Goal: Task Accomplishment & Management: Complete application form

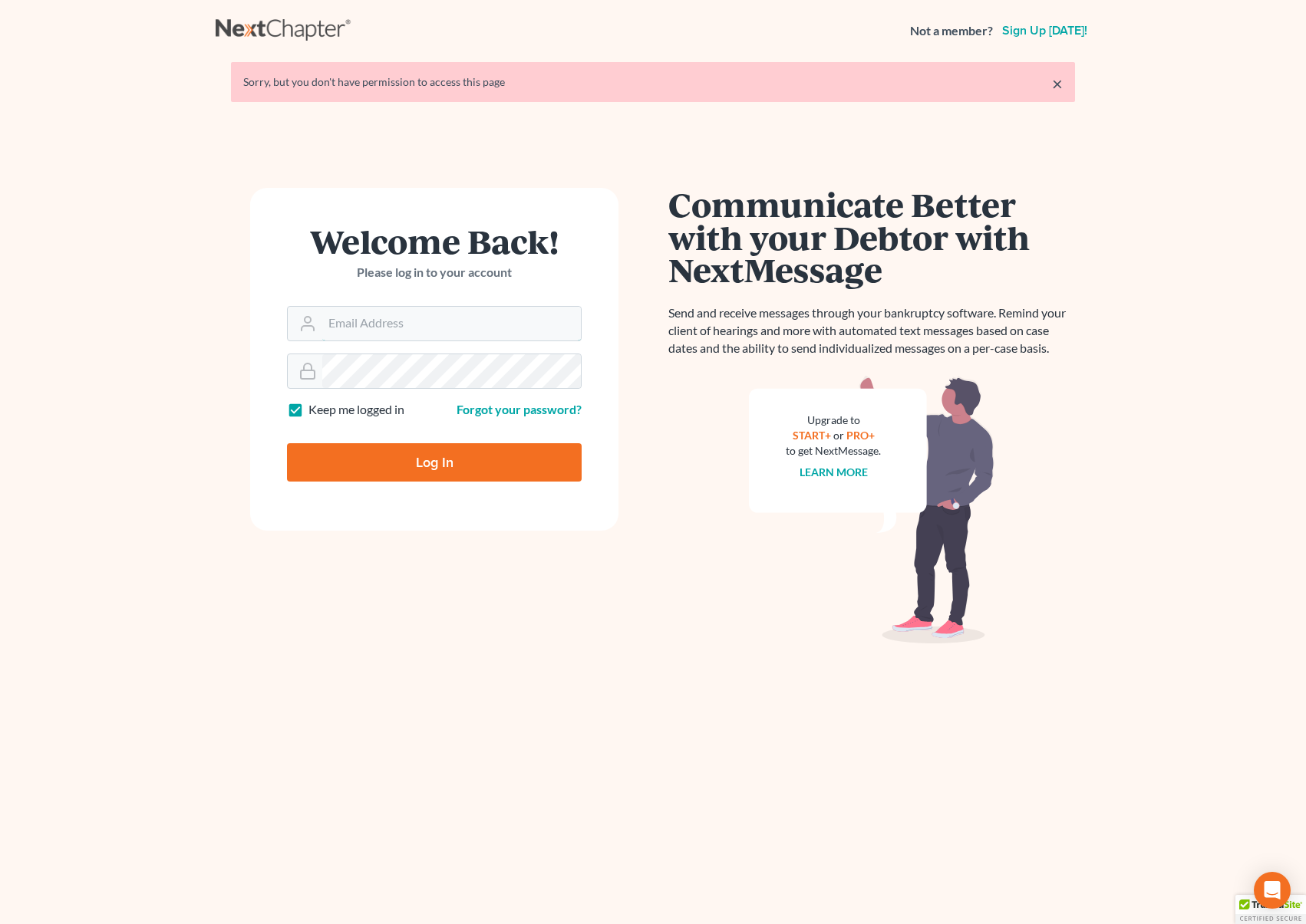
type input "[EMAIL_ADDRESS][DOMAIN_NAME]"
click at [436, 462] on input "Log In" at bounding box center [434, 463] width 294 height 39
type input "Thinking..."
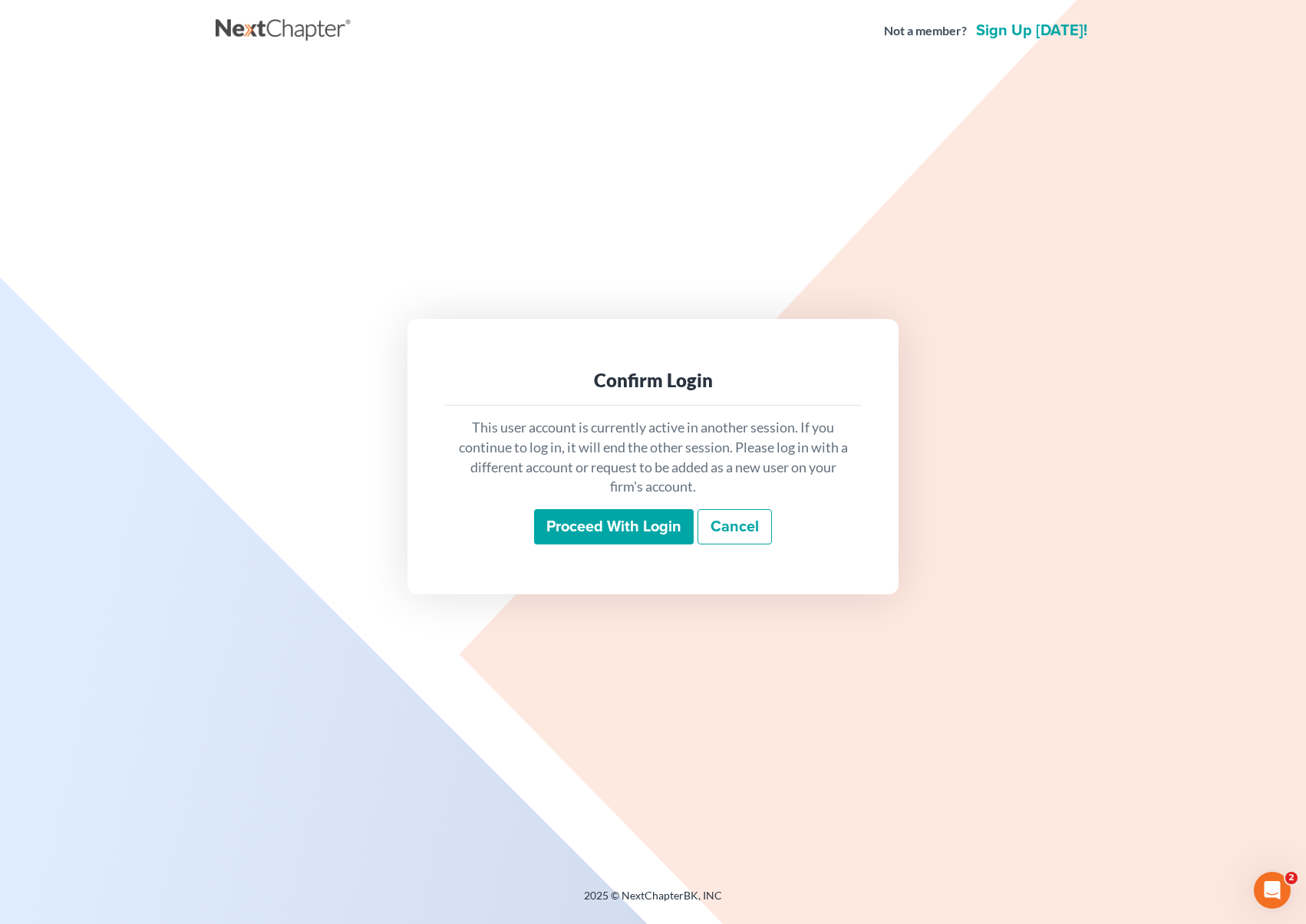
click at [625, 523] on input "Proceed with login" at bounding box center [614, 527] width 160 height 36
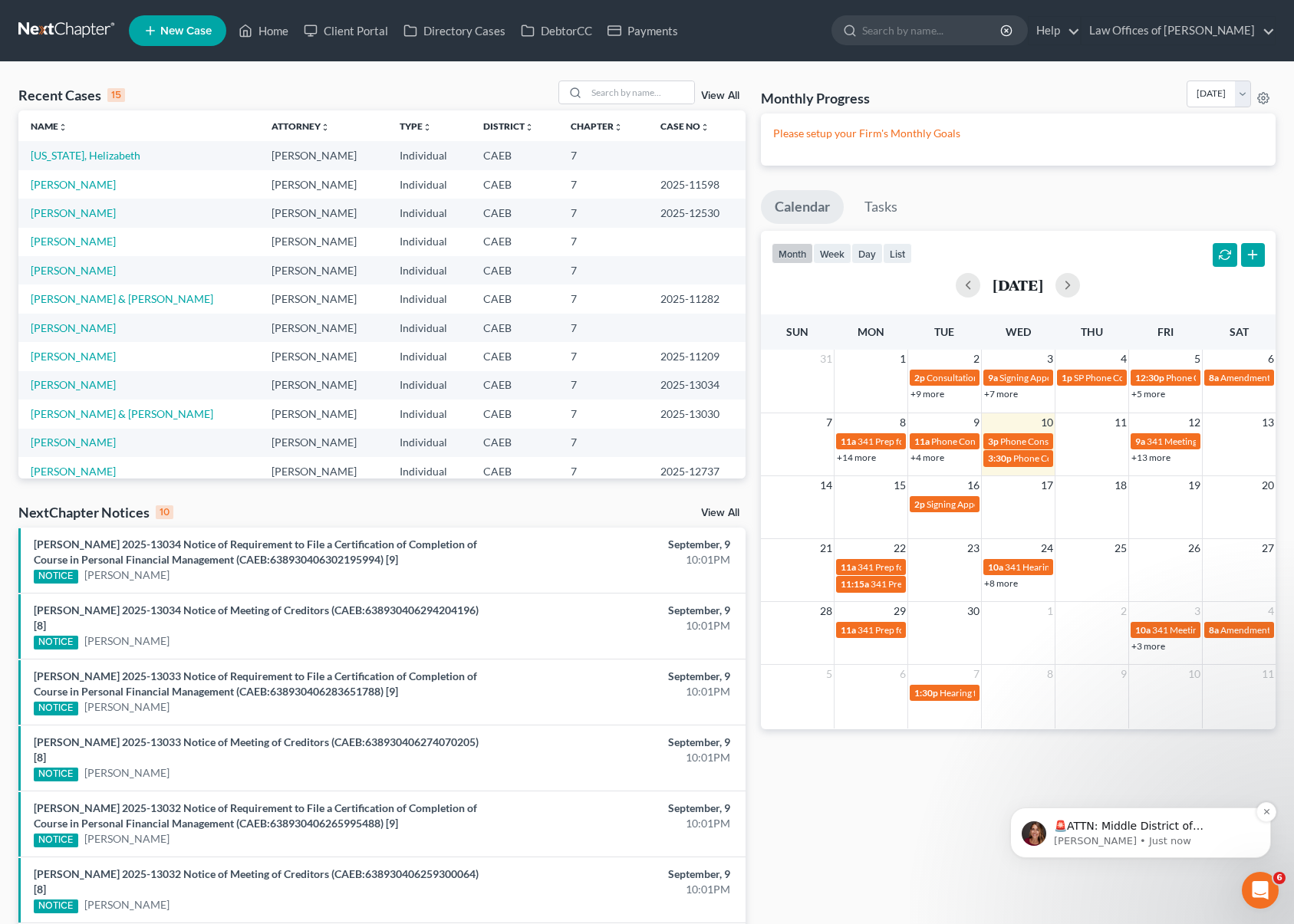
click at [1128, 827] on p "🚨ATTN: Middle District of [US_STATE] The court has added a new Credit Counselin…" at bounding box center [1153, 827] width 198 height 15
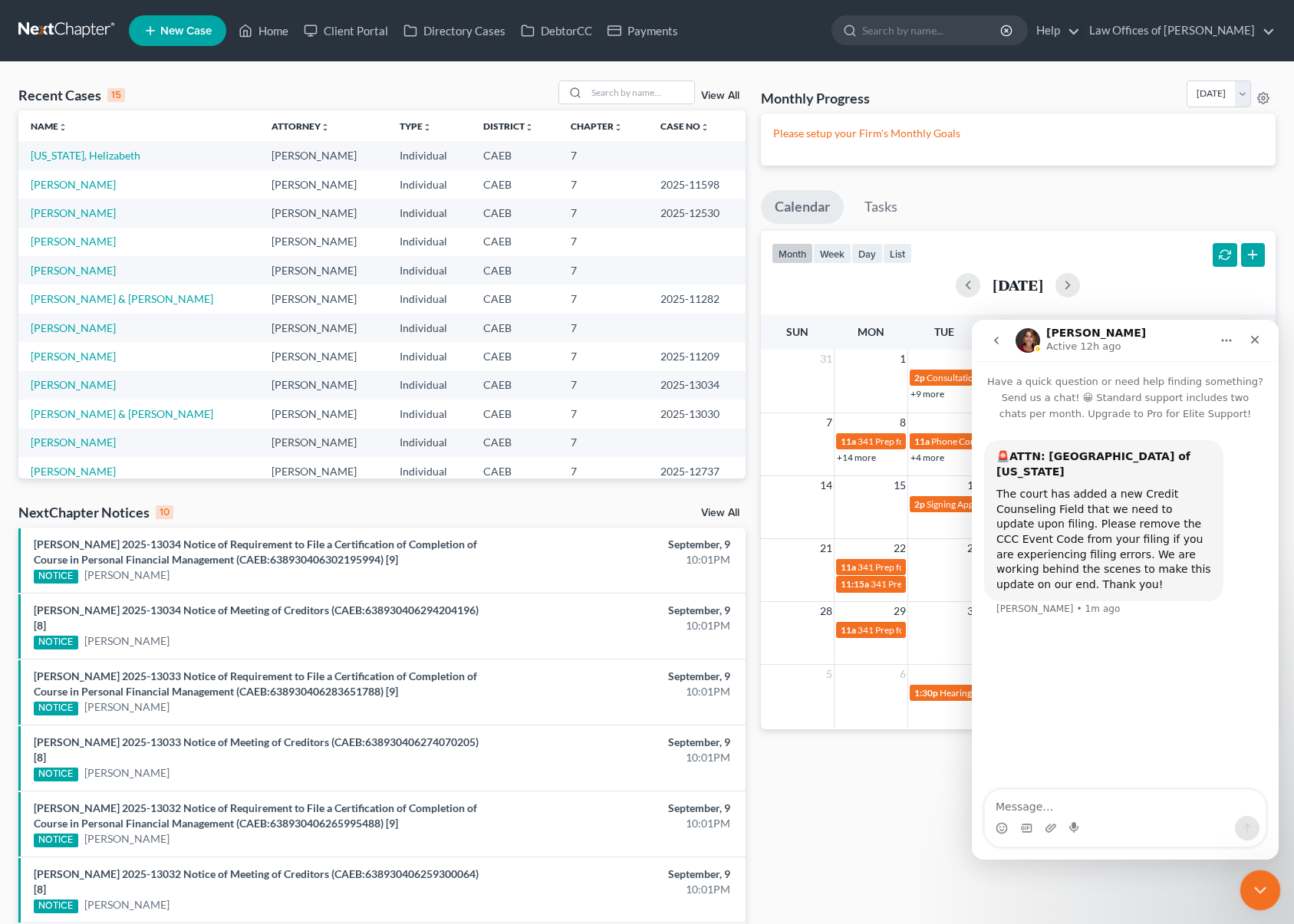
click at [1255, 878] on div "Close Intercom Messenger" at bounding box center [1258, 888] width 37 height 37
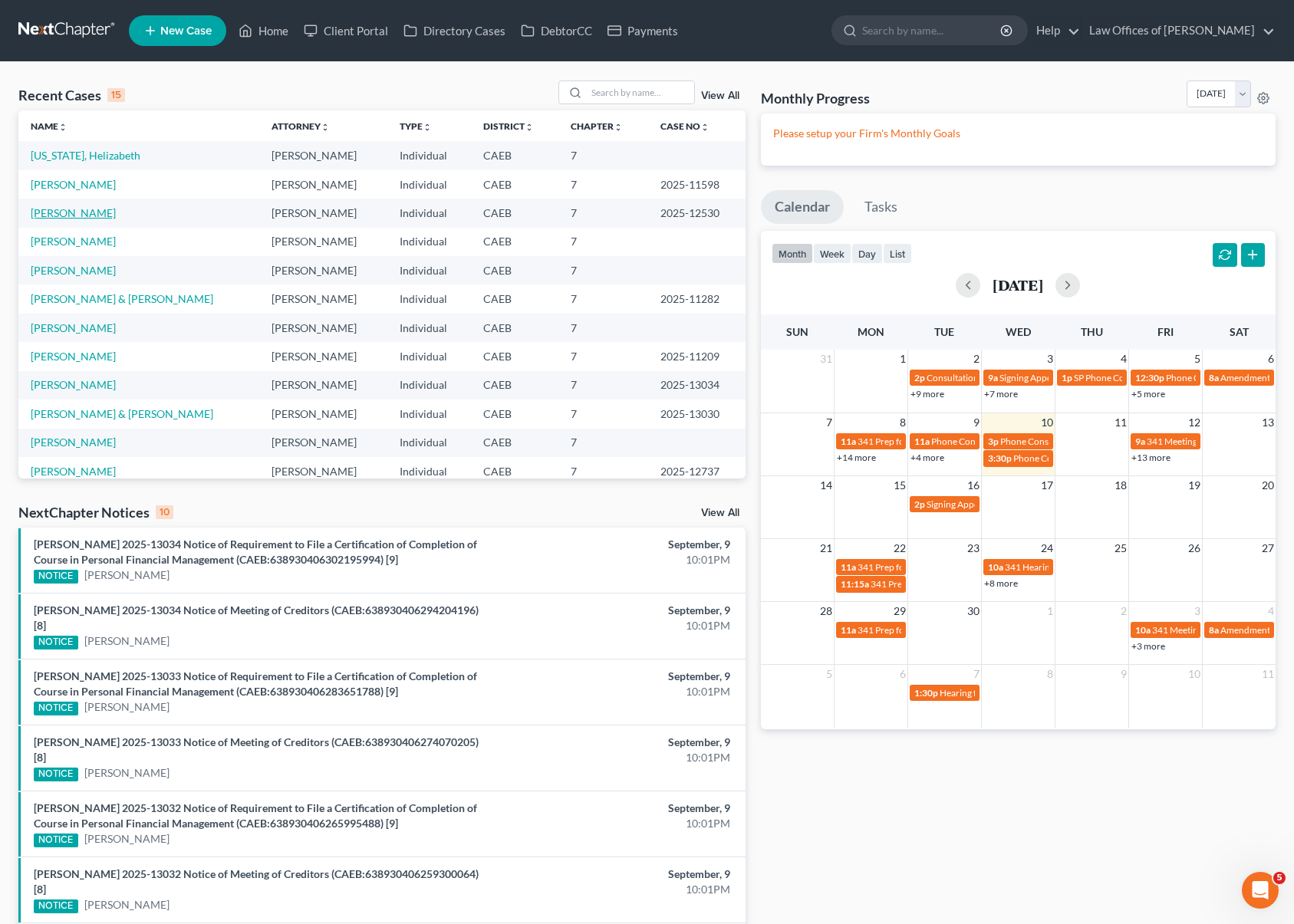
click at [53, 218] on link "[PERSON_NAME]" at bounding box center [73, 212] width 85 height 13
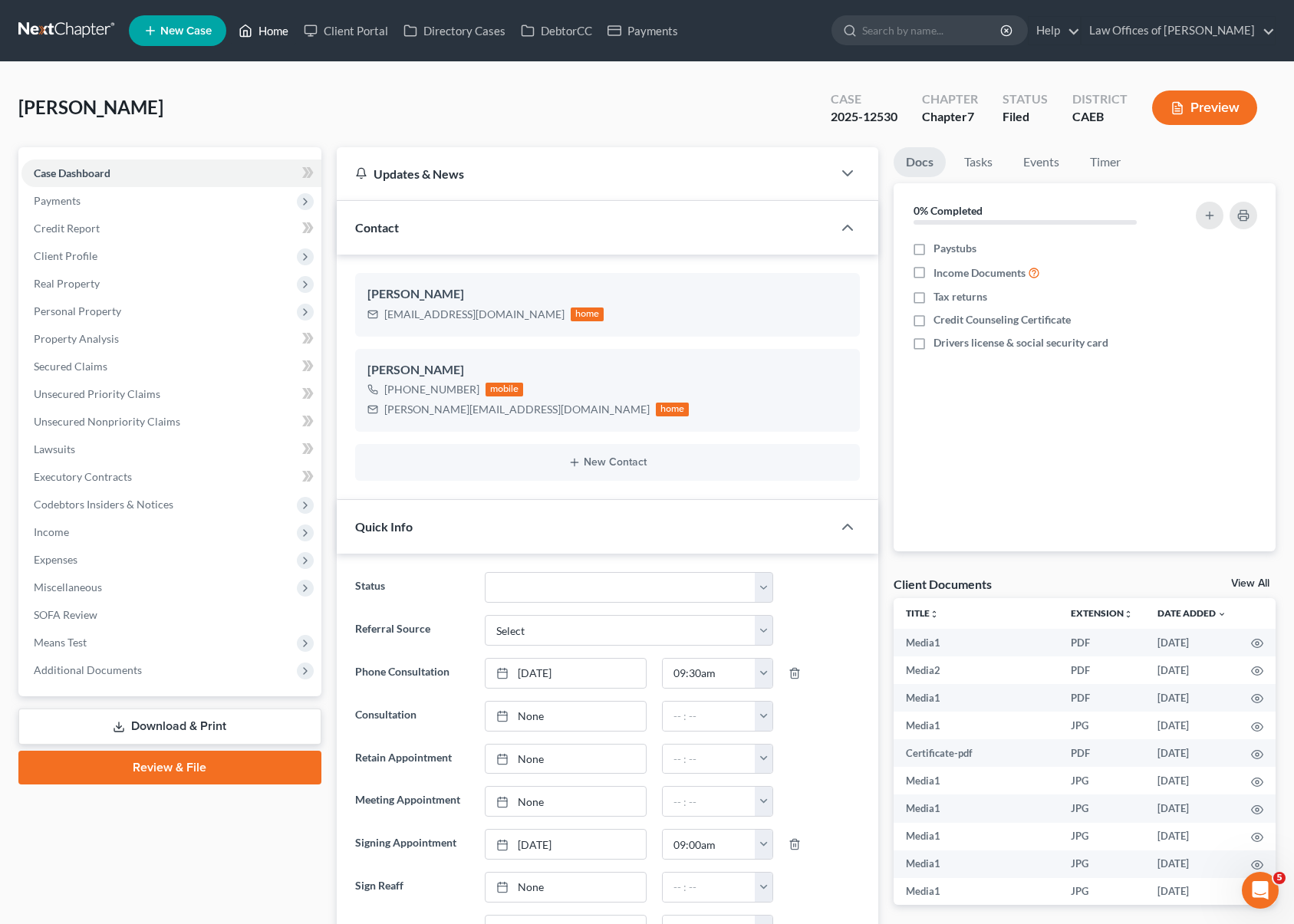
click at [283, 34] on link "Home" at bounding box center [263, 31] width 65 height 28
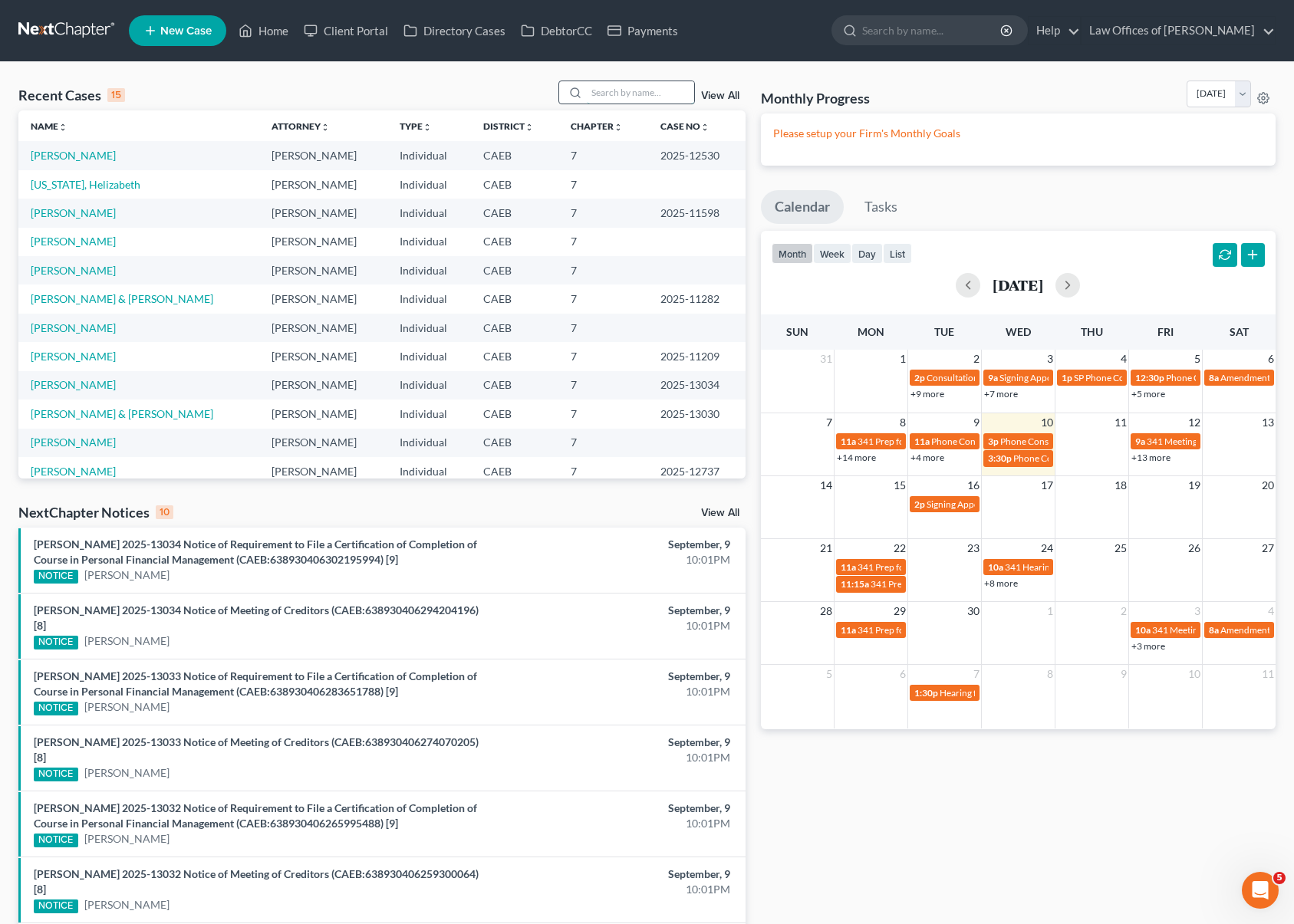
click at [628, 93] on input "search" at bounding box center [640, 92] width 107 height 22
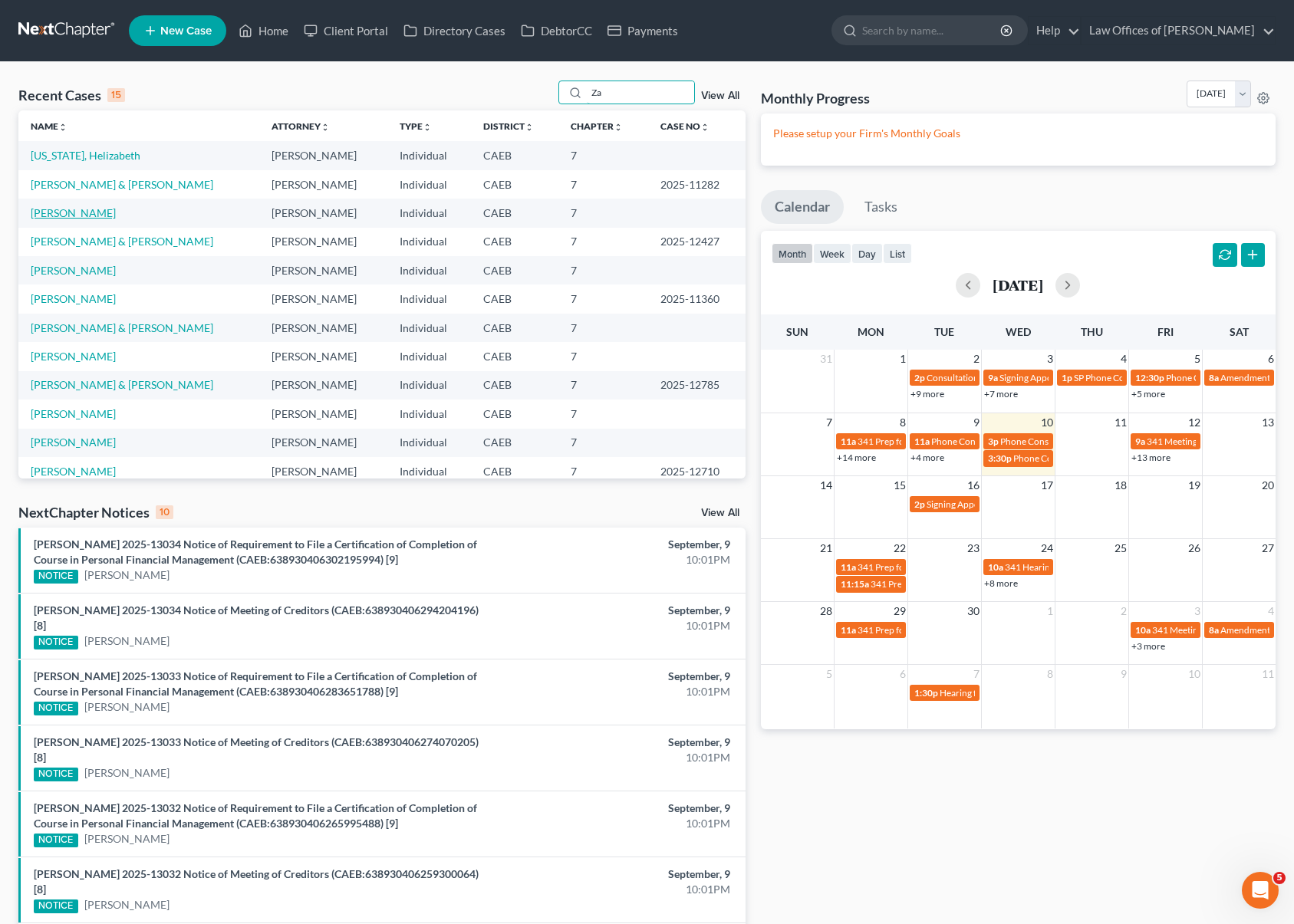
type input "Za"
click at [78, 215] on link "[PERSON_NAME]" at bounding box center [73, 212] width 85 height 13
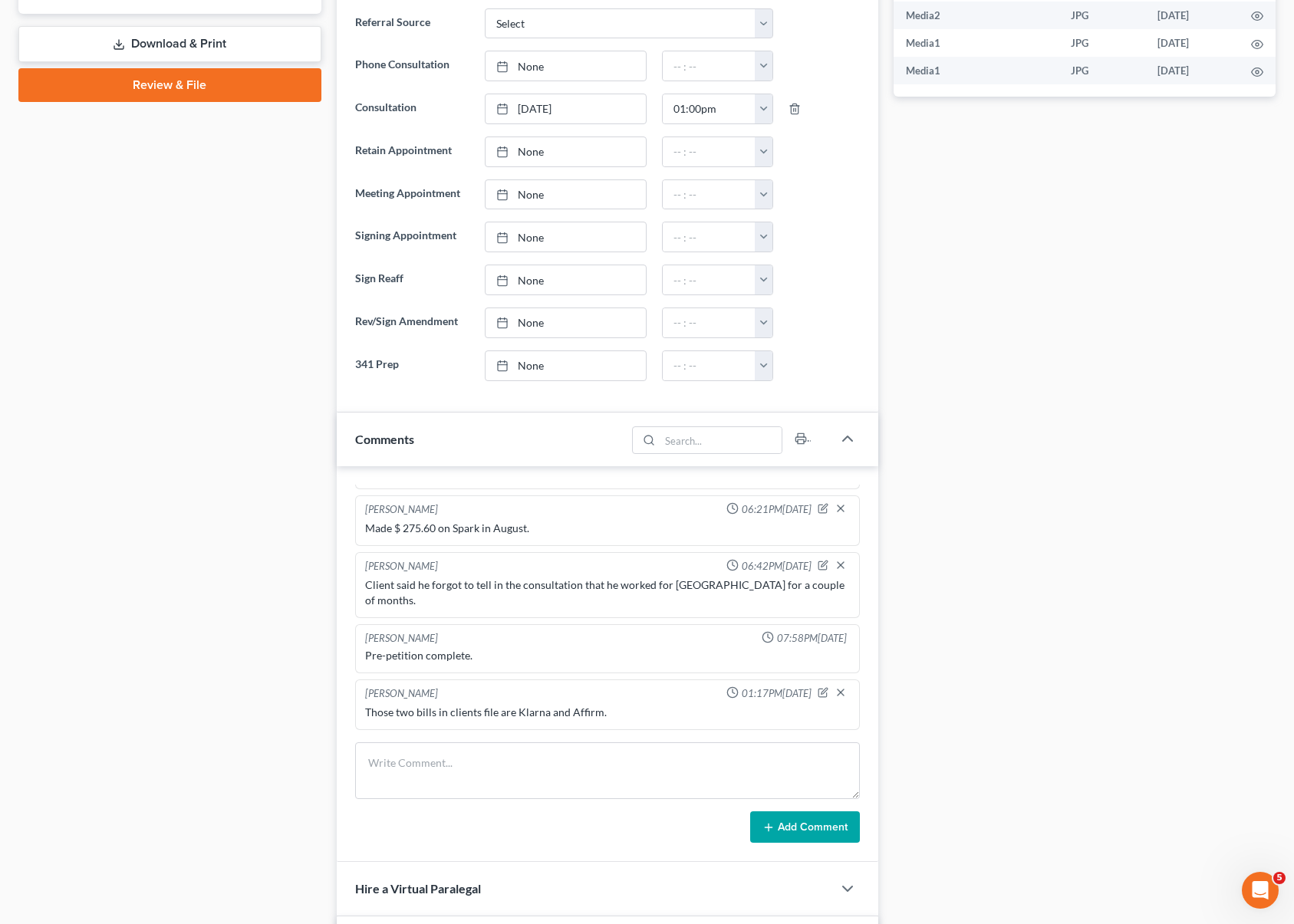
scroll to position [152, 0]
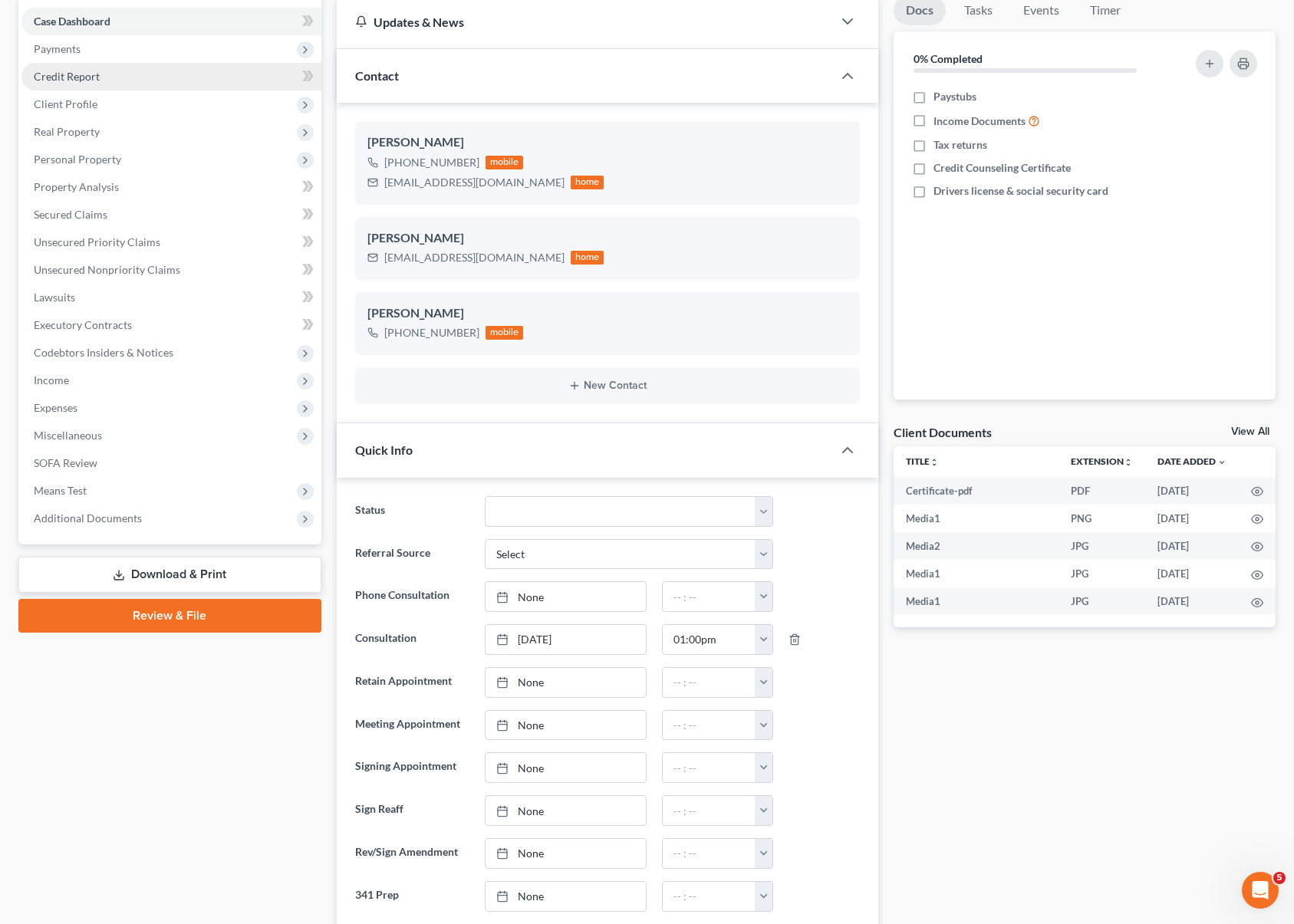
click at [131, 76] on link "Credit Report" at bounding box center [172, 76] width 300 height 28
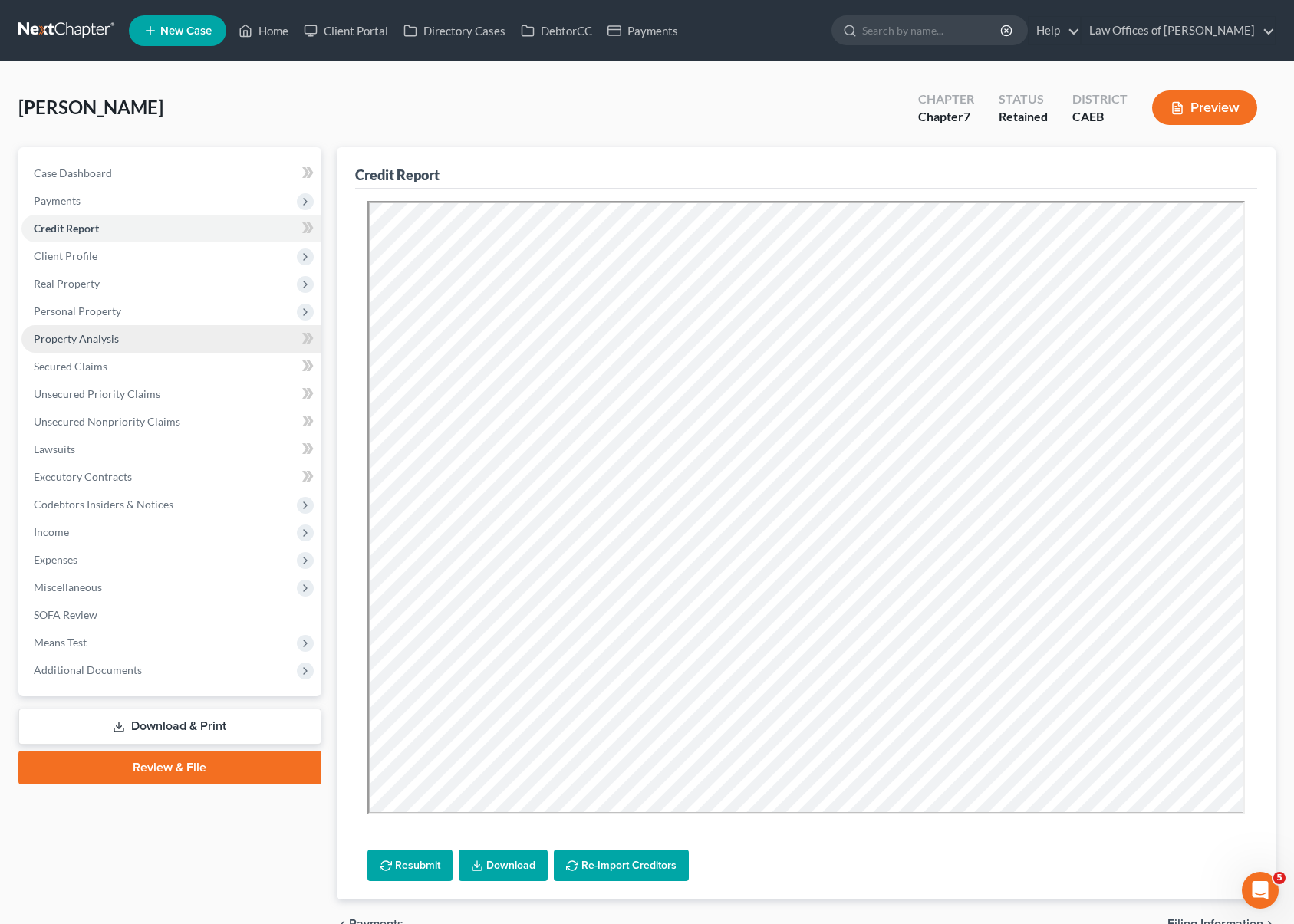
click at [134, 337] on link "Property Analysis" at bounding box center [172, 339] width 300 height 28
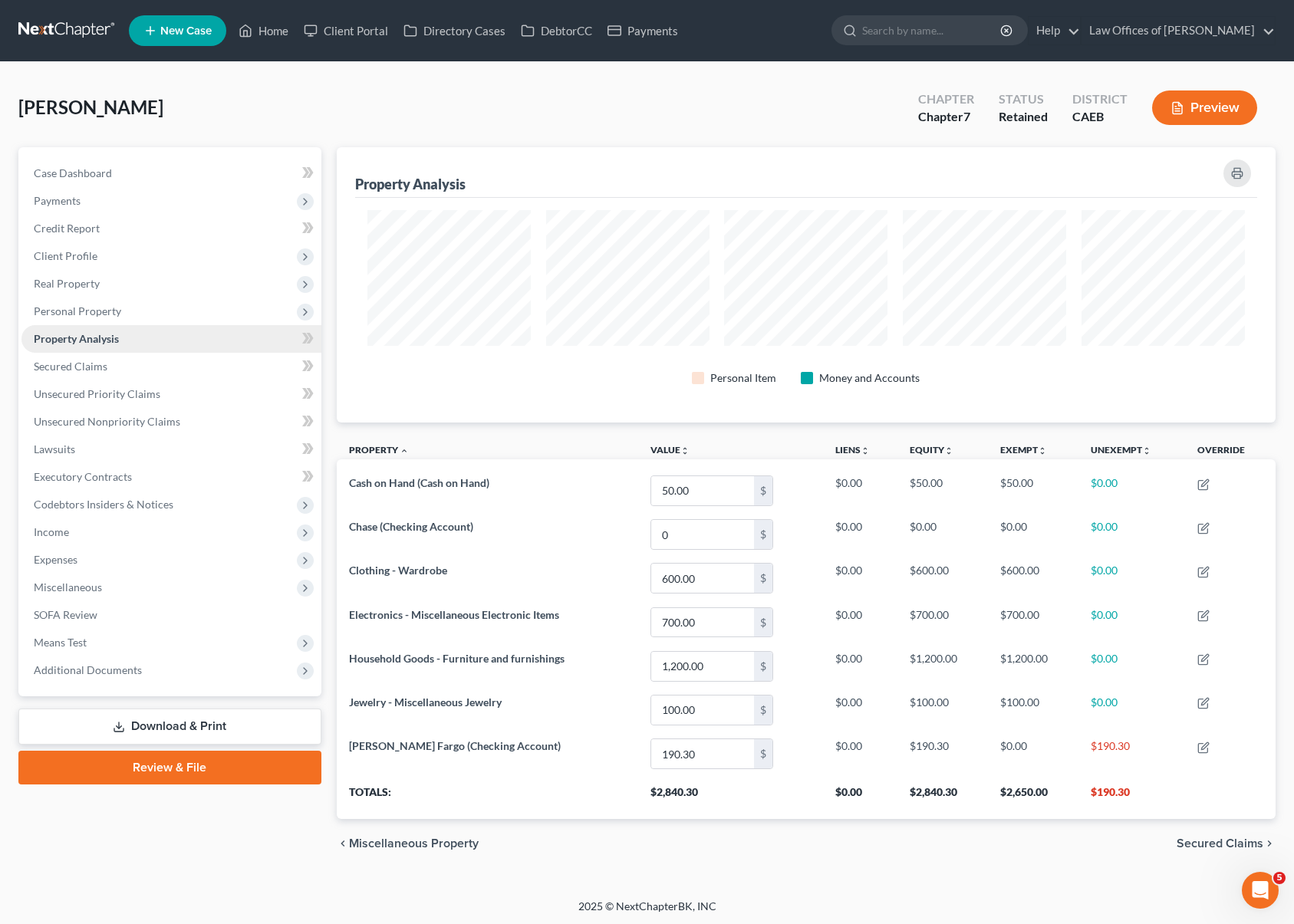
scroll to position [275, 939]
click at [152, 178] on link "Case Dashboard" at bounding box center [172, 174] width 300 height 28
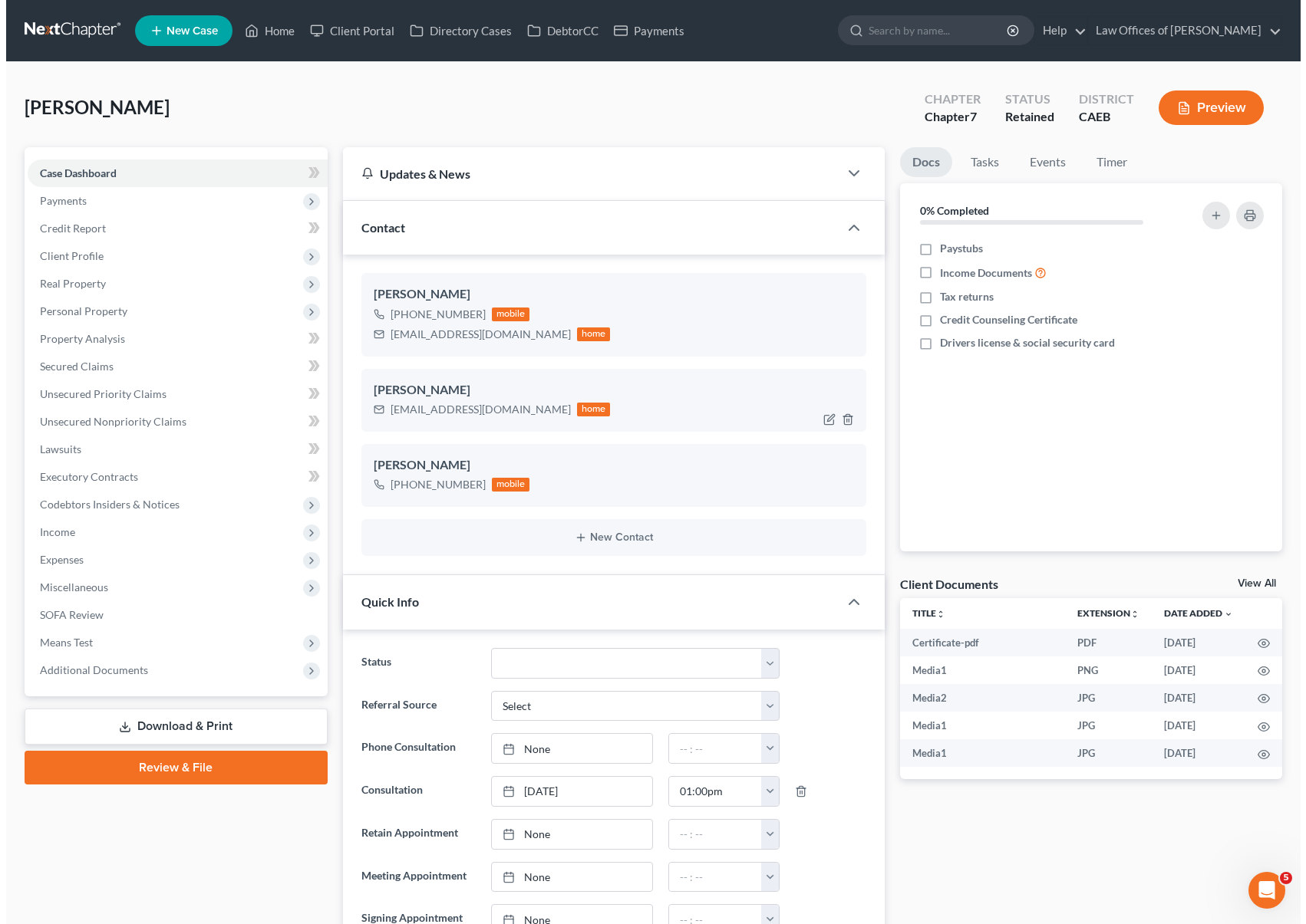
scroll to position [4357, 0]
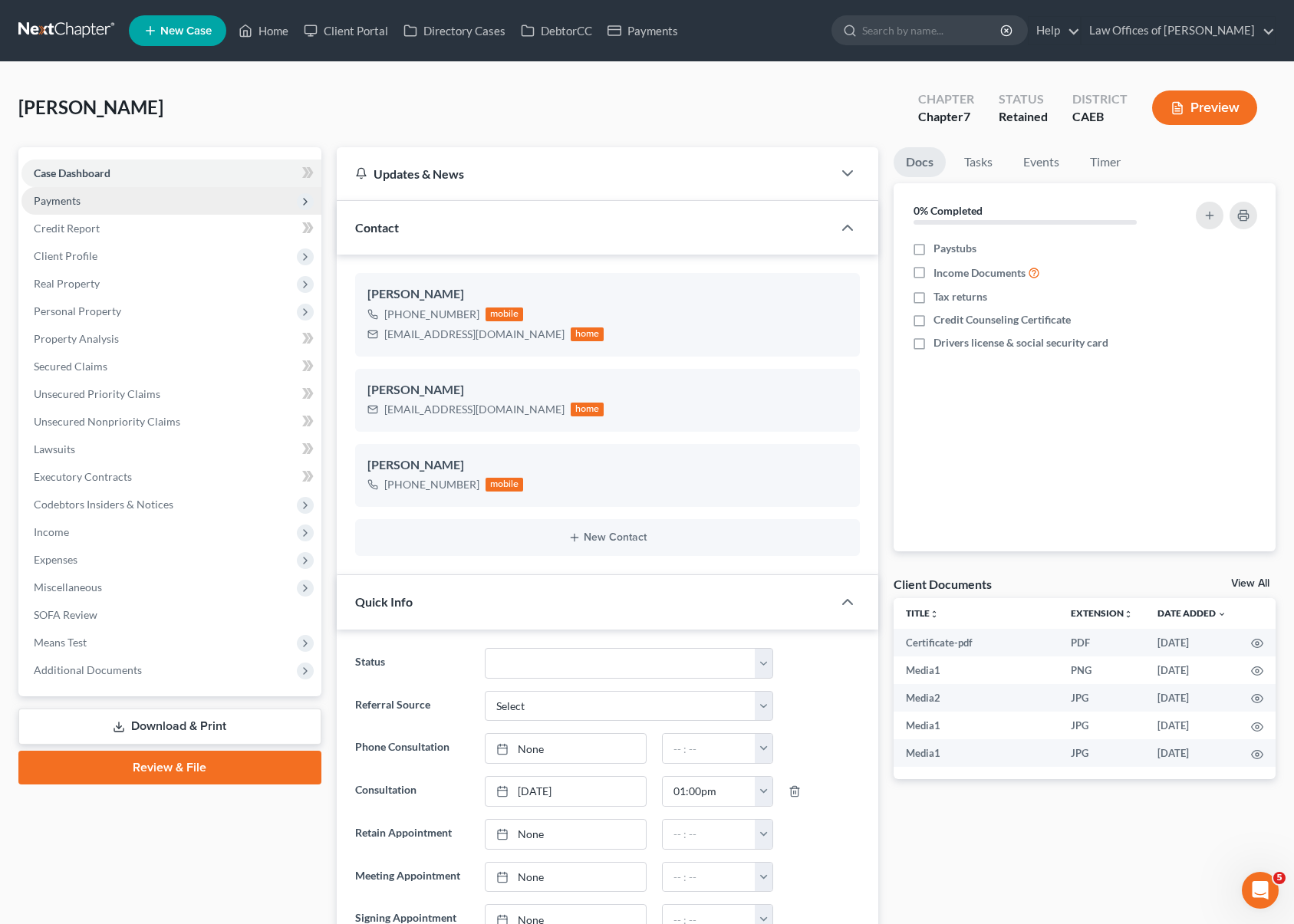
click at [119, 209] on span "Payments" at bounding box center [172, 201] width 300 height 28
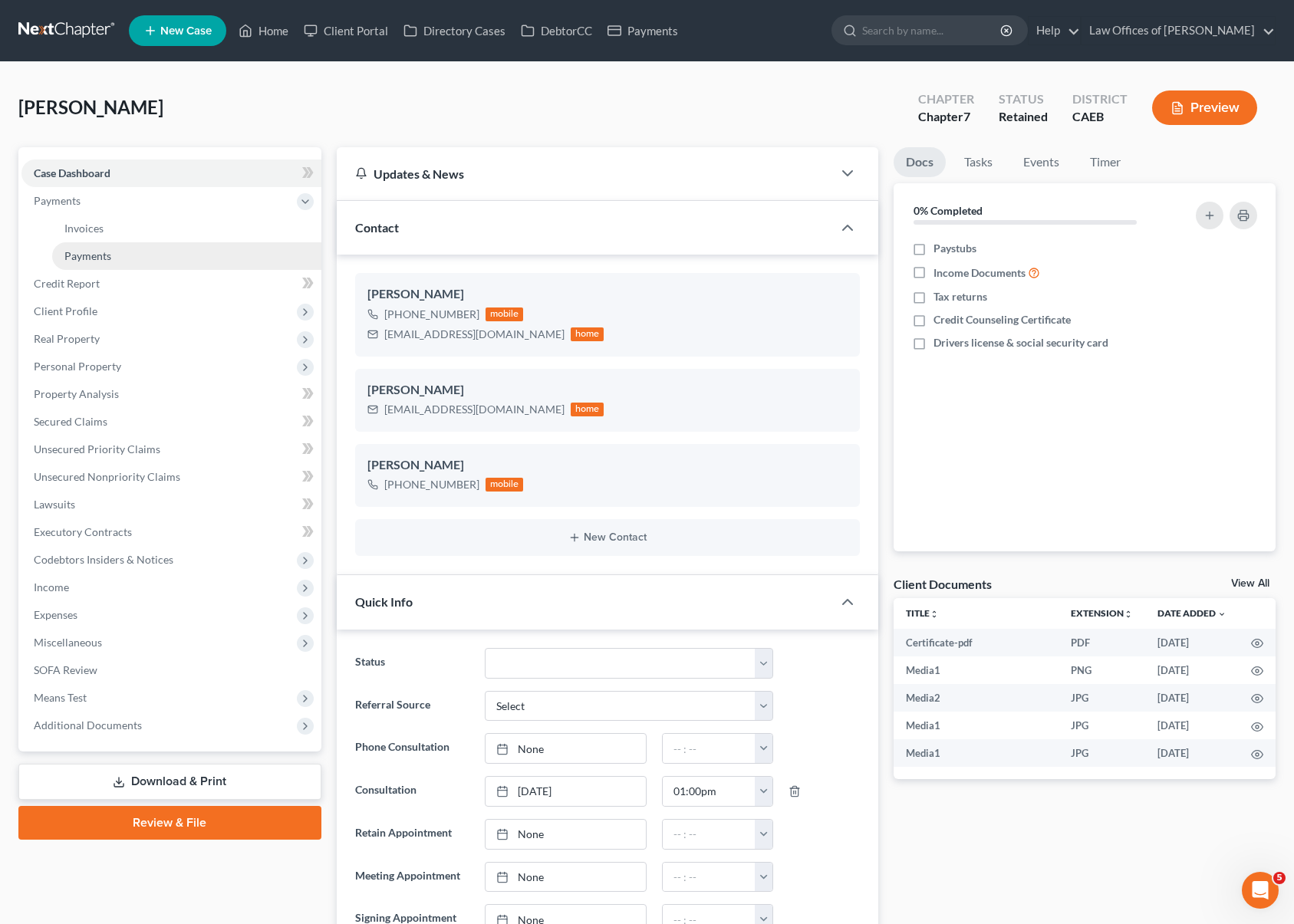
click at [117, 256] on link "Payments" at bounding box center [187, 256] width 270 height 28
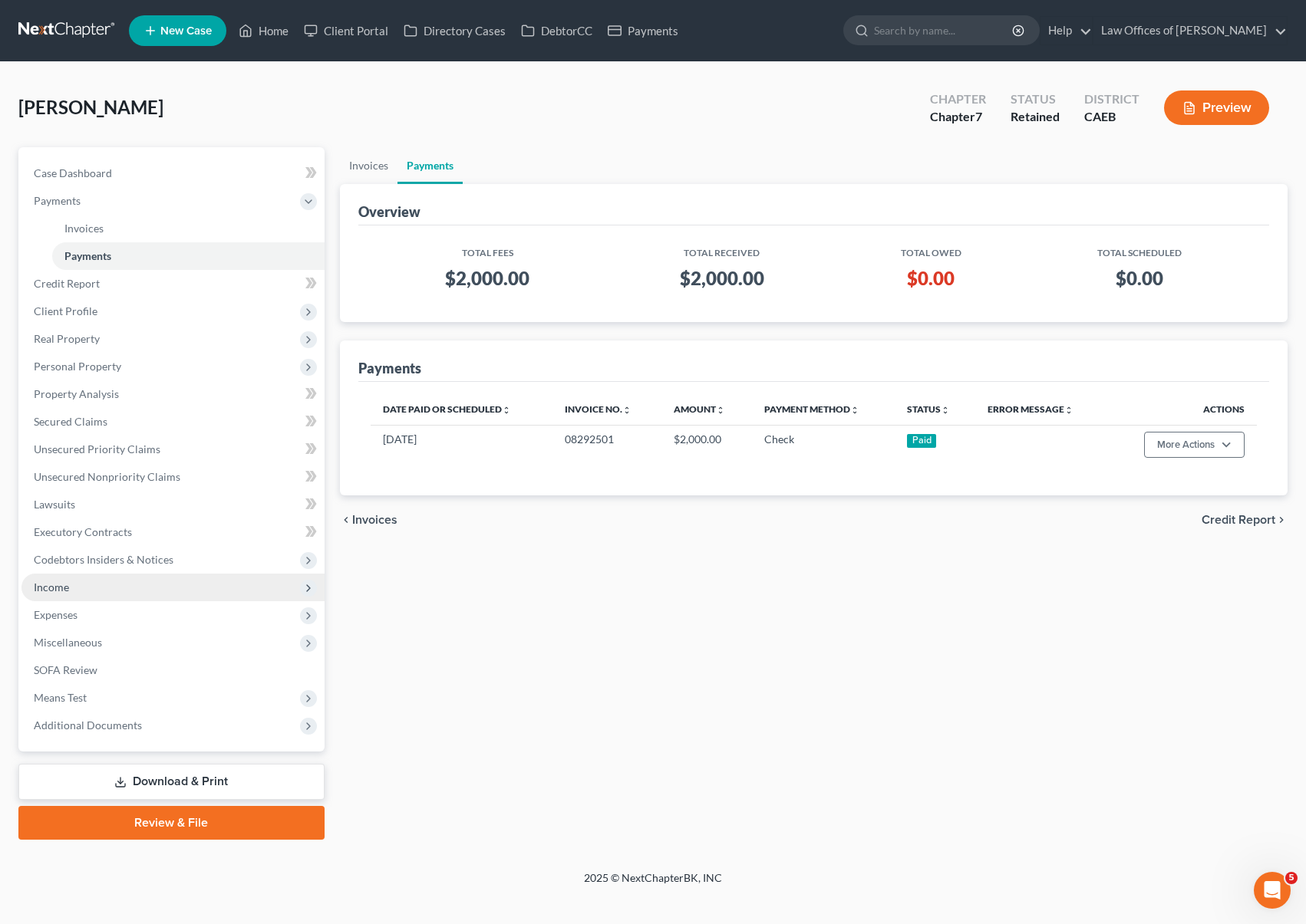
click at [96, 589] on span "Income" at bounding box center [173, 588] width 303 height 28
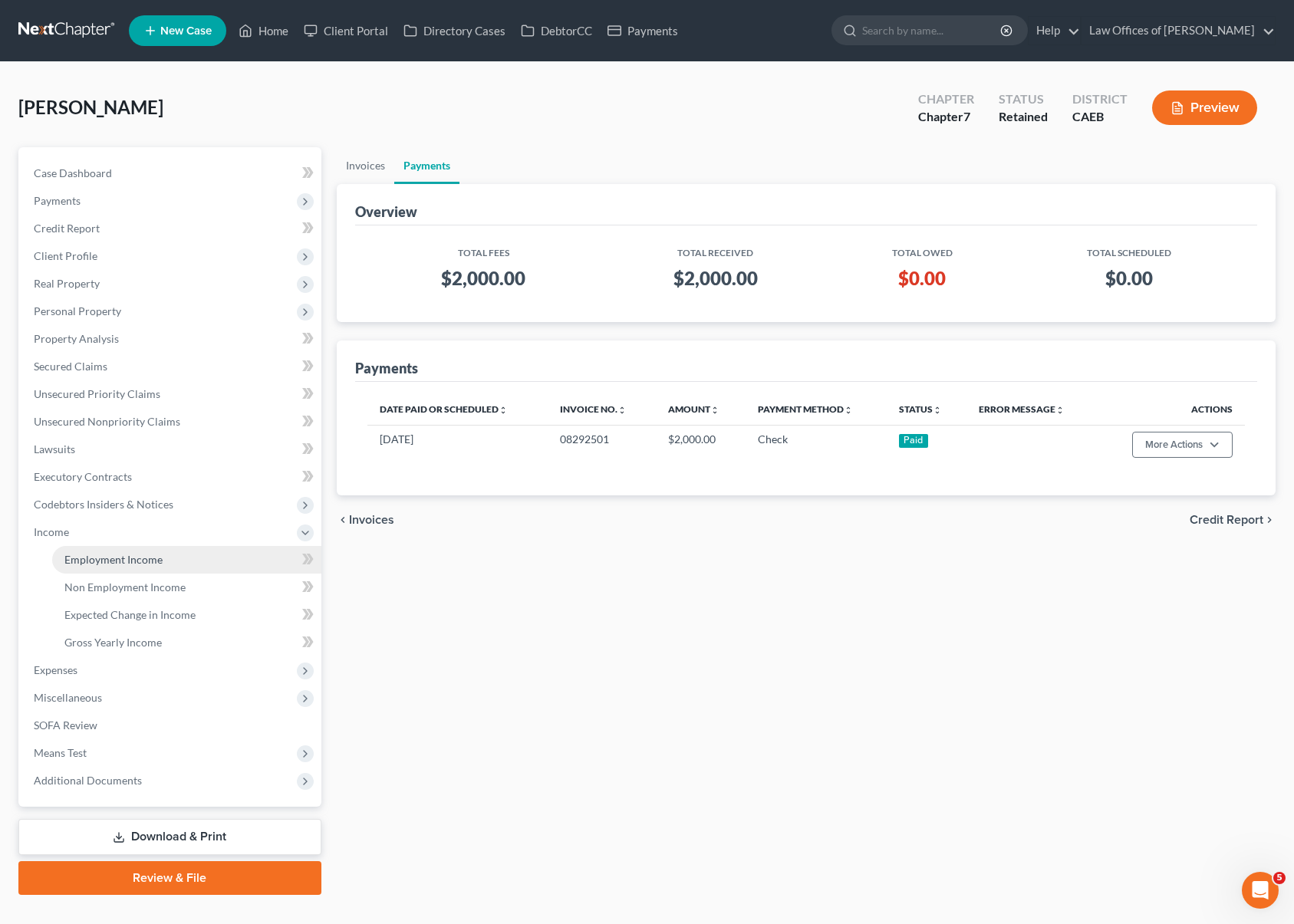
click at [154, 564] on span "Employment Income" at bounding box center [113, 559] width 98 height 13
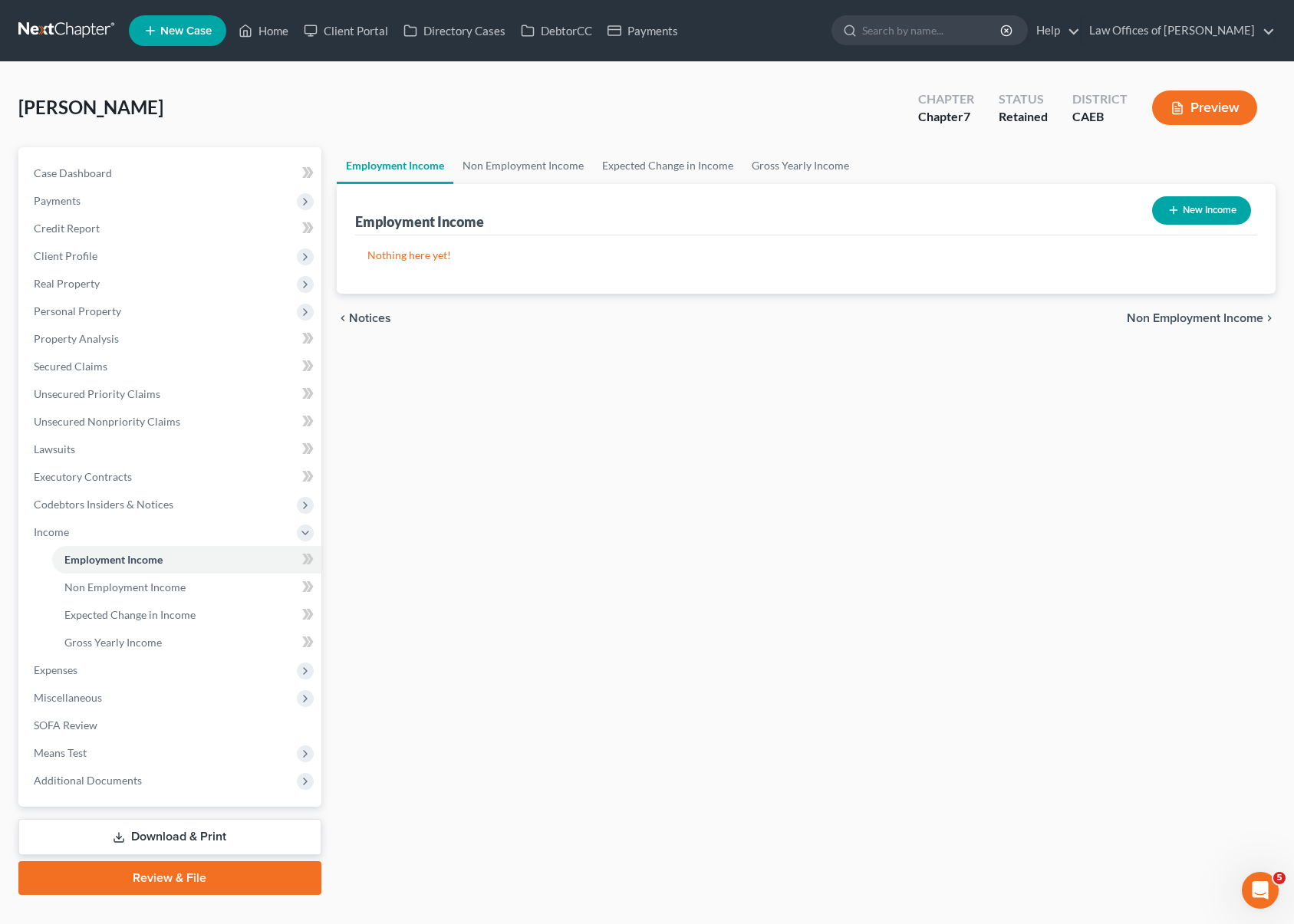
click at [1200, 209] on button "New Income" at bounding box center [1201, 210] width 99 height 29
select select "0"
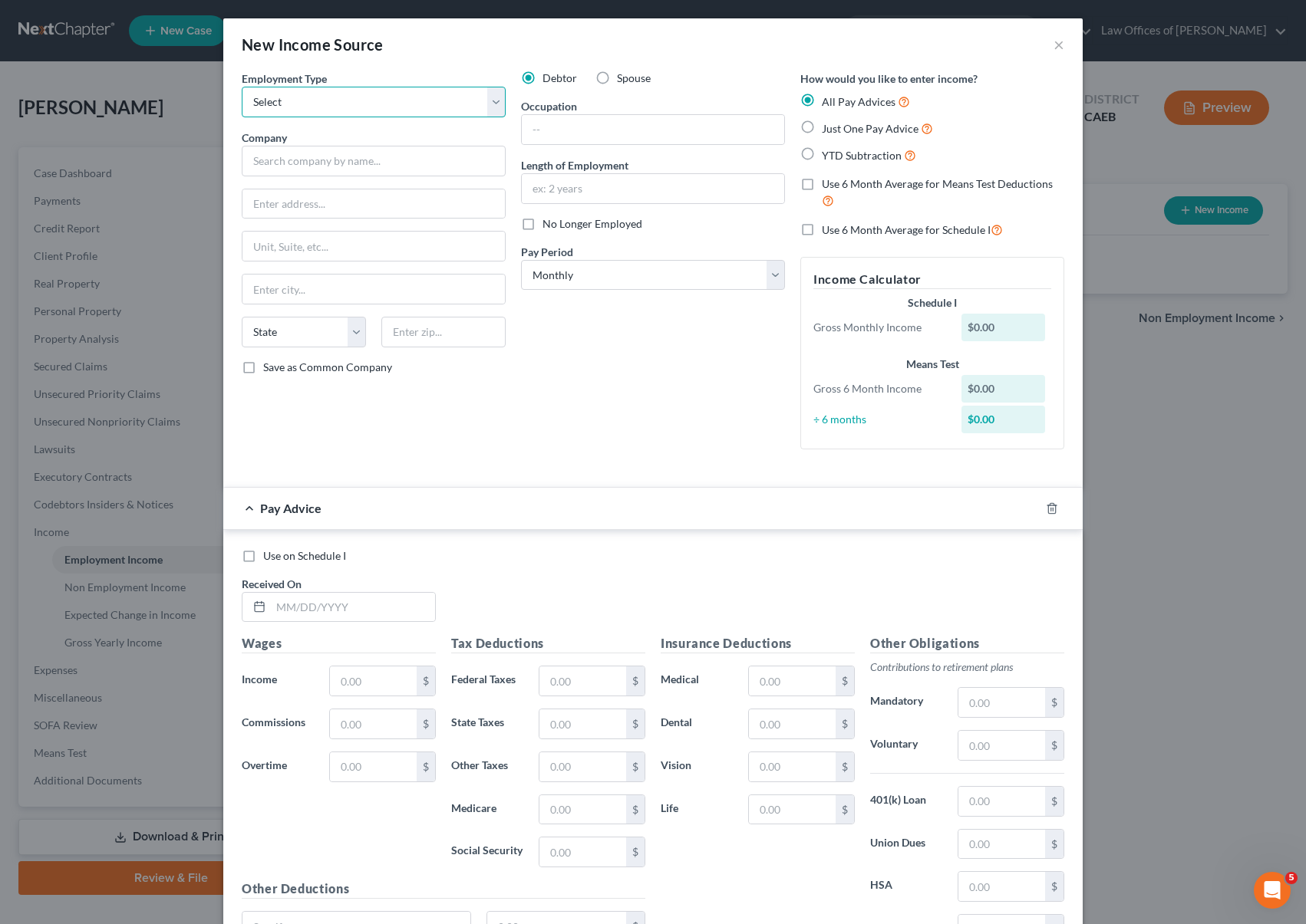
click at [491, 100] on select "Select Full or Part Time Employment Self Employment" at bounding box center [374, 102] width 264 height 31
select select "0"
click at [242, 87] on select "Select Full or Part Time Employment Self Employment" at bounding box center [374, 102] width 264 height 31
click at [336, 164] on input "text" at bounding box center [374, 161] width 264 height 31
type input "akash Management LLC"
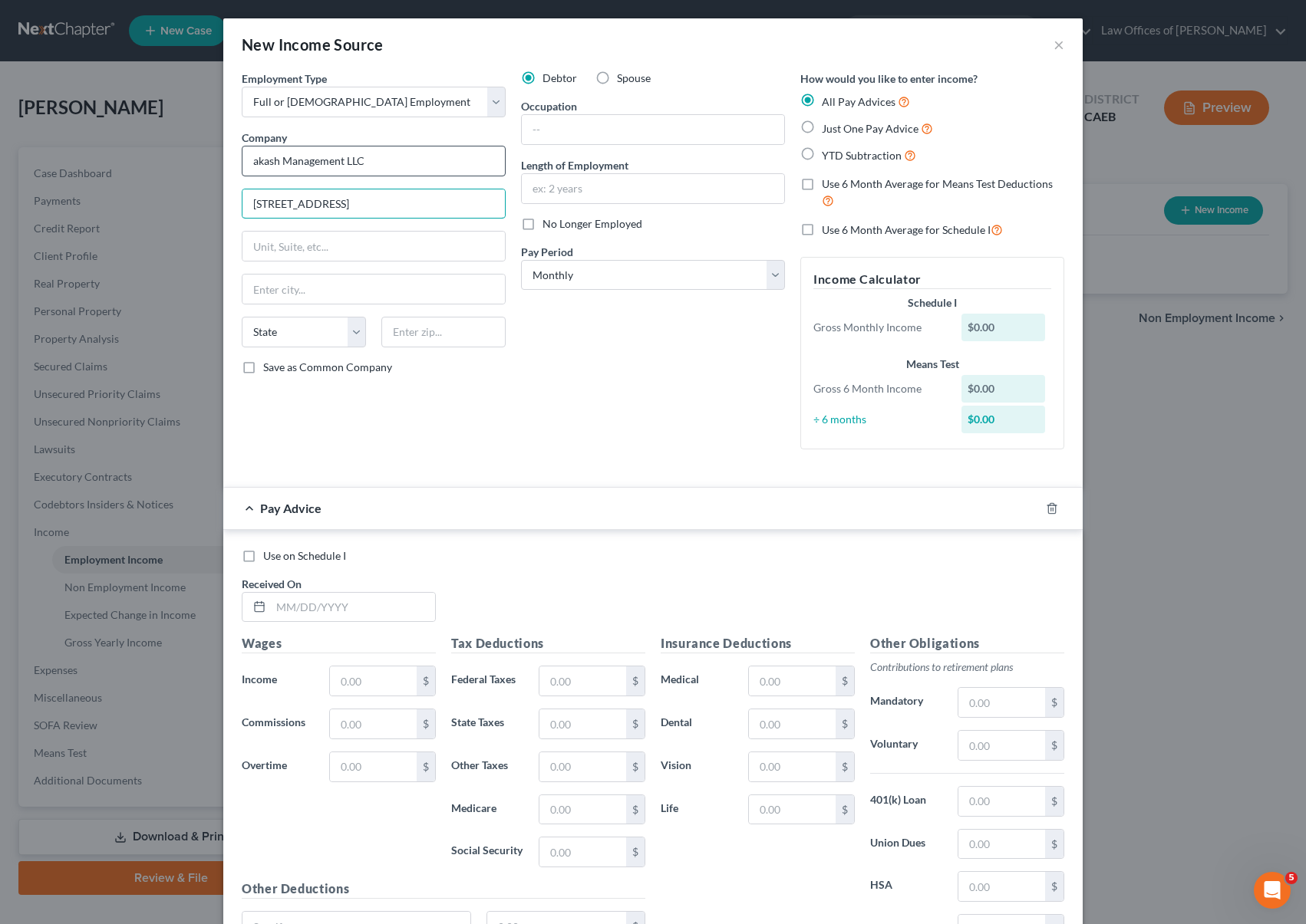
type input "716 Corporate Center Dr."
type input "91768"
type input "Pomona"
select select "4"
click at [536, 130] on input "text" at bounding box center [653, 130] width 263 height 29
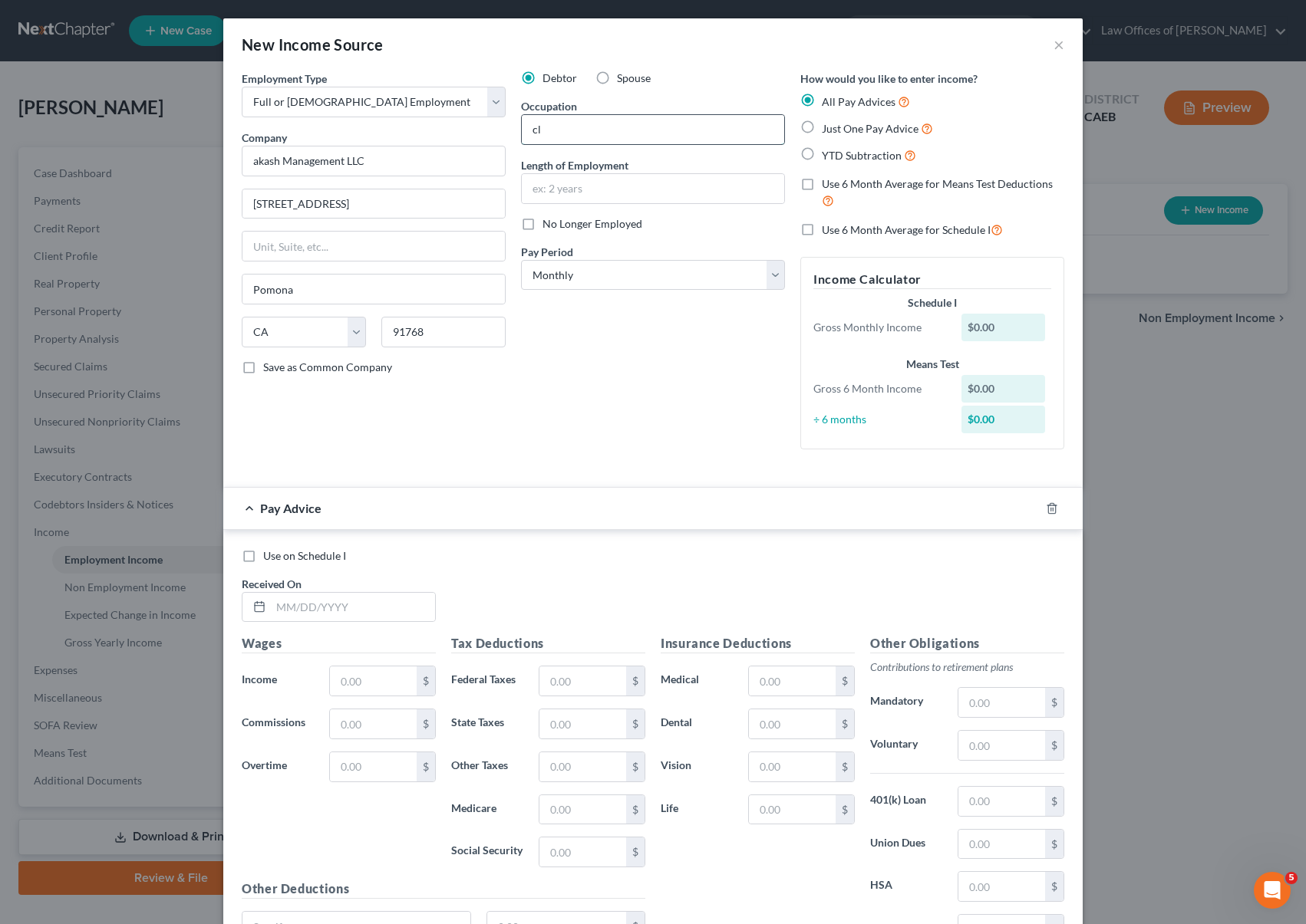
type input "c"
type input "Clerk"
type input "8 Months"
click at [765, 274] on select "Select Monthly Twice Monthly Every Other Week Weekly" at bounding box center [653, 276] width 264 height 31
select select "2"
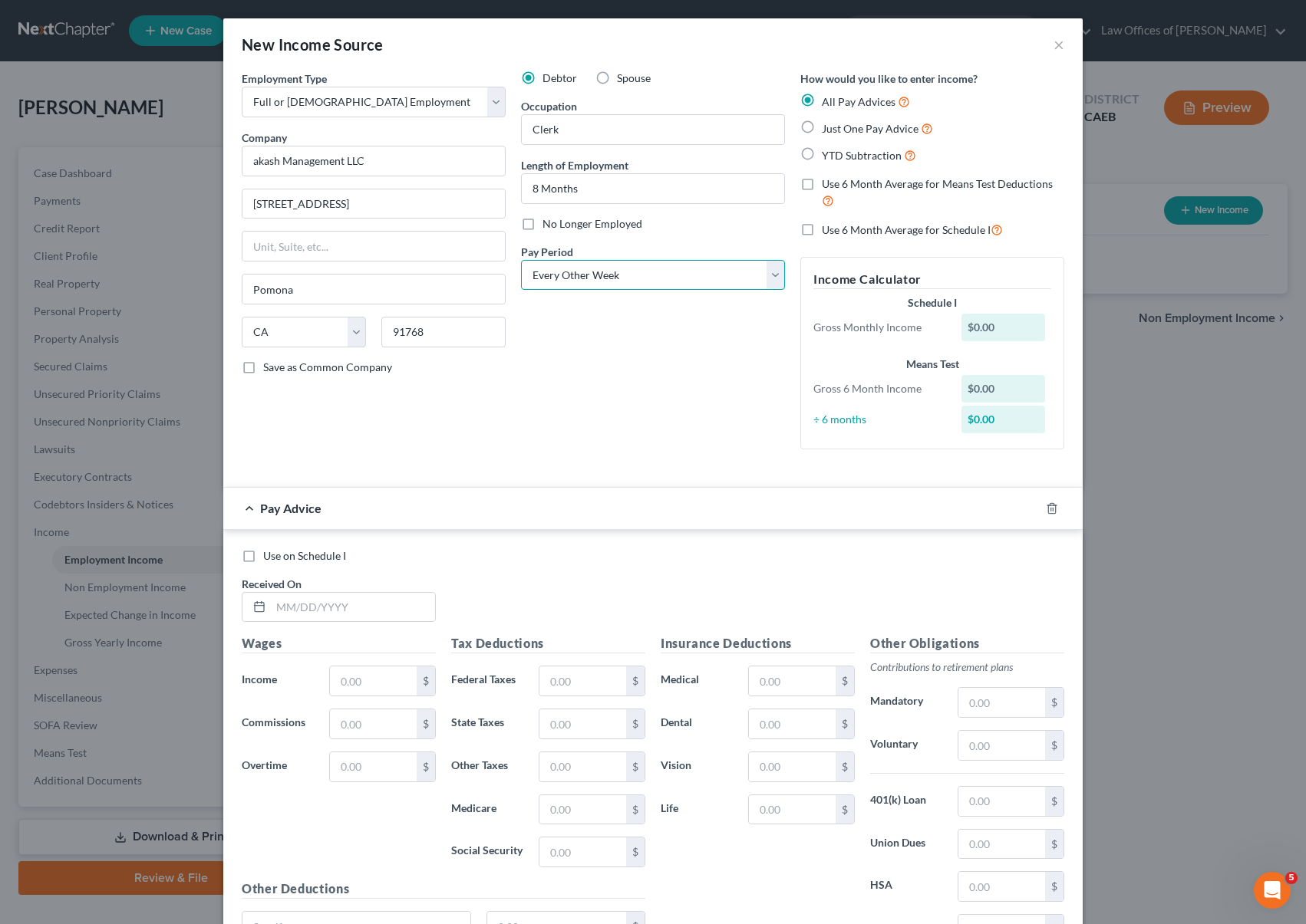
click at [521, 260] on select "Select Monthly Twice Monthly Every Other Week Weekly" at bounding box center [653, 276] width 264 height 31
click at [821, 158] on label "YTD Subtraction" at bounding box center [869, 155] width 94 height 18
click at [828, 157] on input "YTD Subtraction" at bounding box center [832, 151] width 10 height 10
radio input "true"
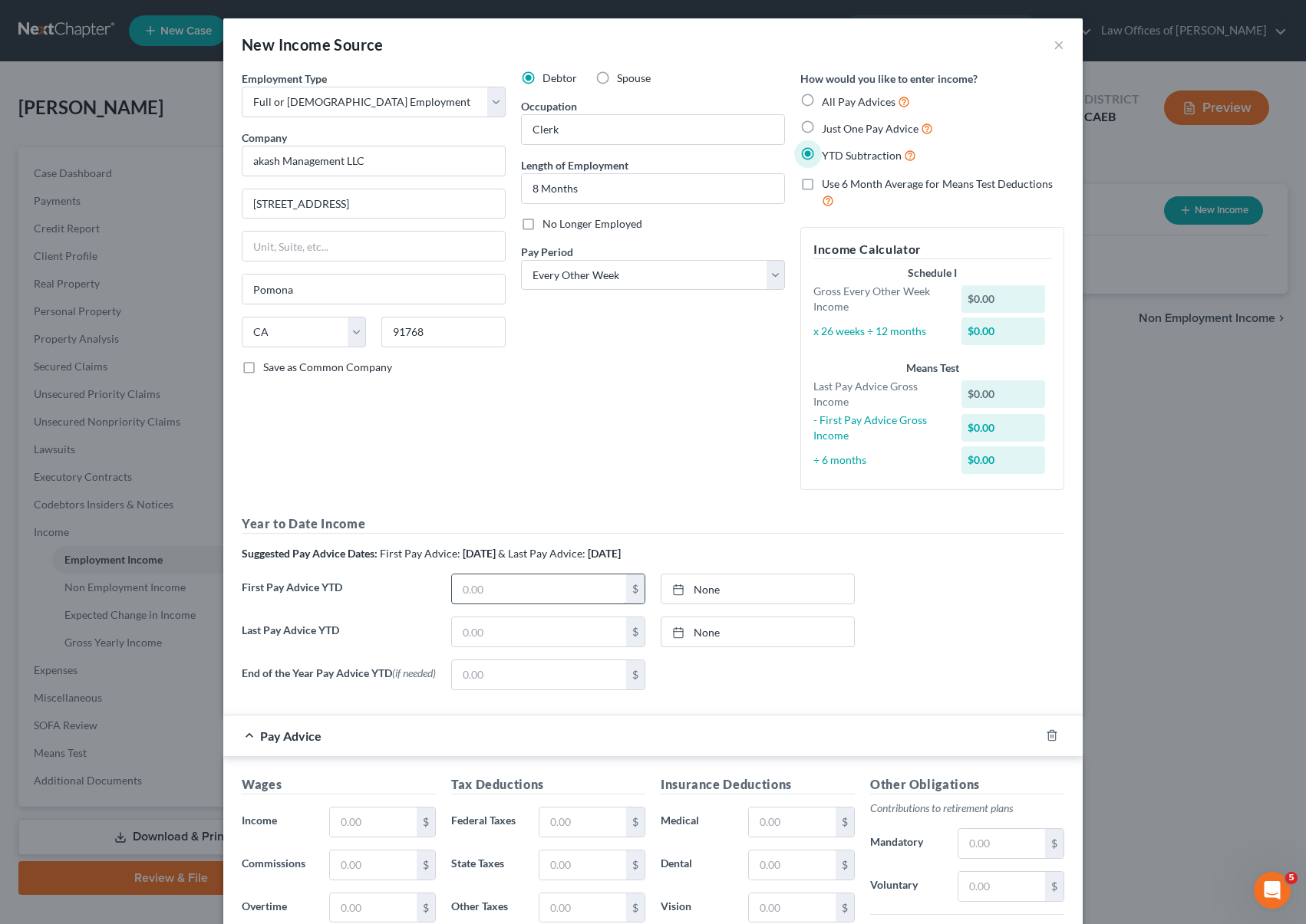
click at [498, 586] on input "text" at bounding box center [539, 589] width 174 height 29
type input "3,175"
click at [493, 632] on input "text" at bounding box center [539, 632] width 174 height 29
type input "6,228"
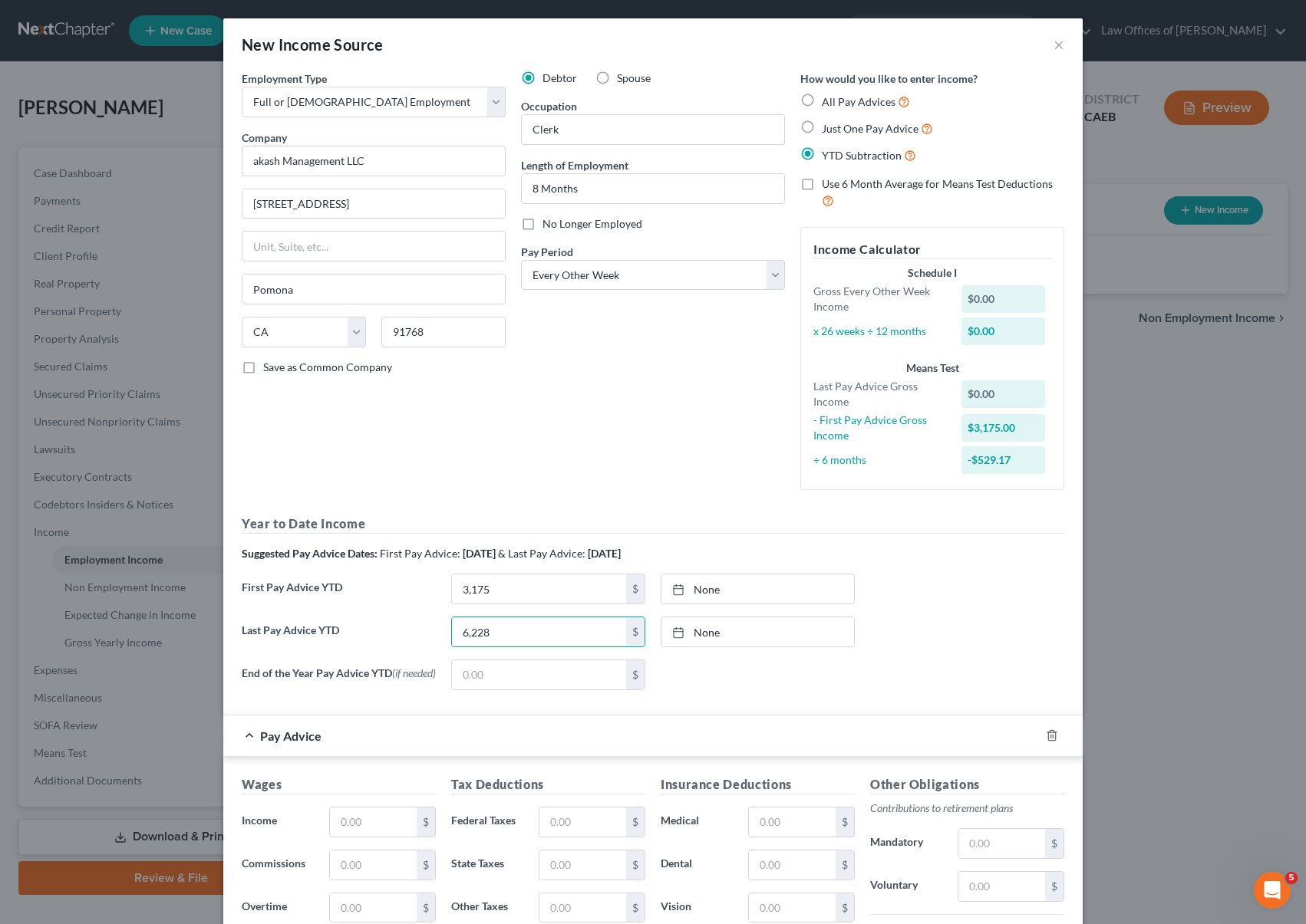
click at [542, 223] on label "No Longer Employed" at bounding box center [592, 224] width 100 height 15
click at [549, 223] on input "No Longer Employed" at bounding box center [553, 221] width 10 height 10
checkbox input "true"
click at [1053, 738] on line "button" at bounding box center [1053, 737] width 0 height 3
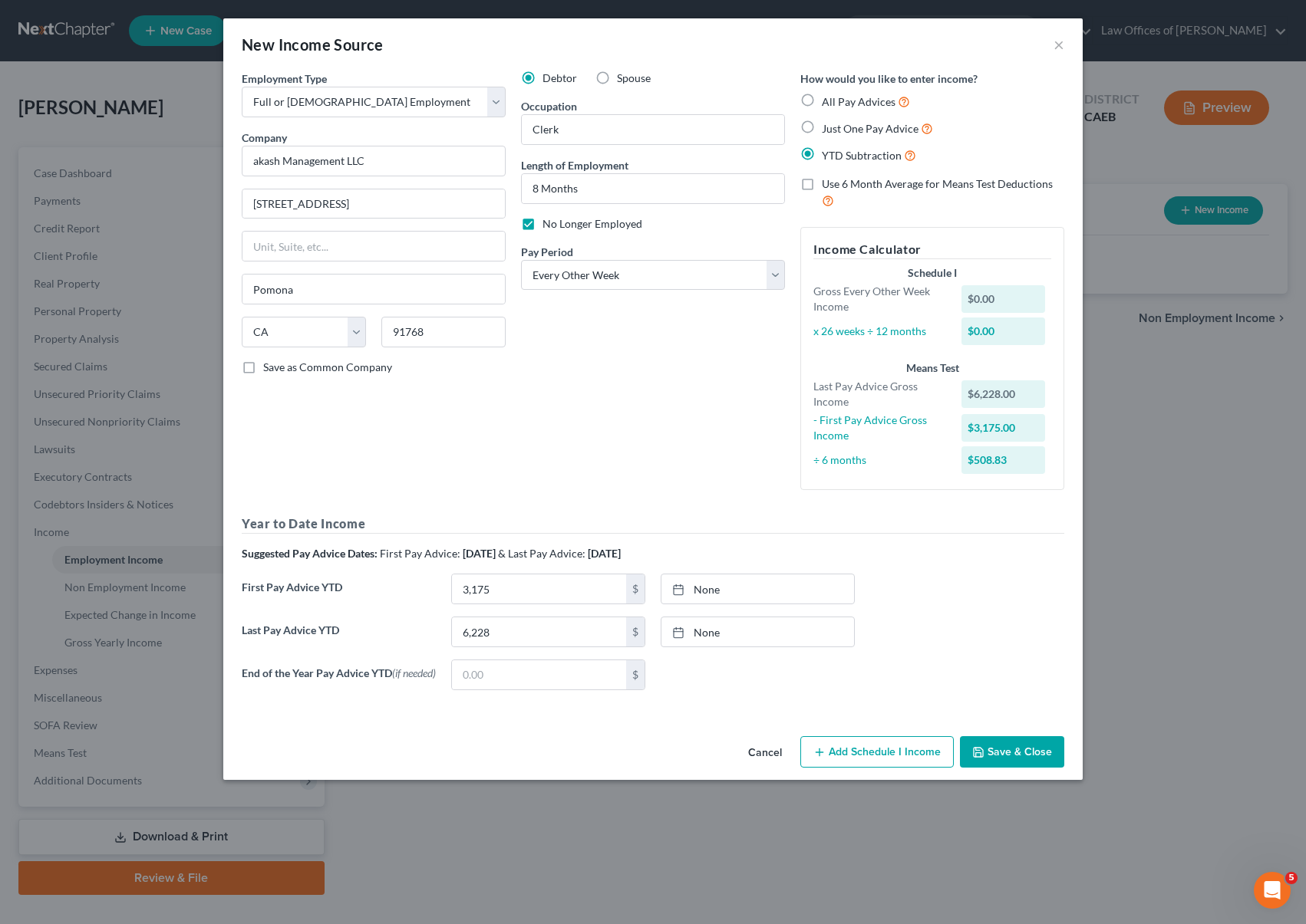
click at [1022, 759] on button "Save & Close" at bounding box center [1012, 752] width 104 height 32
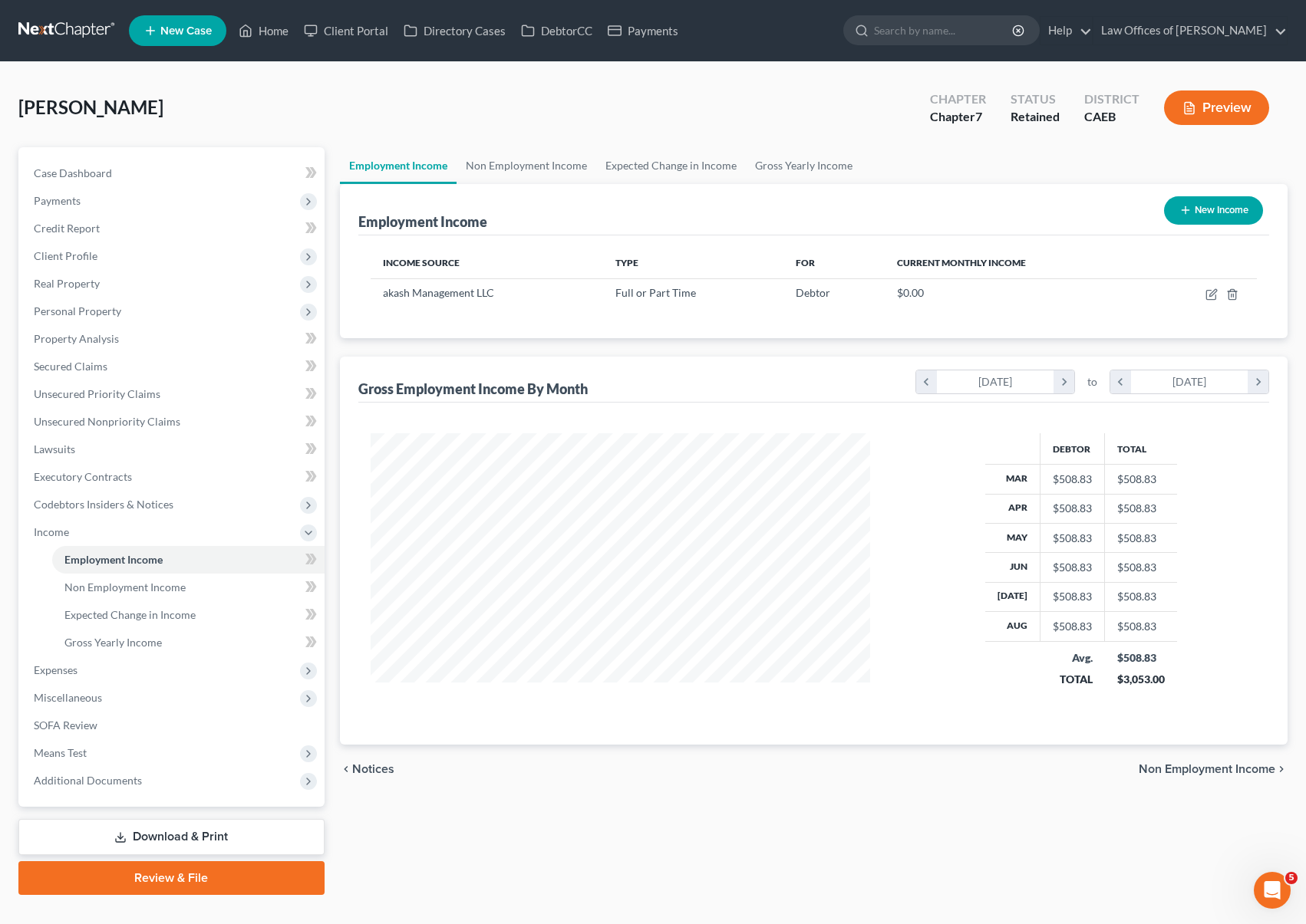
scroll to position [766831, 766781]
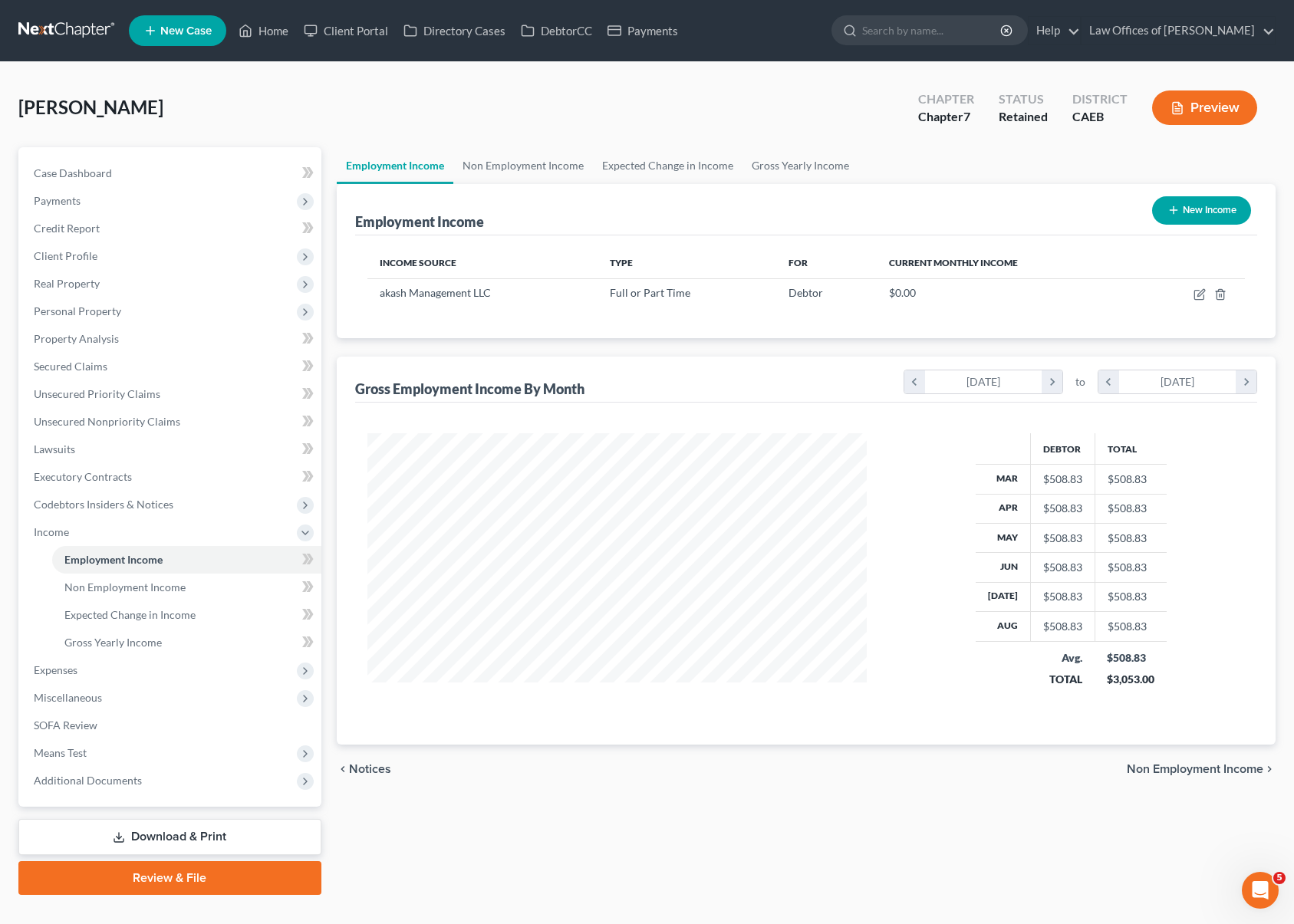
click at [1200, 212] on button "New Income" at bounding box center [1201, 210] width 99 height 29
select select "0"
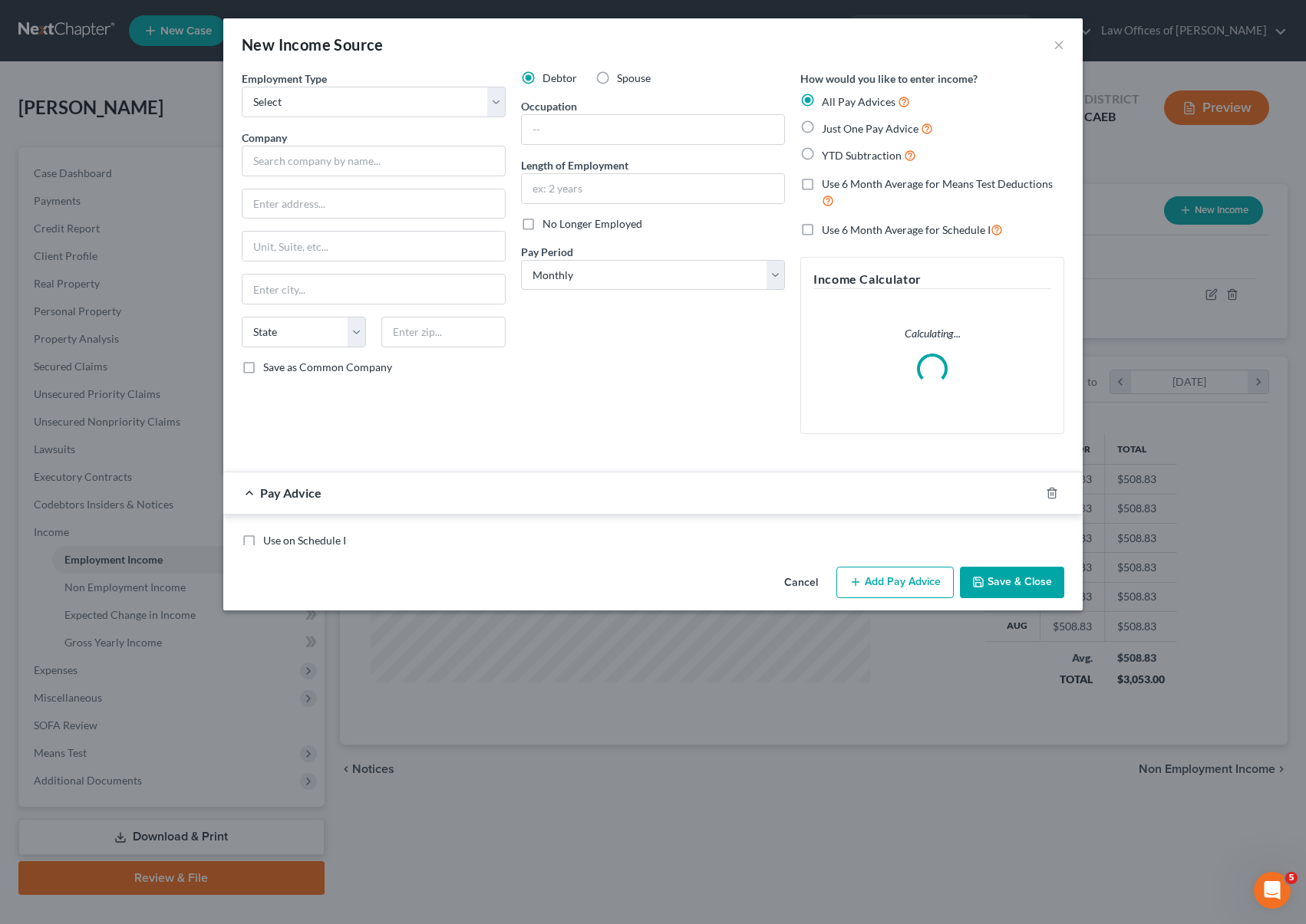
scroll to position [274, 535]
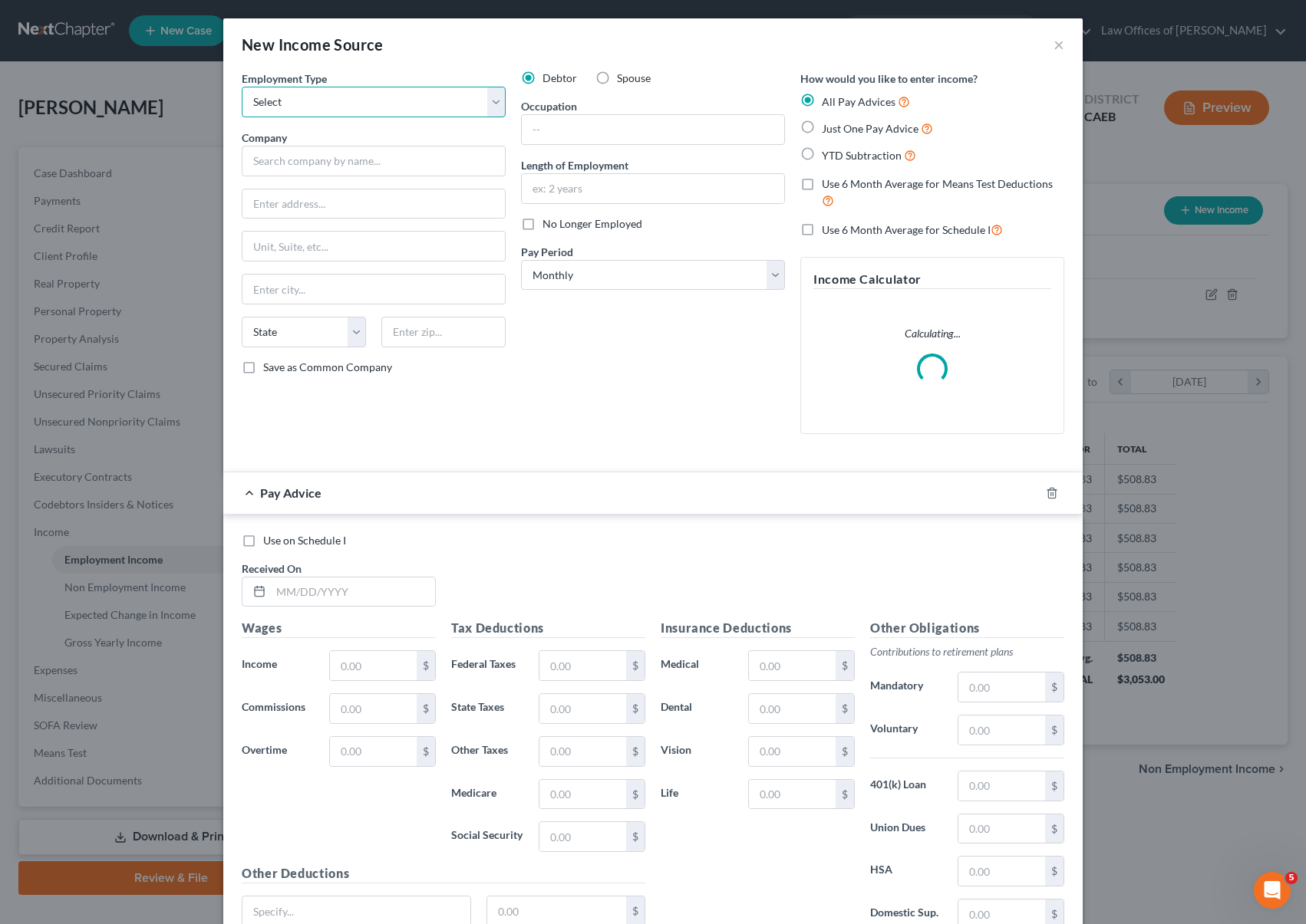
click at [488, 100] on select "Select Full or Part Time Employment Self Employment" at bounding box center [374, 102] width 264 height 31
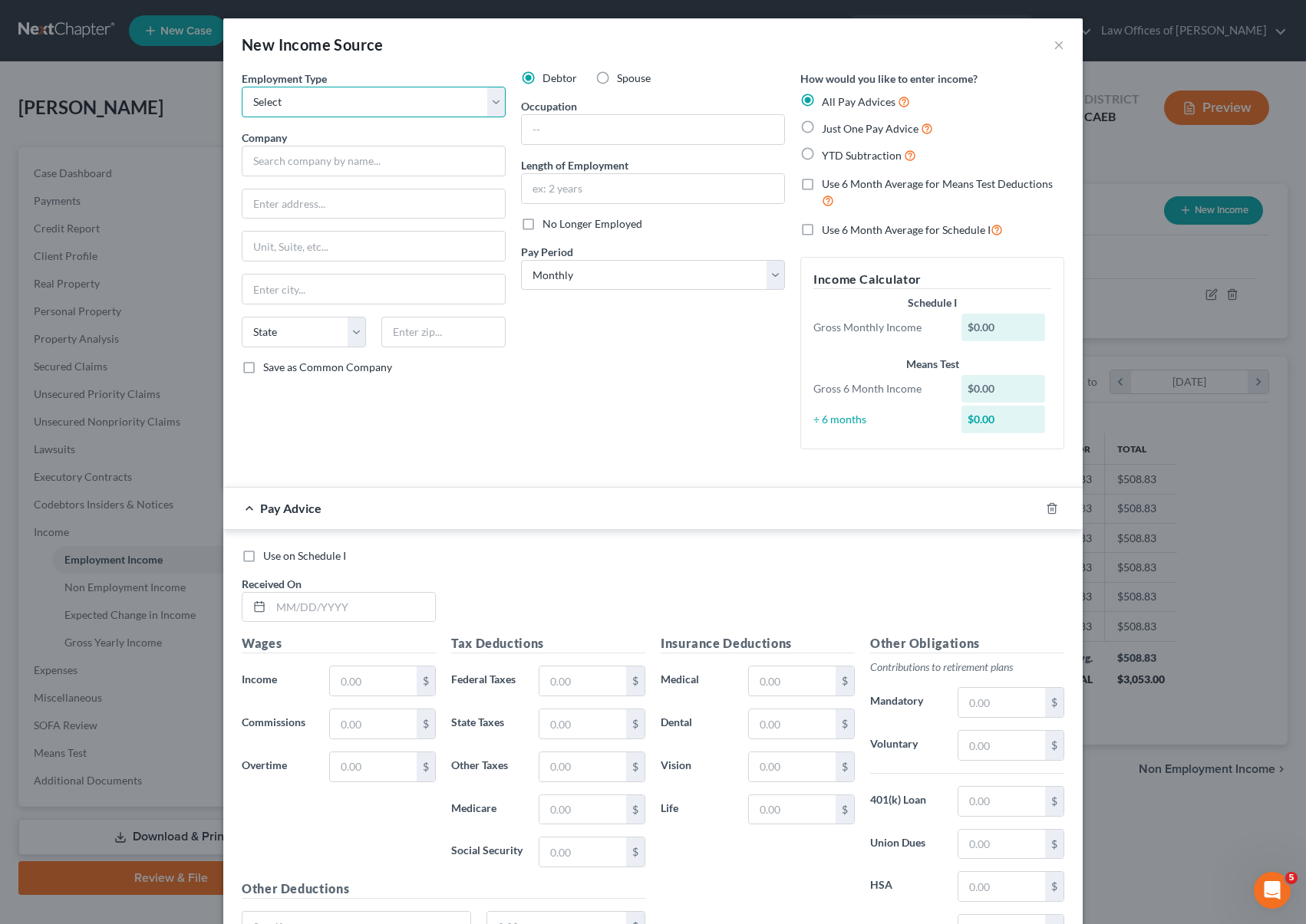
select select "0"
click at [242, 87] on select "Select Full or Part Time Employment Self Employment" at bounding box center [374, 102] width 264 height 31
click at [385, 157] on input "text" at bounding box center [374, 161] width 264 height 31
type input "Employer 3"
click at [542, 229] on label "No Longer Employed" at bounding box center [592, 224] width 100 height 15
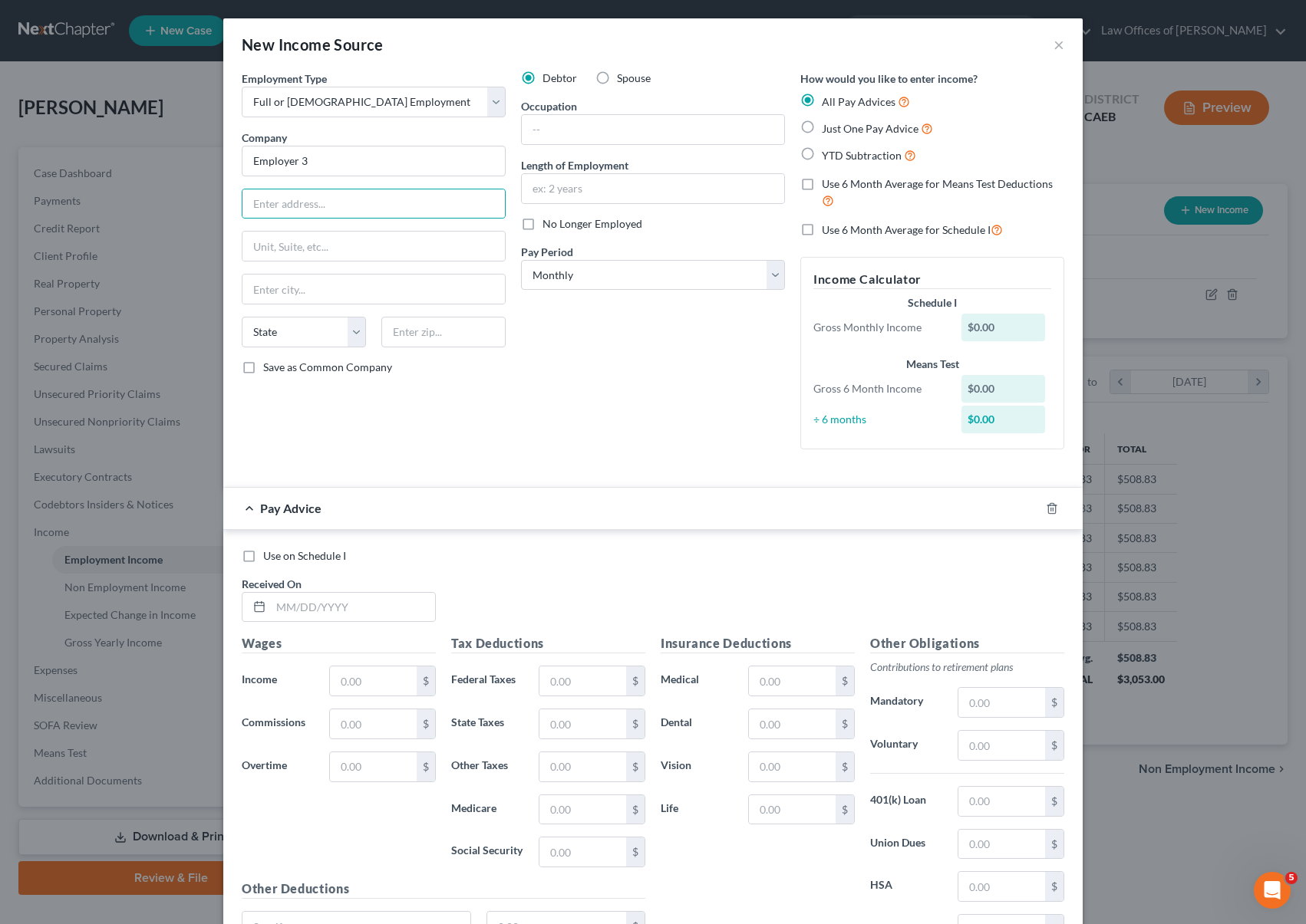
click at [549, 226] on input "No Longer Employed" at bounding box center [553, 221] width 10 height 10
checkbox input "true"
click at [368, 604] on input "text" at bounding box center [353, 608] width 164 height 29
type input "03/30/2025"
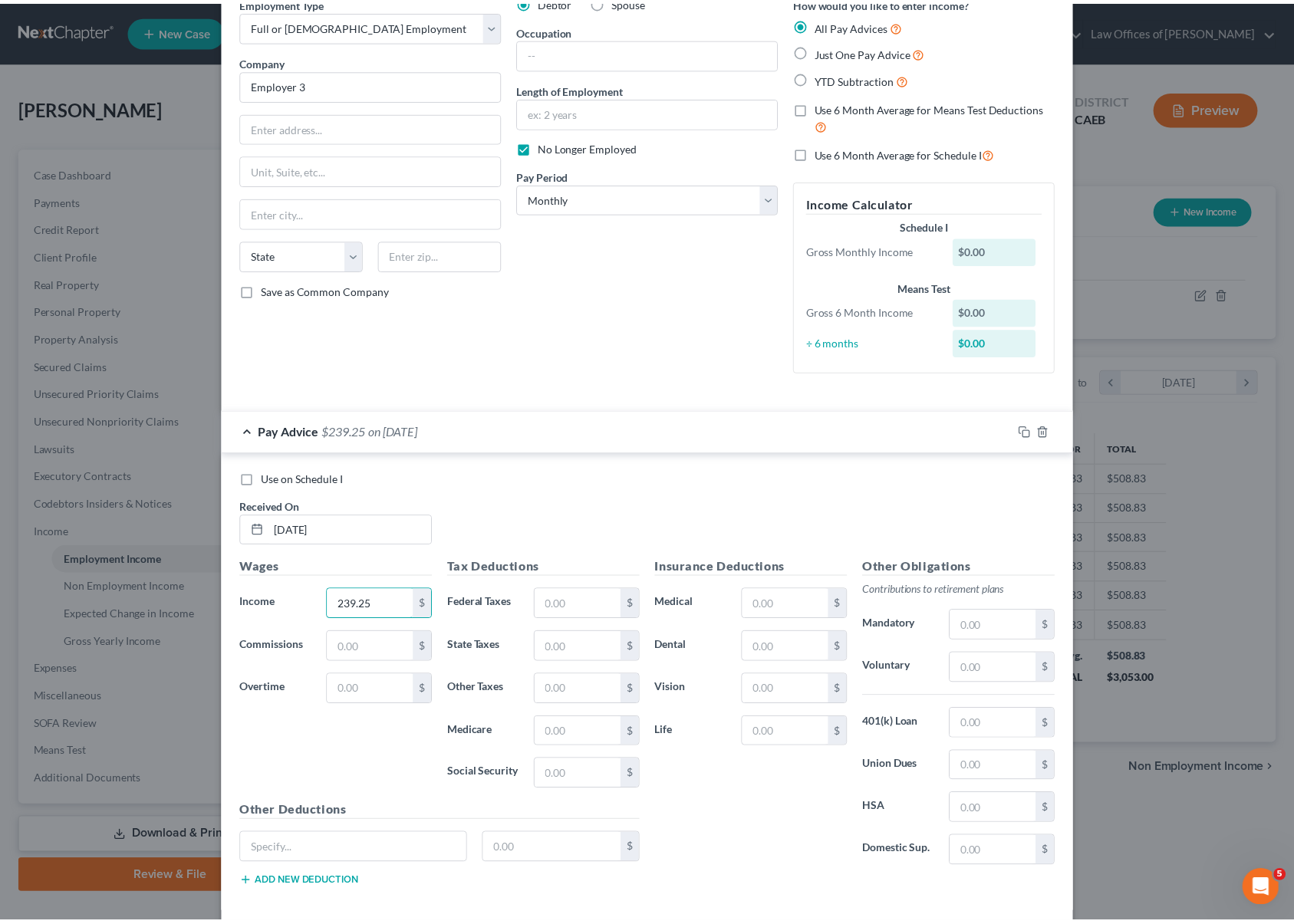
scroll to position [151, 0]
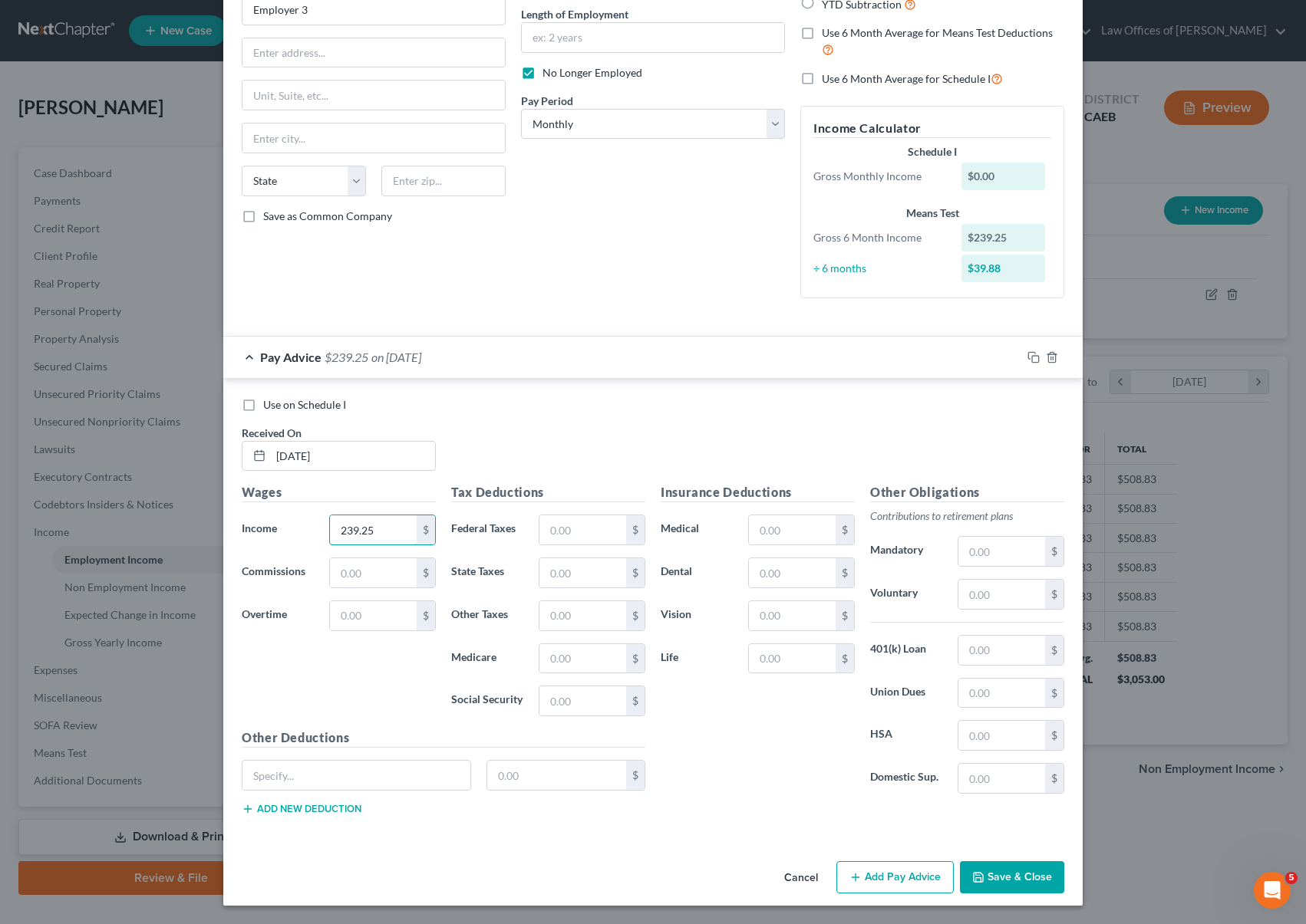
type input "239.25"
click at [1043, 878] on button "Save & Close" at bounding box center [1012, 878] width 104 height 32
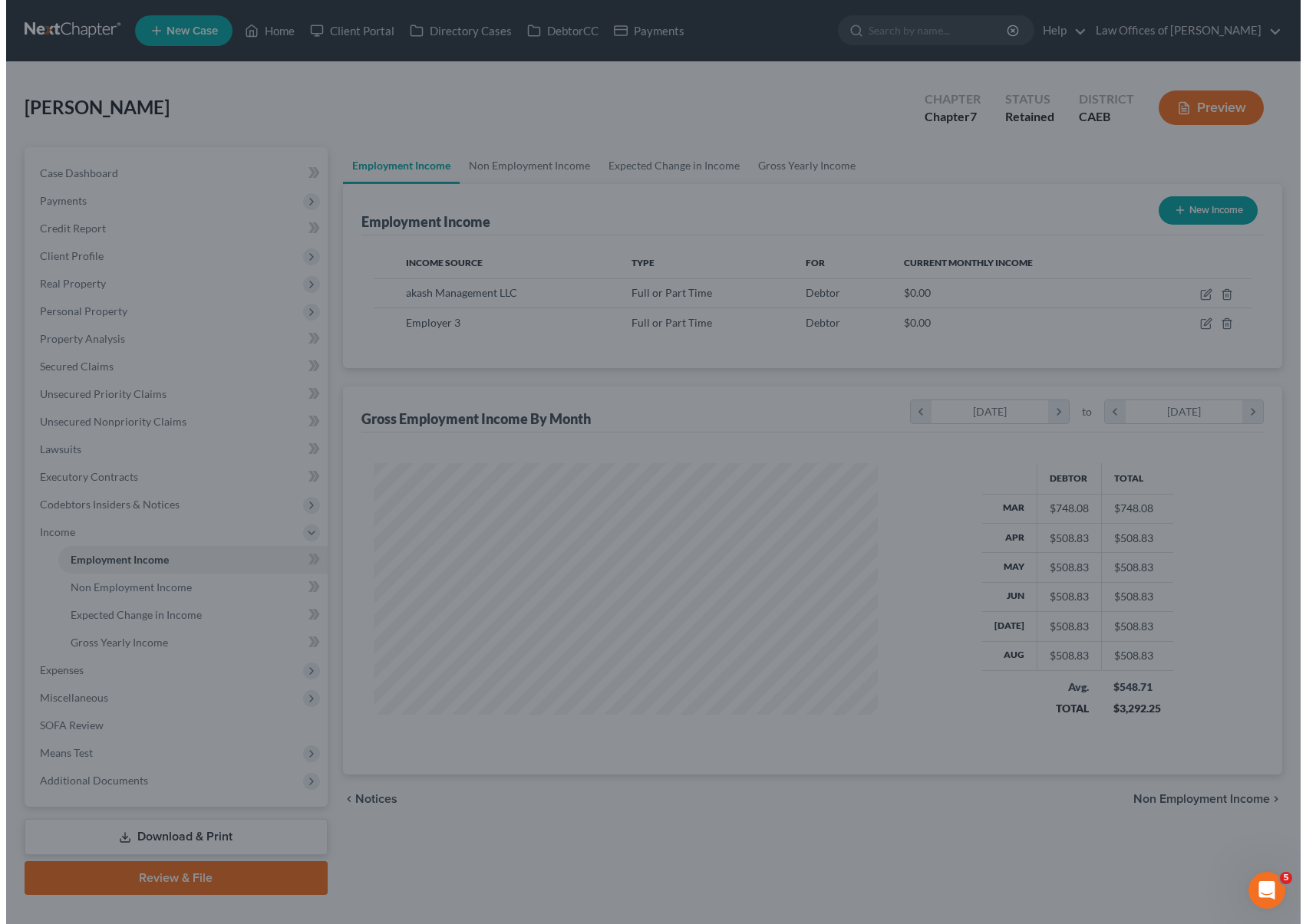
scroll to position [766831, 766781]
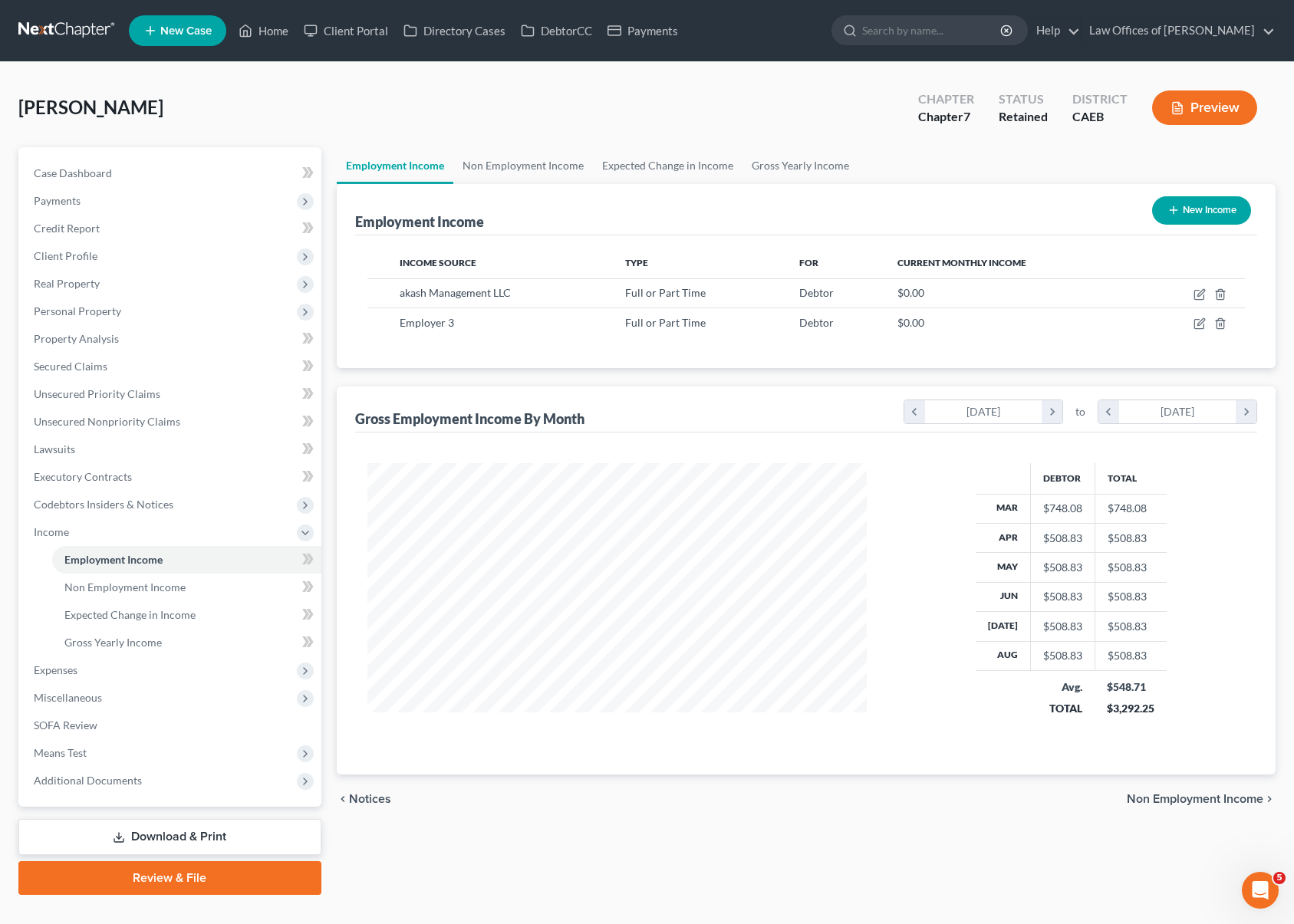
click at [1177, 208] on icon "button" at bounding box center [1173, 210] width 12 height 12
select select "0"
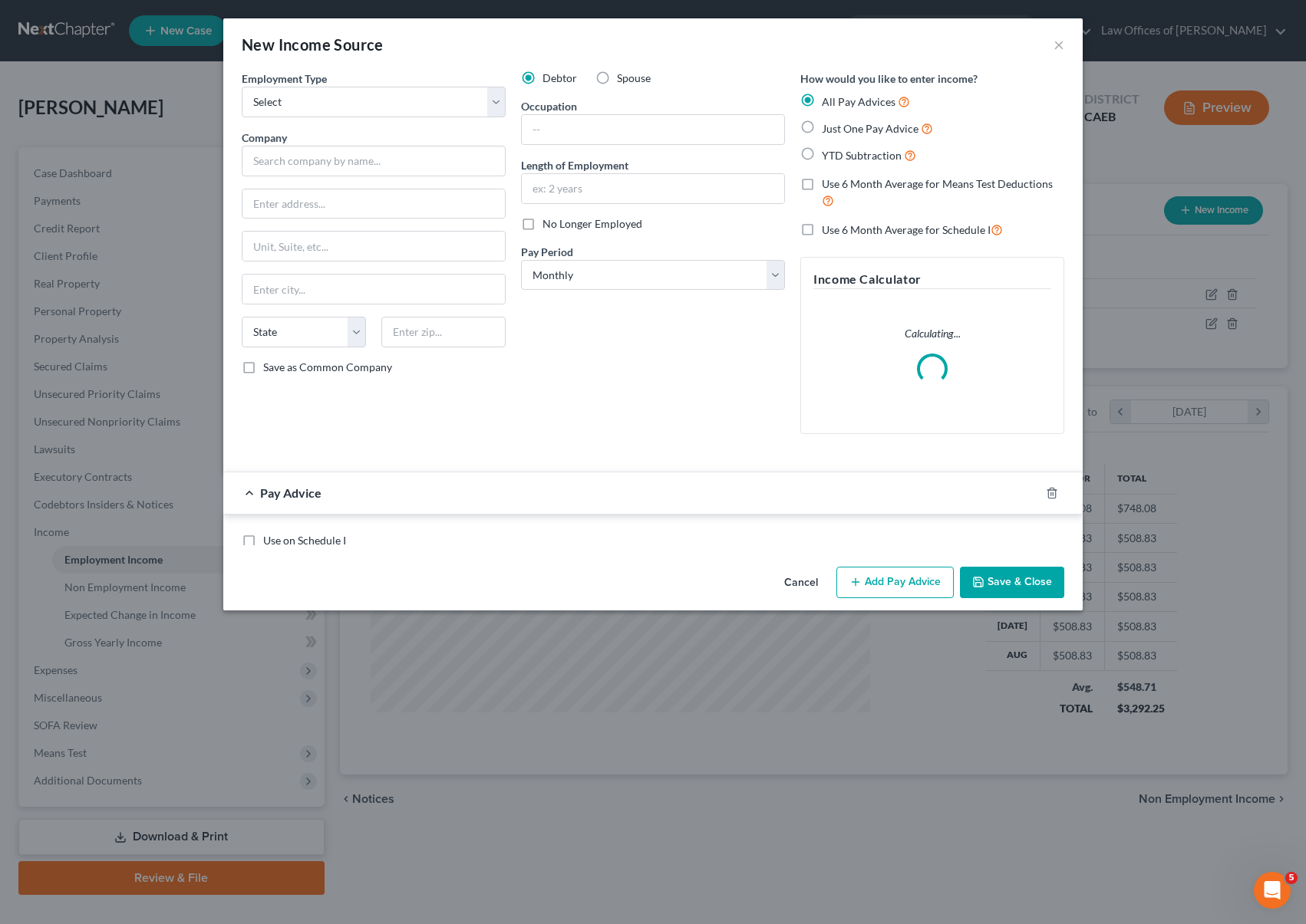
scroll to position [274, 535]
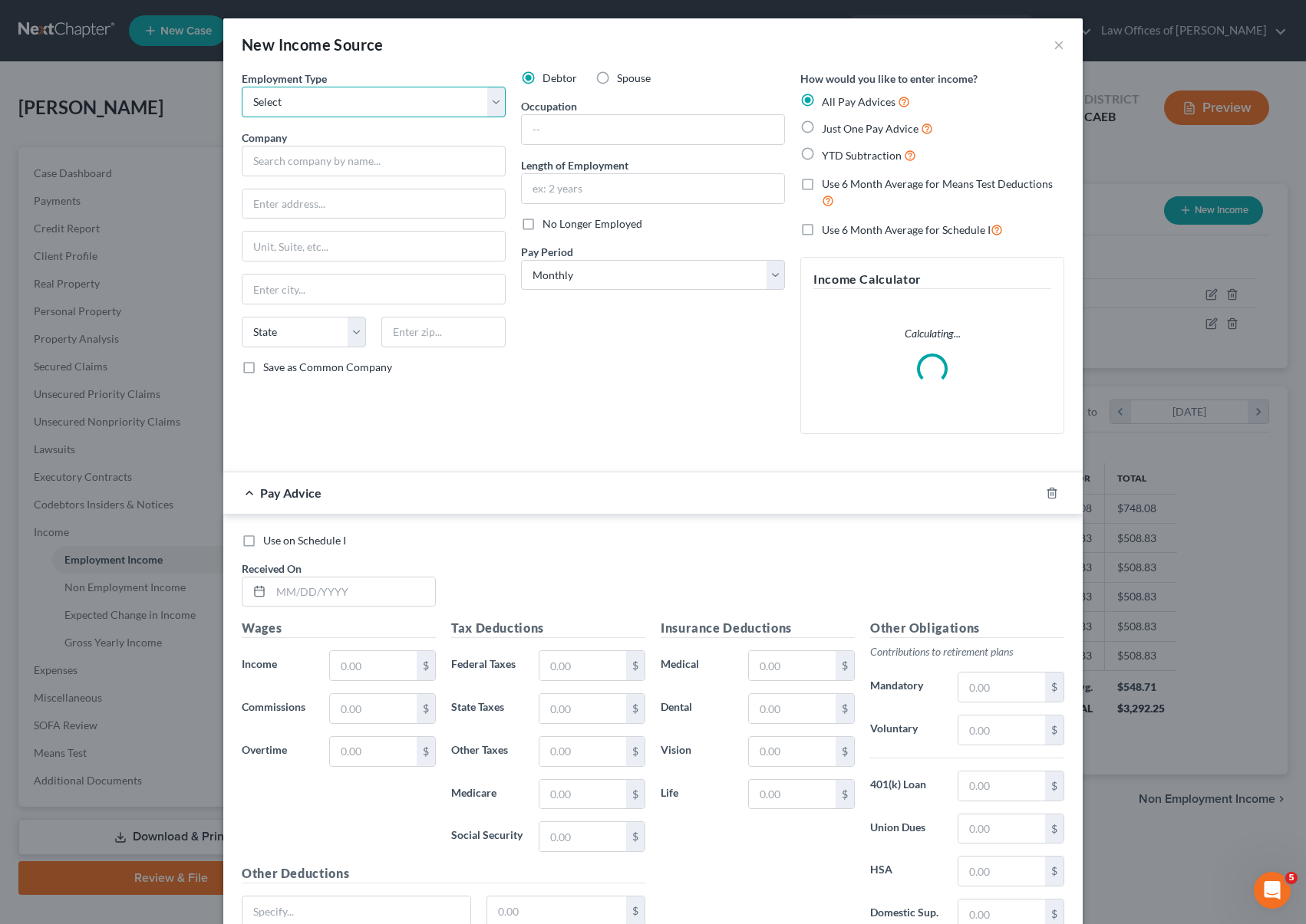
click at [488, 101] on select "Select Full or Part Time Employment Self Employment" at bounding box center [374, 102] width 264 height 31
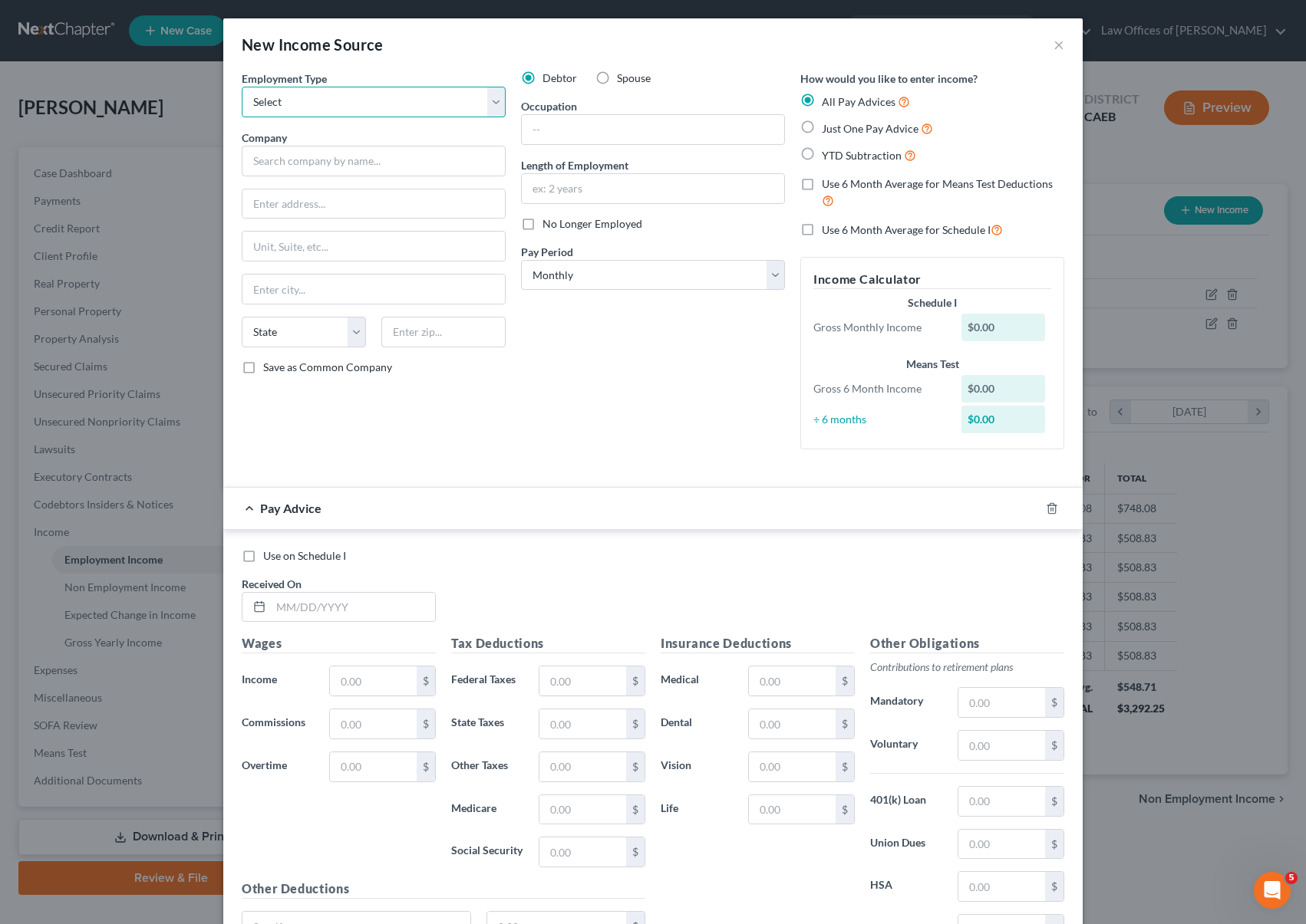
select select "0"
click at [242, 87] on select "Select Full or Part Time Employment Self Employment" at bounding box center [374, 102] width 264 height 31
click at [277, 168] on input "text" at bounding box center [374, 161] width 264 height 31
click at [262, 161] on input "text" at bounding box center [374, 161] width 264 height 31
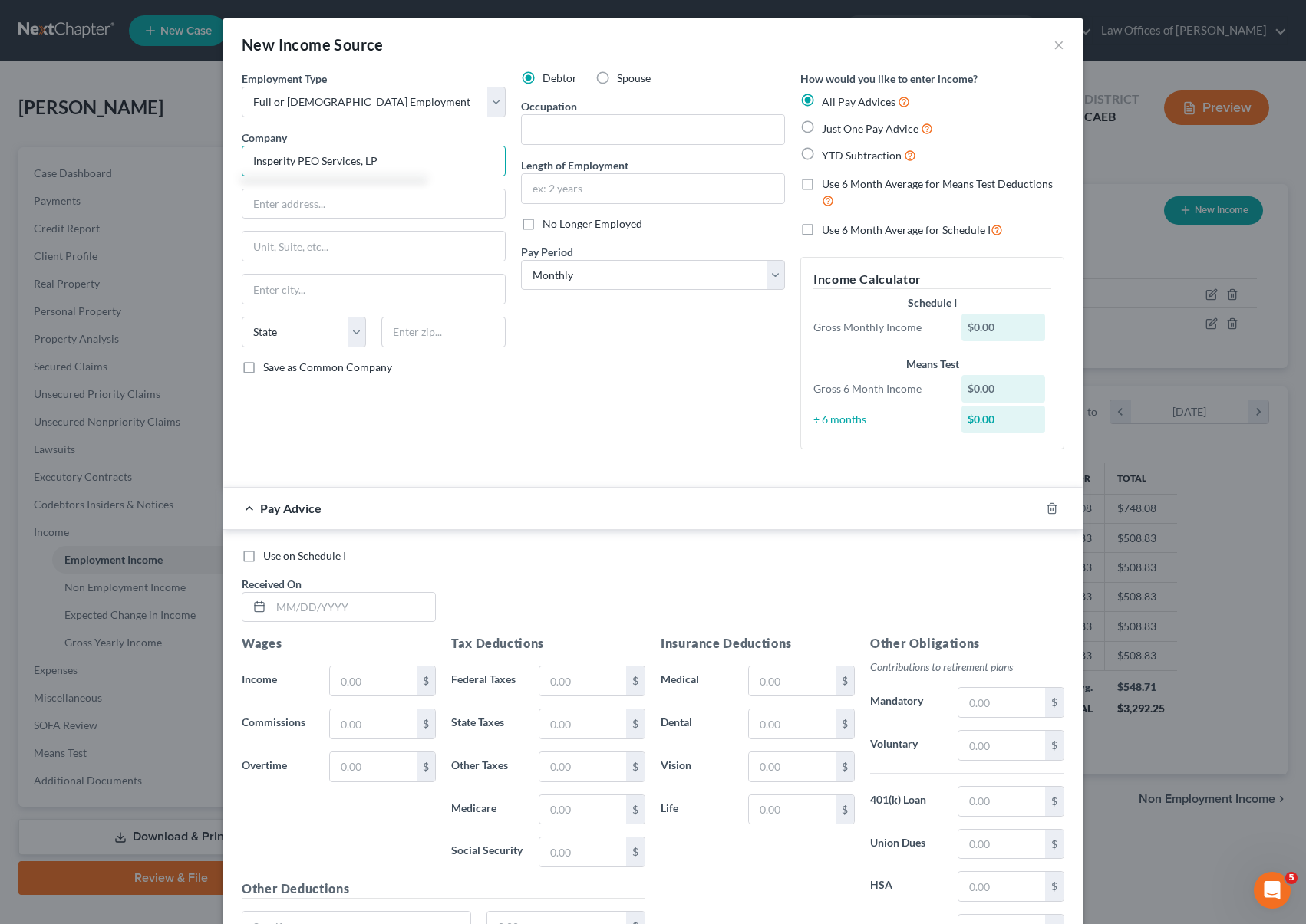
type input "Insperity PEO Services, LP"
type input "19001 Crescent Springs Dr."
type input "77339"
type input "Humble"
select select "45"
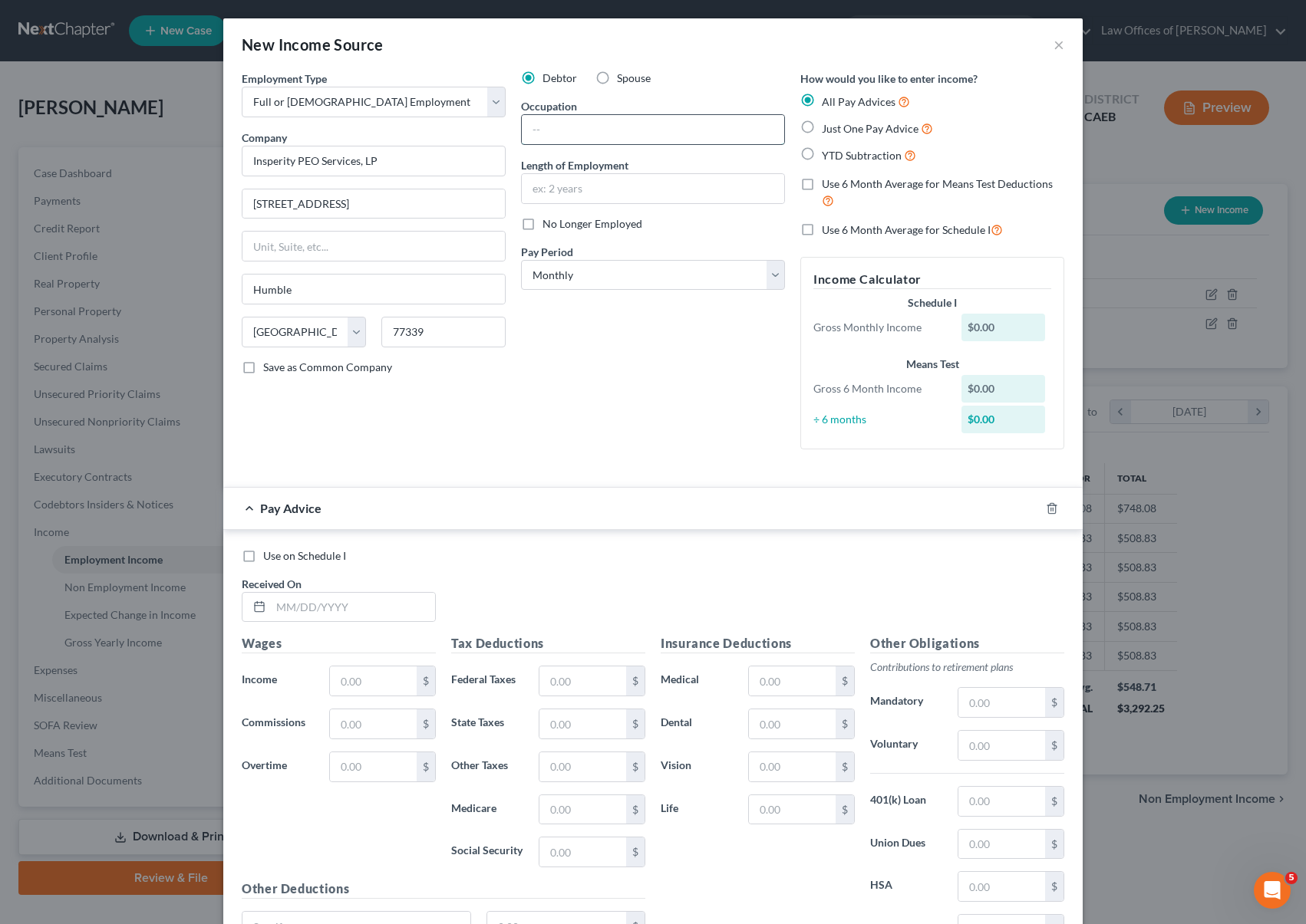
click at [535, 124] on input "text" at bounding box center [653, 130] width 263 height 29
type input "Delivery Driver"
type input "2"
type input "3 Months"
click at [764, 276] on select "Select Monthly Twice Monthly Every Other Week Weekly" at bounding box center [653, 276] width 264 height 31
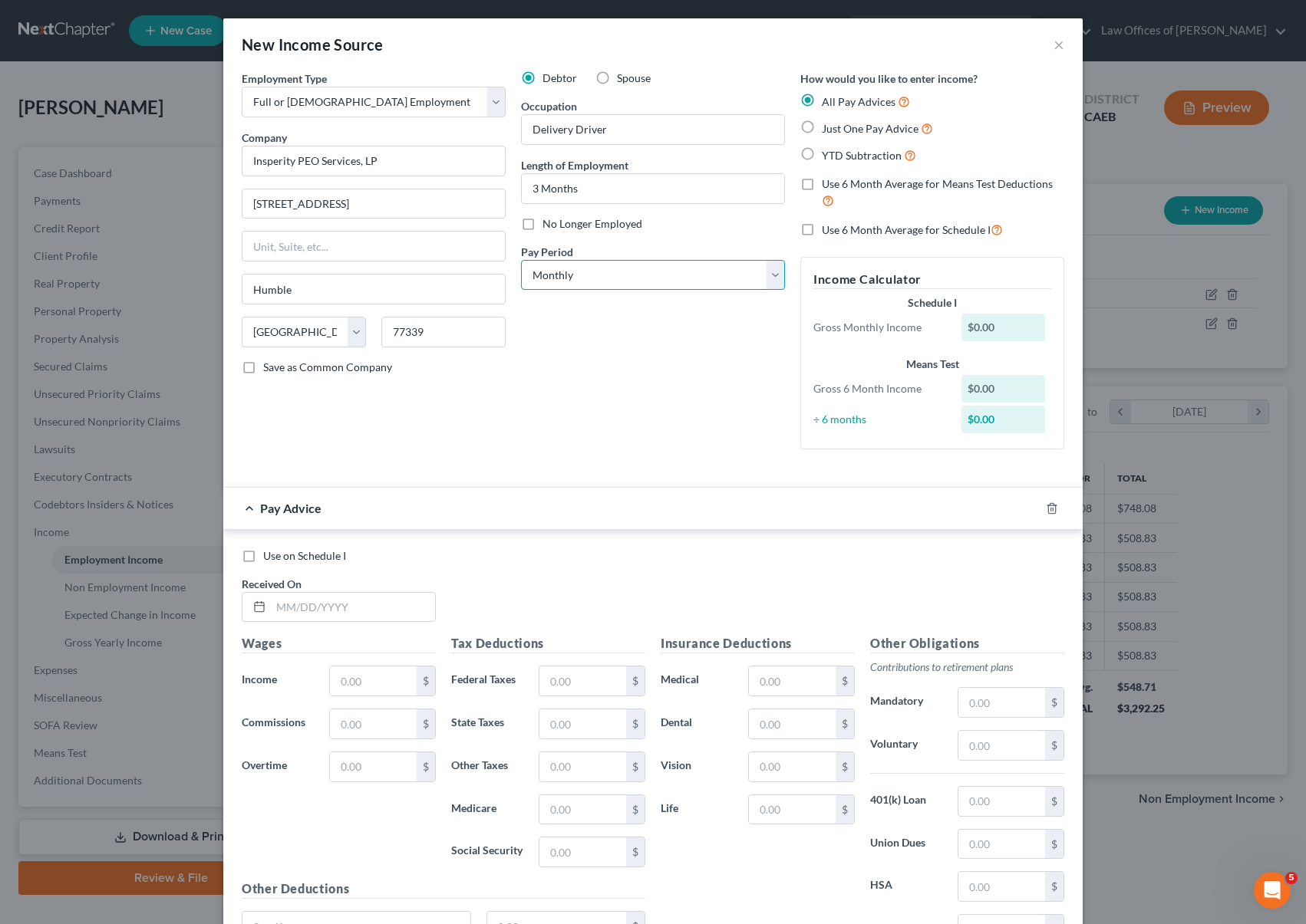
select select "2"
click at [521, 260] on select "Select Monthly Twice Monthly Every Other Week Weekly" at bounding box center [653, 276] width 264 height 31
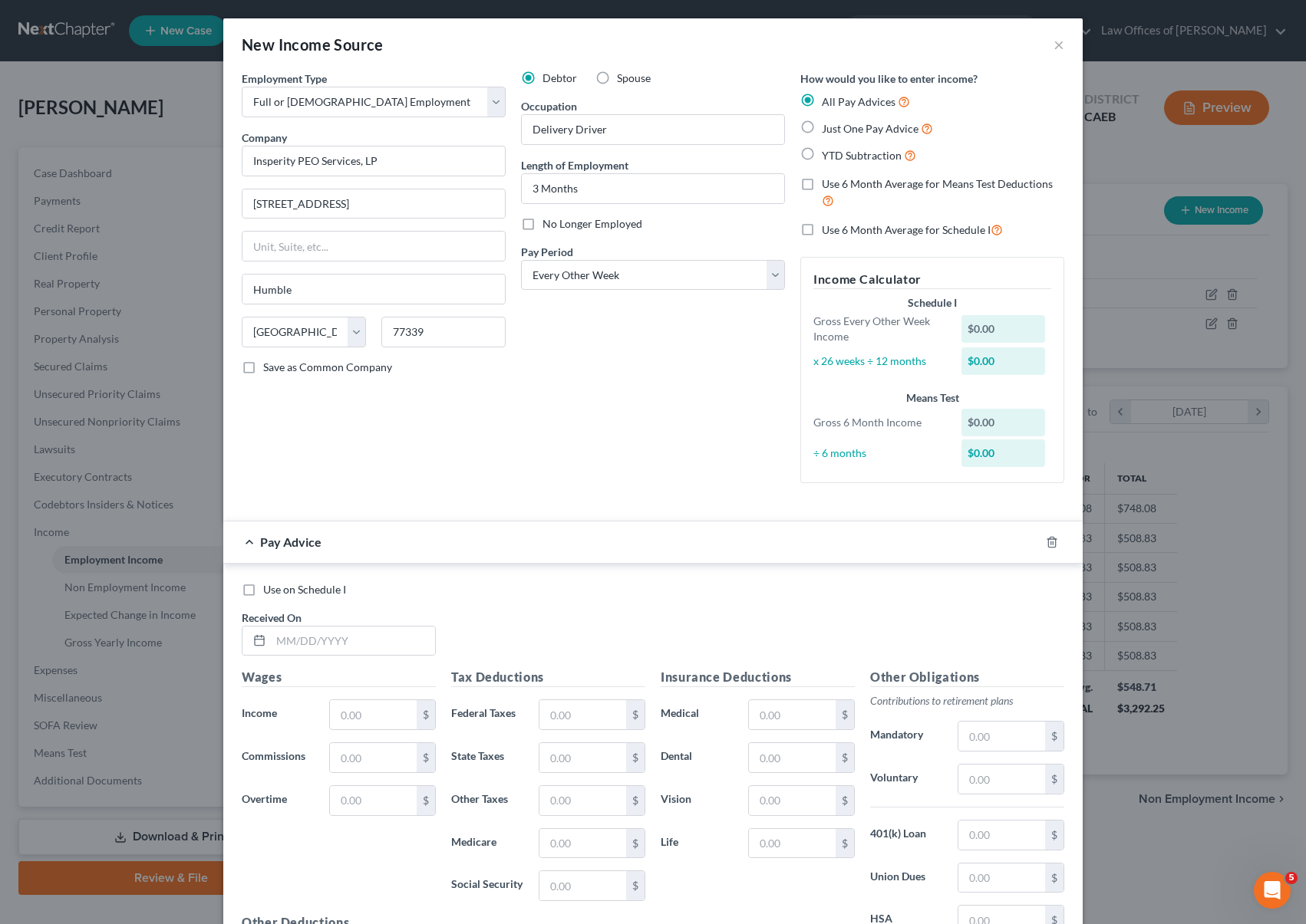
click at [821, 156] on label "YTD Subtraction" at bounding box center [869, 155] width 94 height 18
click at [828, 156] on input "YTD Subtraction" at bounding box center [832, 151] width 10 height 10
radio input "true"
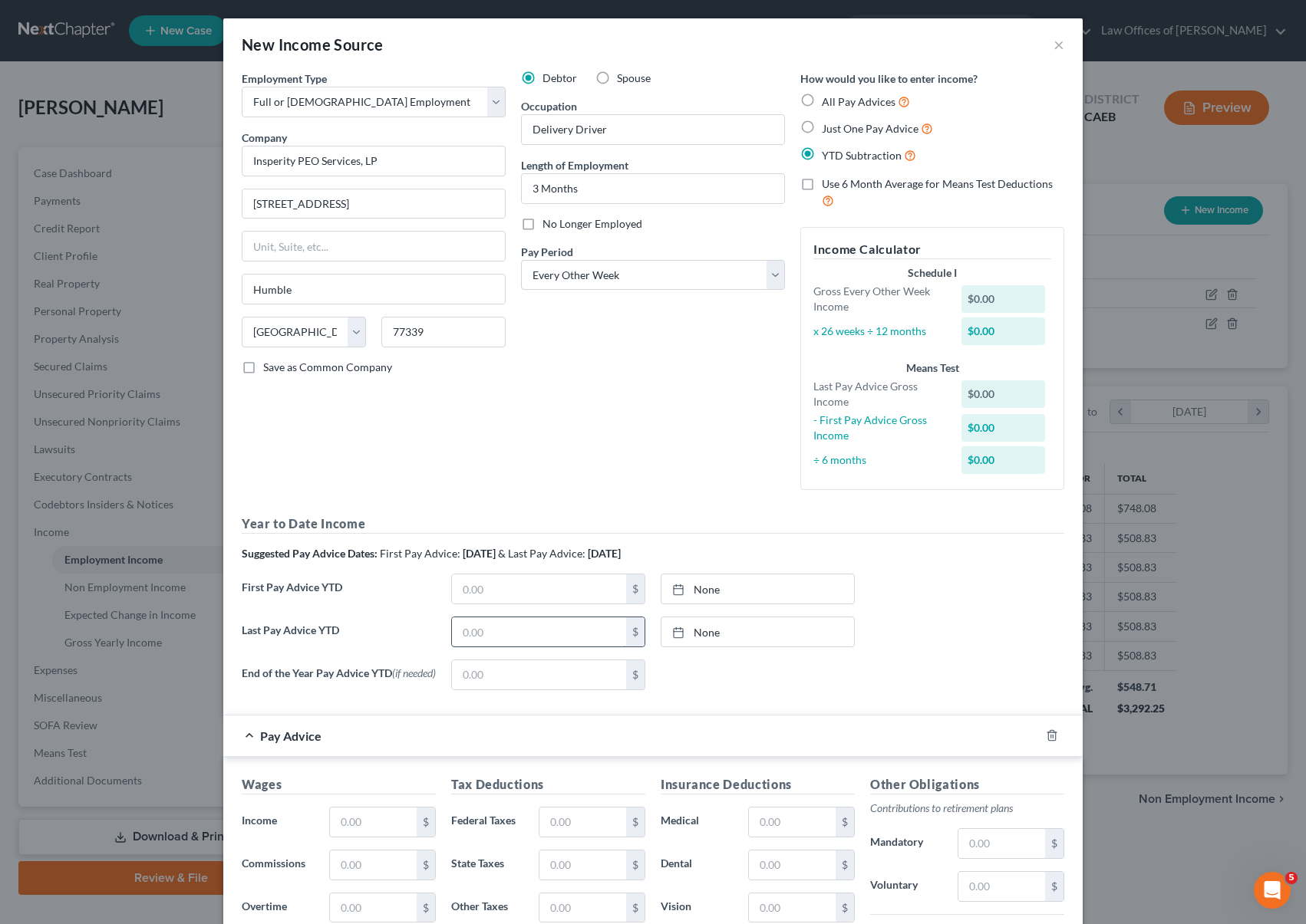
click at [511, 625] on input "text" at bounding box center [539, 632] width 174 height 29
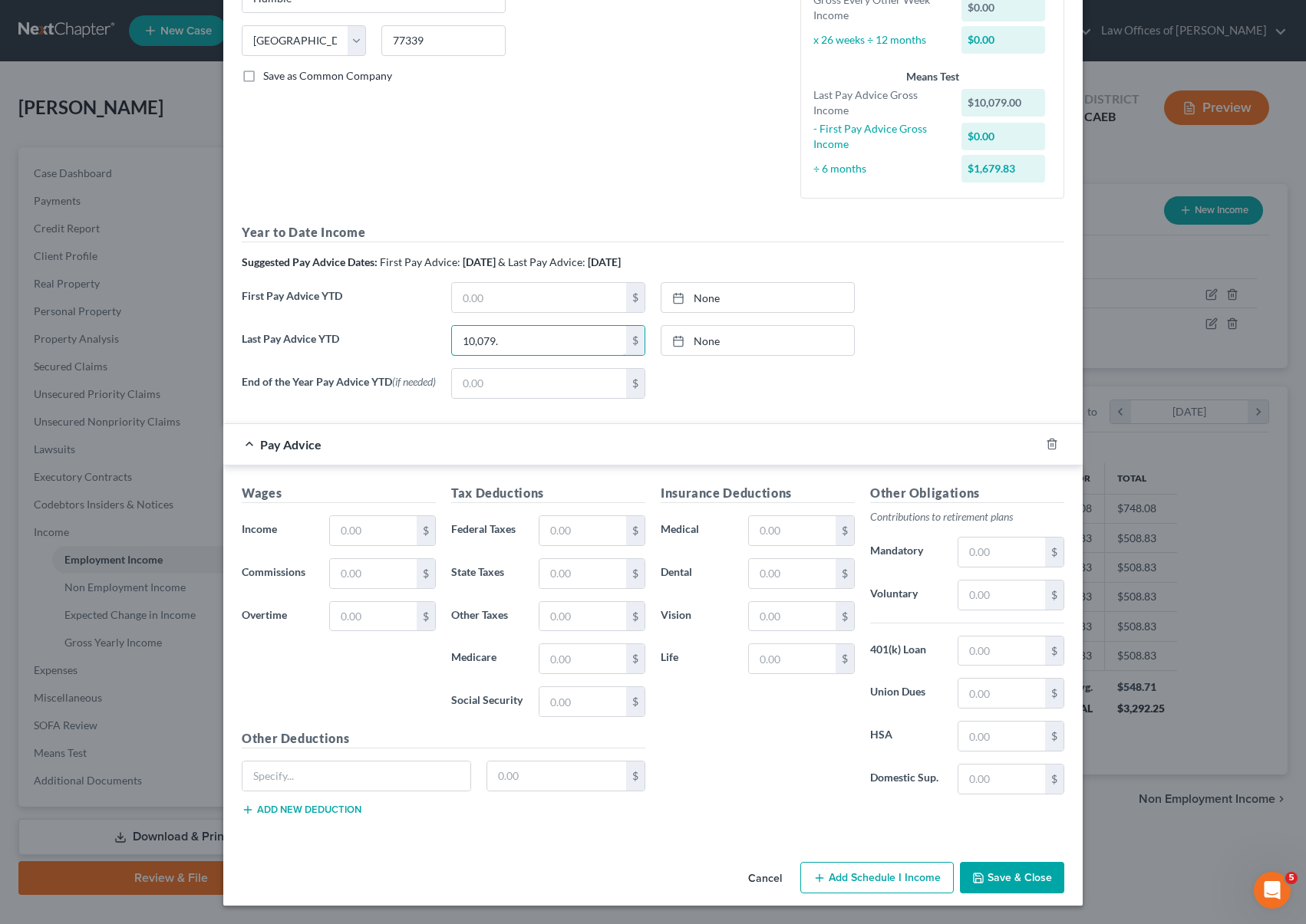
scroll to position [294, 0]
type input "10,079."
click at [392, 531] on input "text" at bounding box center [373, 531] width 87 height 29
type input "1,292"
type input "212.50"
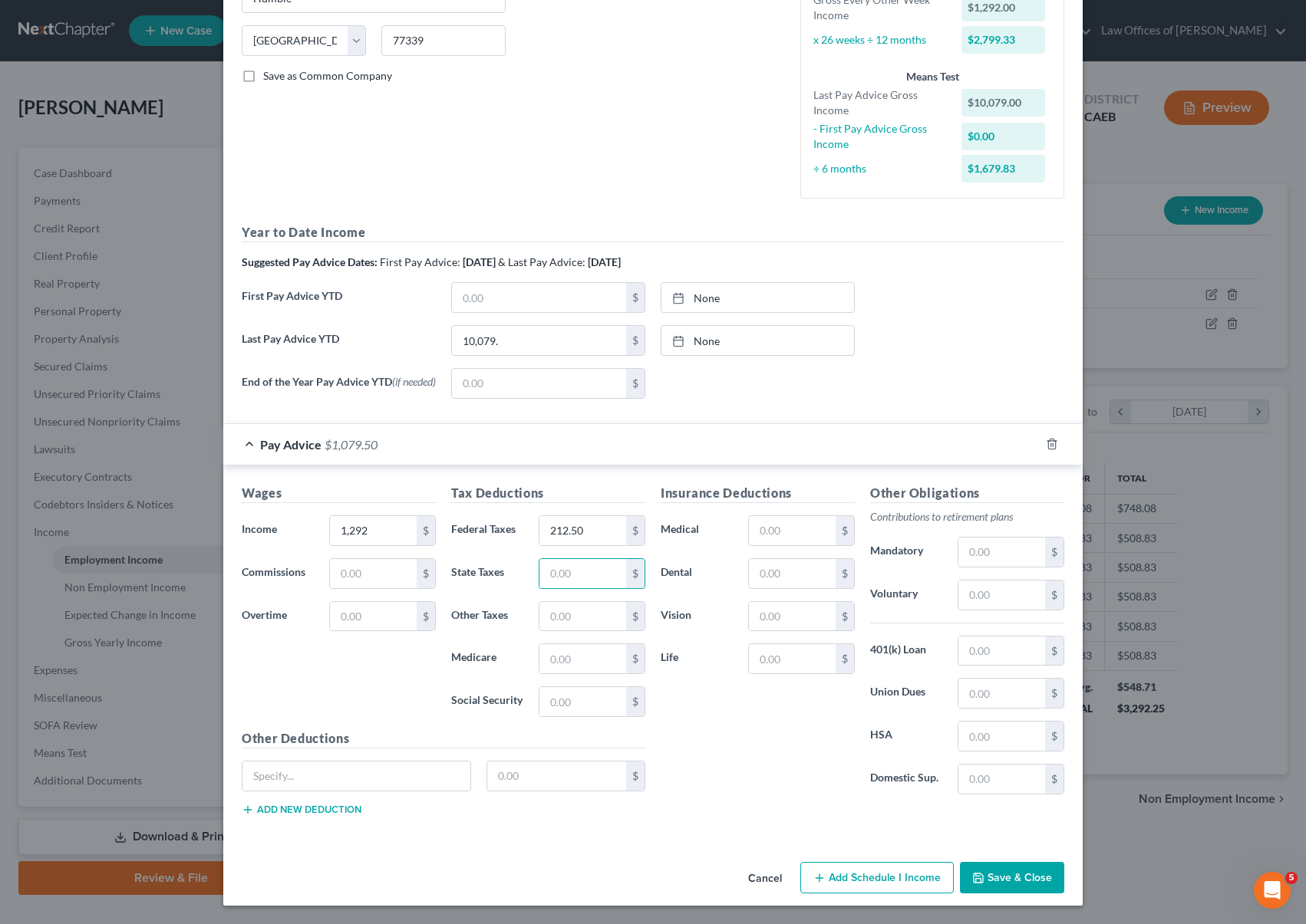
click at [1034, 871] on button "Save & Close" at bounding box center [1012, 878] width 104 height 32
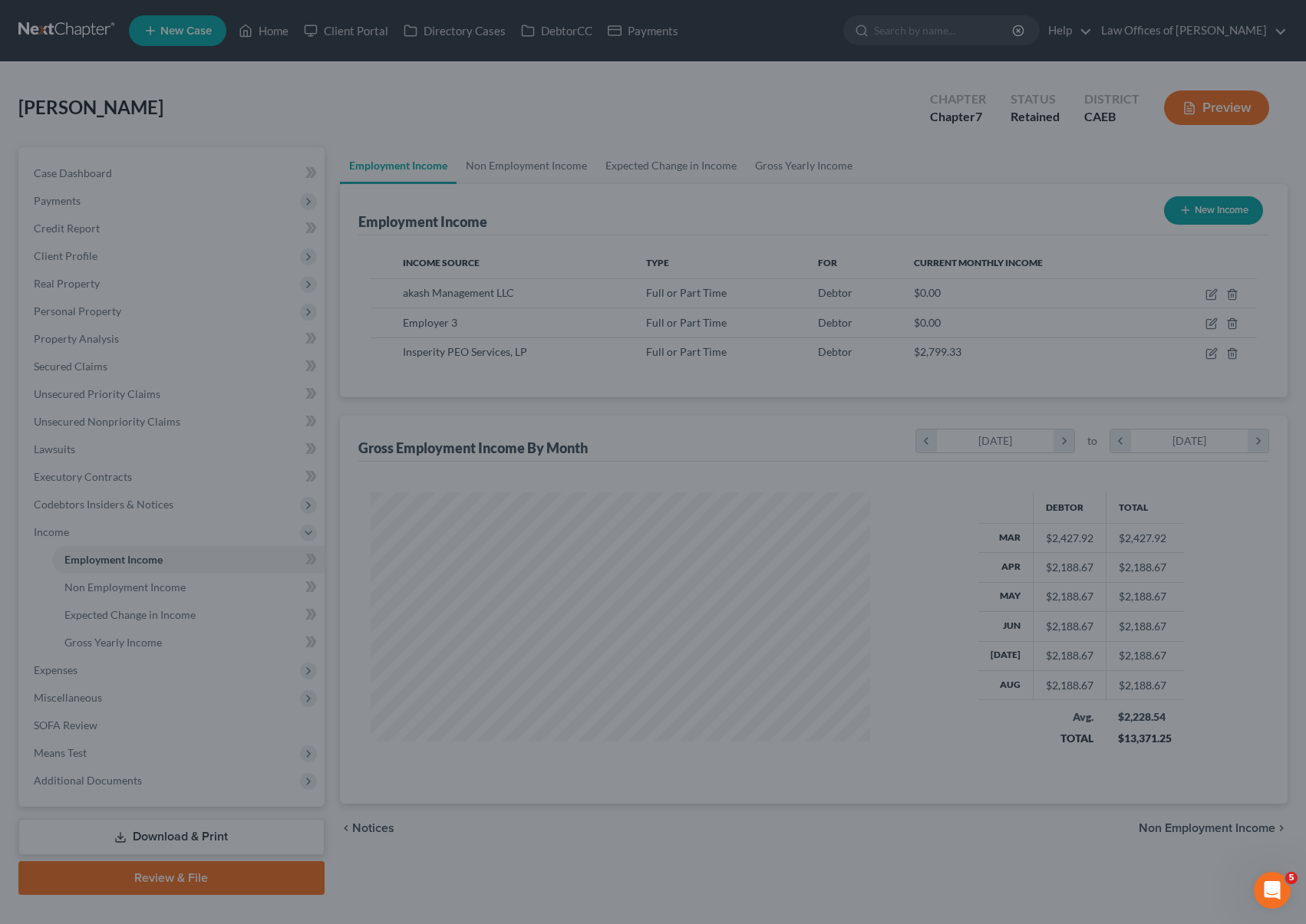
scroll to position [766831, 766781]
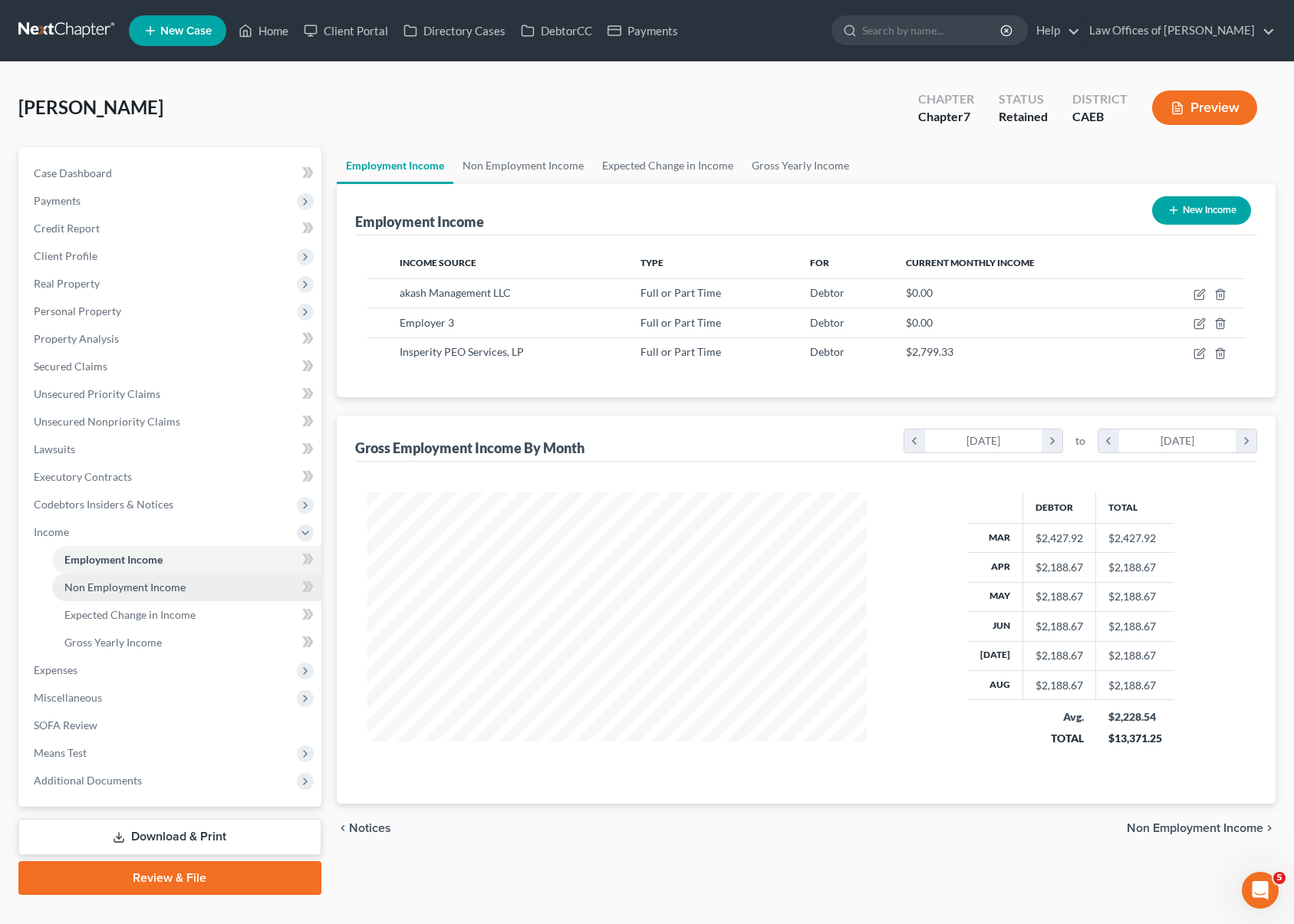
click at [188, 586] on link "Non Employment Income" at bounding box center [187, 588] width 270 height 28
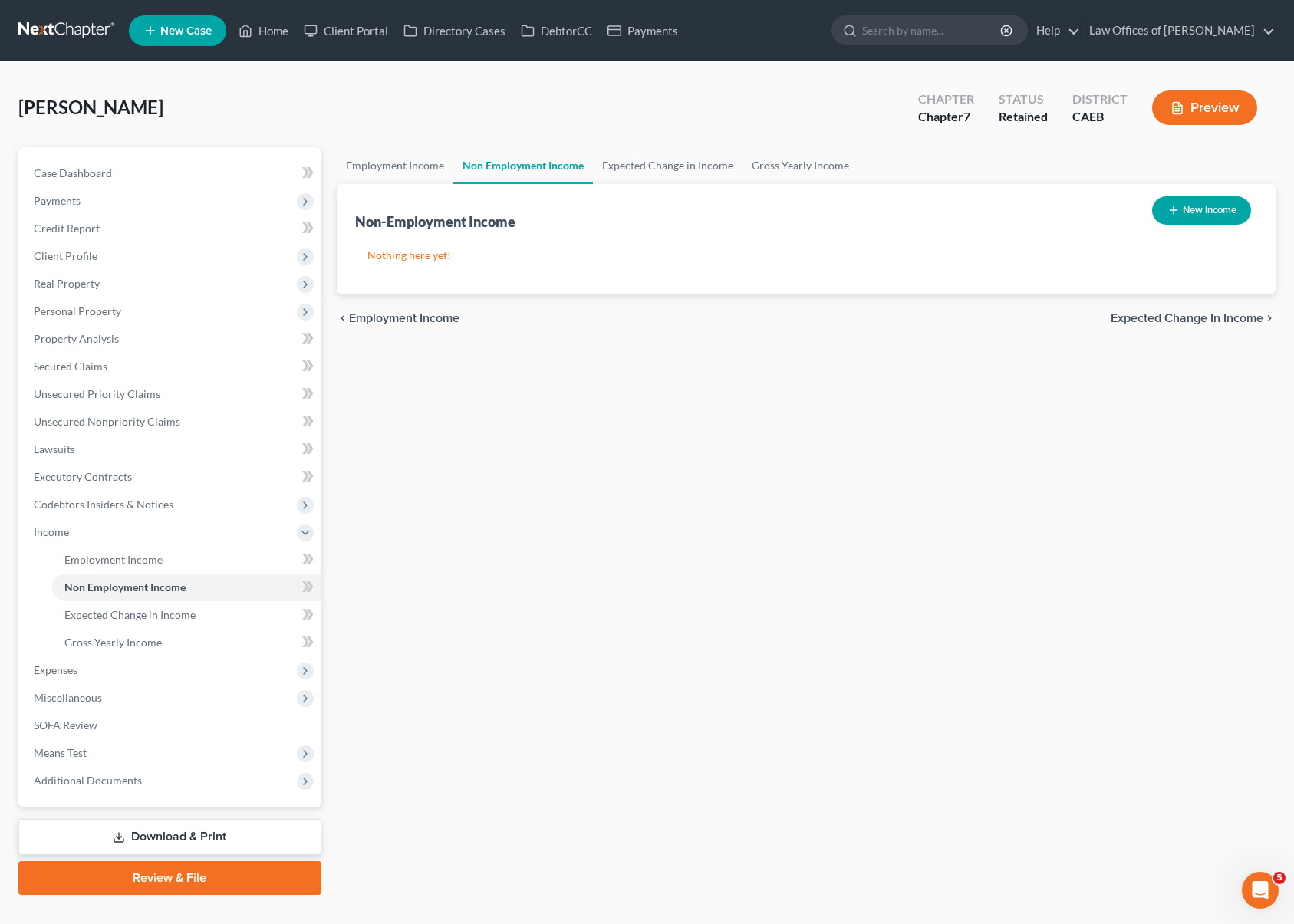
click at [1212, 212] on button "New Income" at bounding box center [1201, 210] width 99 height 29
select select "0"
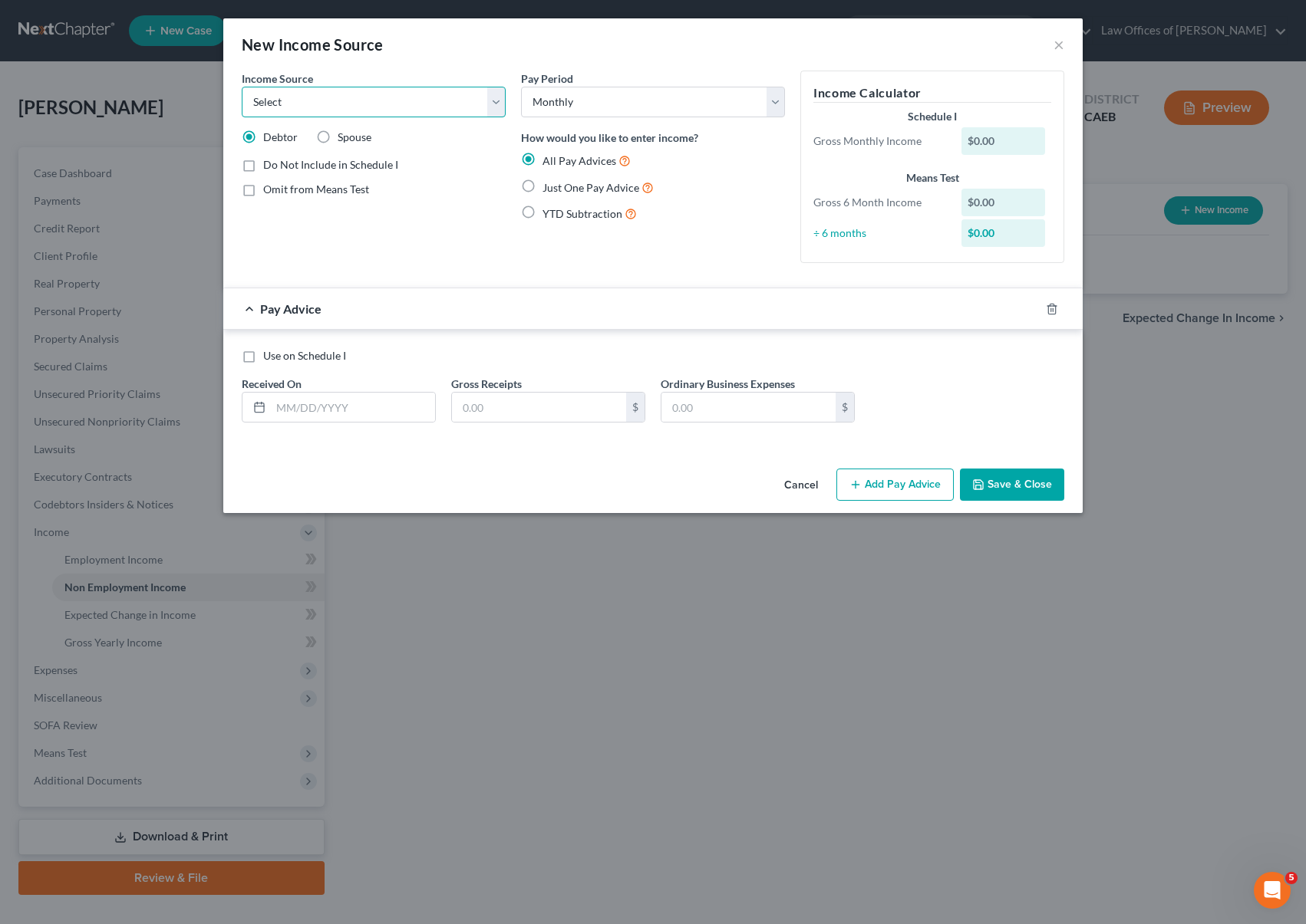
click at [493, 99] on select "Select Unemployment Disability (from employer) Pension Retirement Social Securi…" at bounding box center [374, 102] width 264 height 31
select select "10"
click at [242, 87] on select "Select Unemployment Disability (from employer) Pension Retirement Social Securi…" at bounding box center [374, 102] width 264 height 31
click at [384, 399] on input "text" at bounding box center [353, 407] width 164 height 29
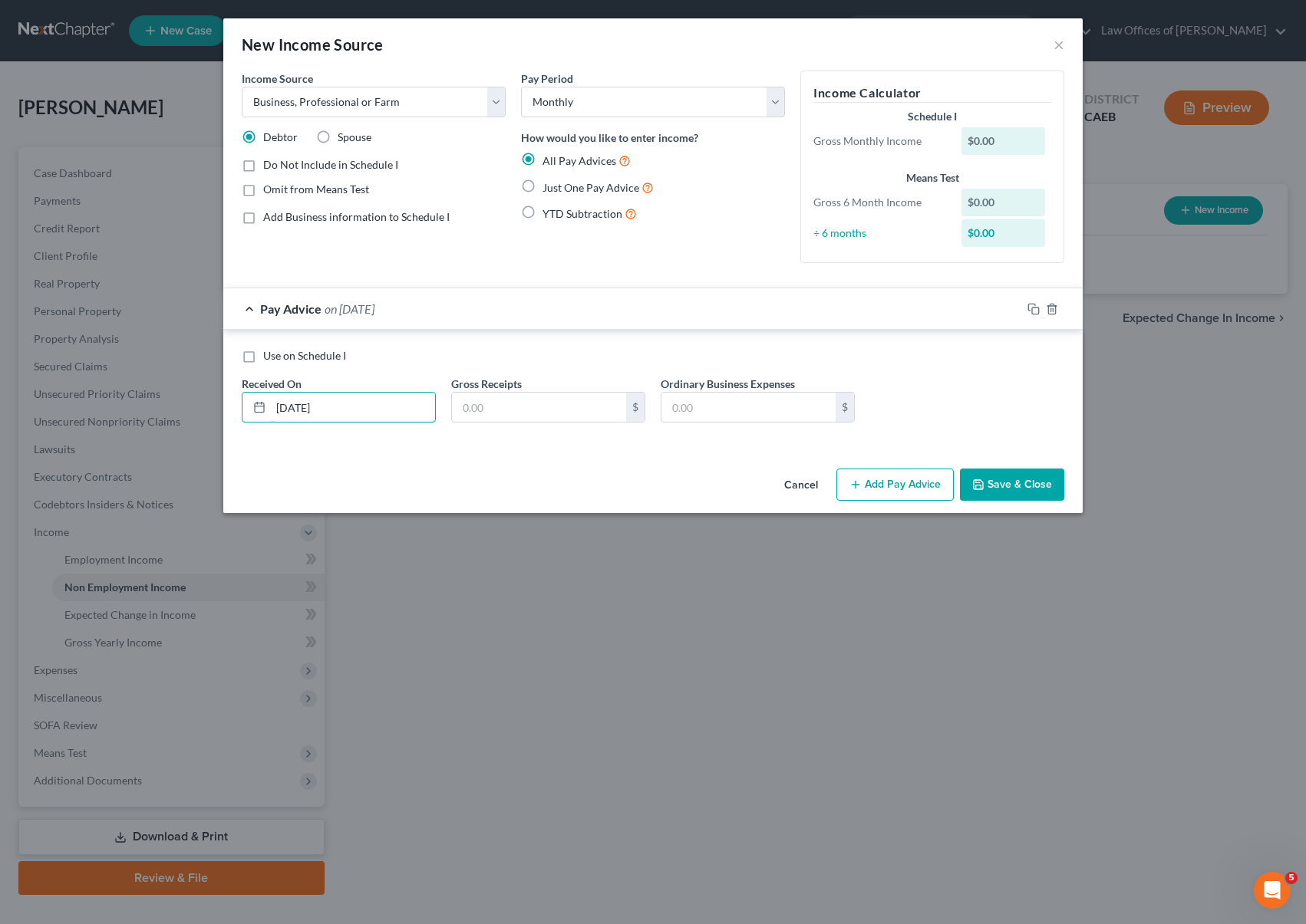
type input "03/30/2025"
type input "334.76"
type input "50"
click at [892, 484] on button "Add Pay Advice" at bounding box center [895, 485] width 117 height 32
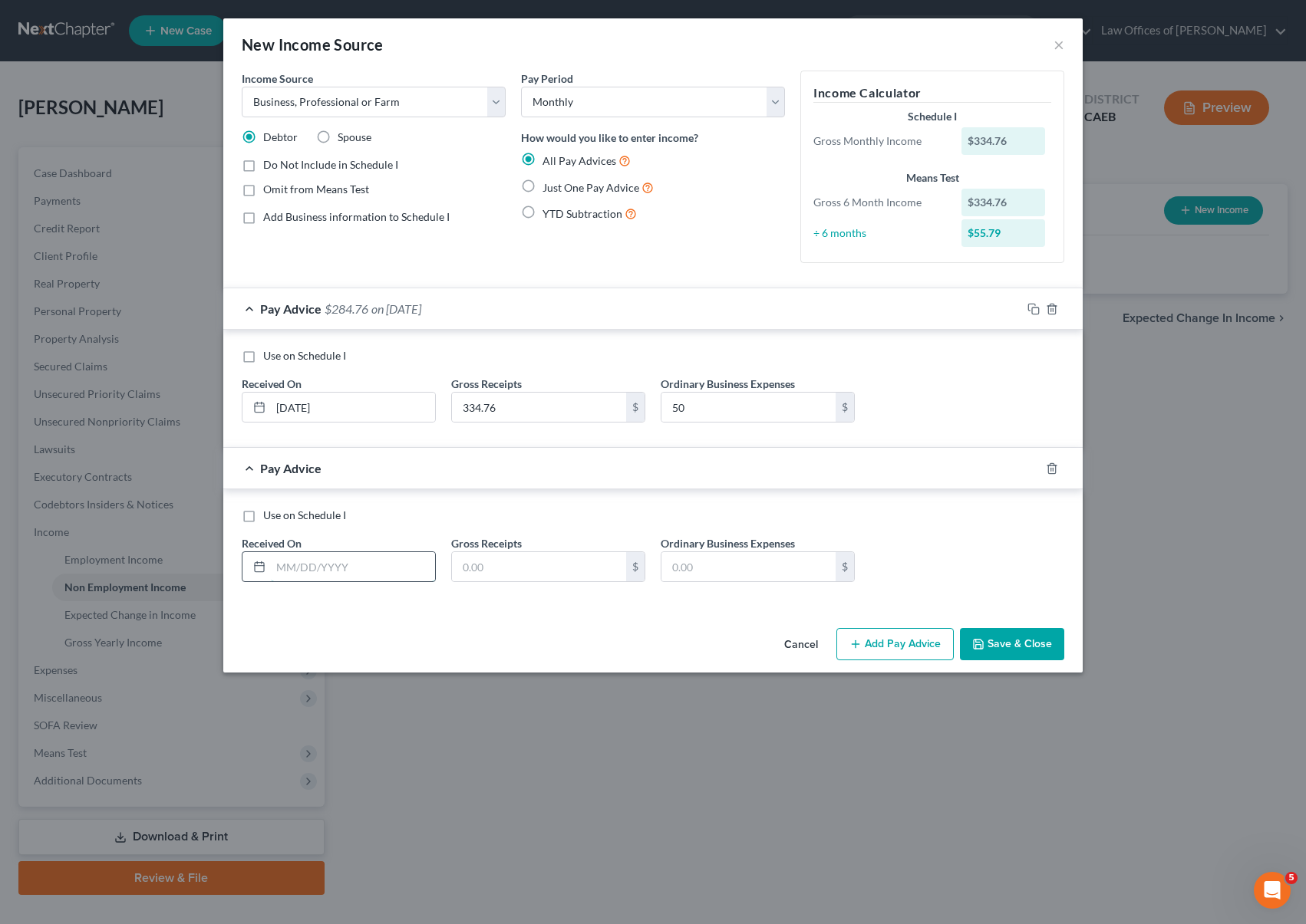
click at [390, 569] on input "text" at bounding box center [353, 567] width 164 height 29
type input "04/30/2025"
type input "179.88"
type input "50."
click at [900, 638] on button "Add Pay Advice" at bounding box center [895, 644] width 117 height 32
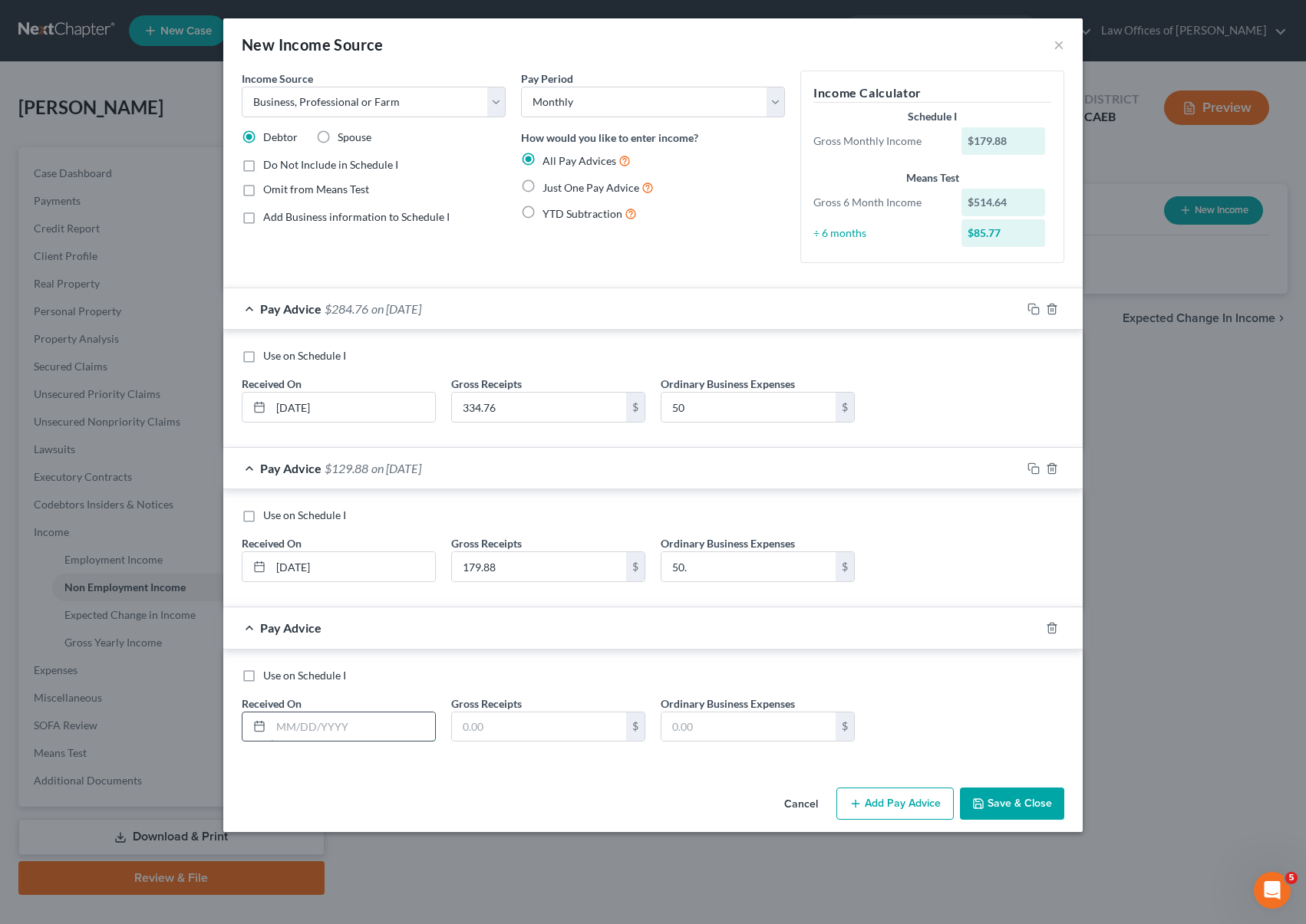
click at [406, 718] on input "text" at bounding box center [353, 727] width 164 height 29
type input "05/30/2025"
type input "173.33"
type input "50."
click at [880, 804] on button "Add Pay Advice" at bounding box center [895, 804] width 117 height 32
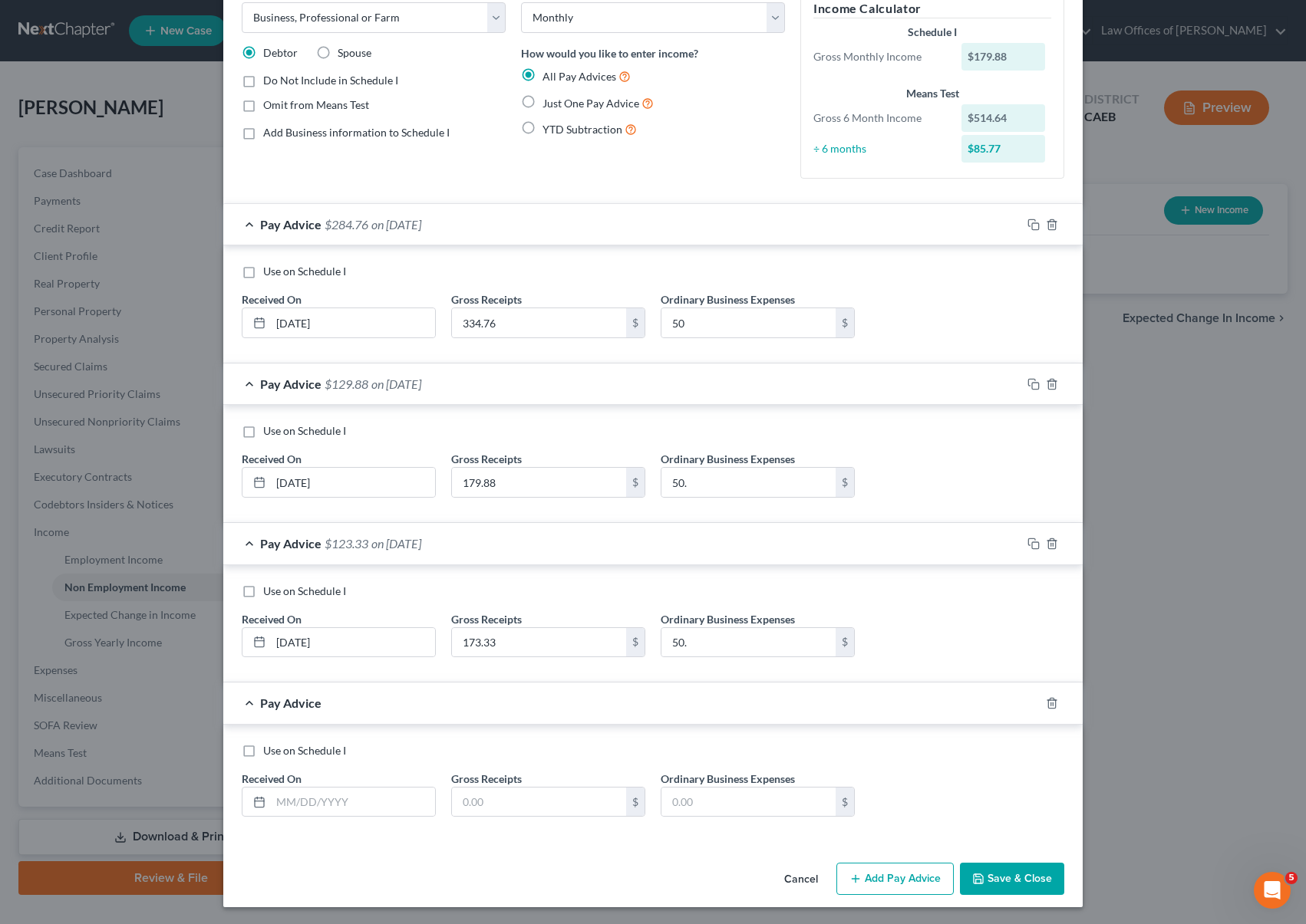
scroll to position [86, 0]
click at [396, 797] on input "text" at bounding box center [353, 801] width 164 height 29
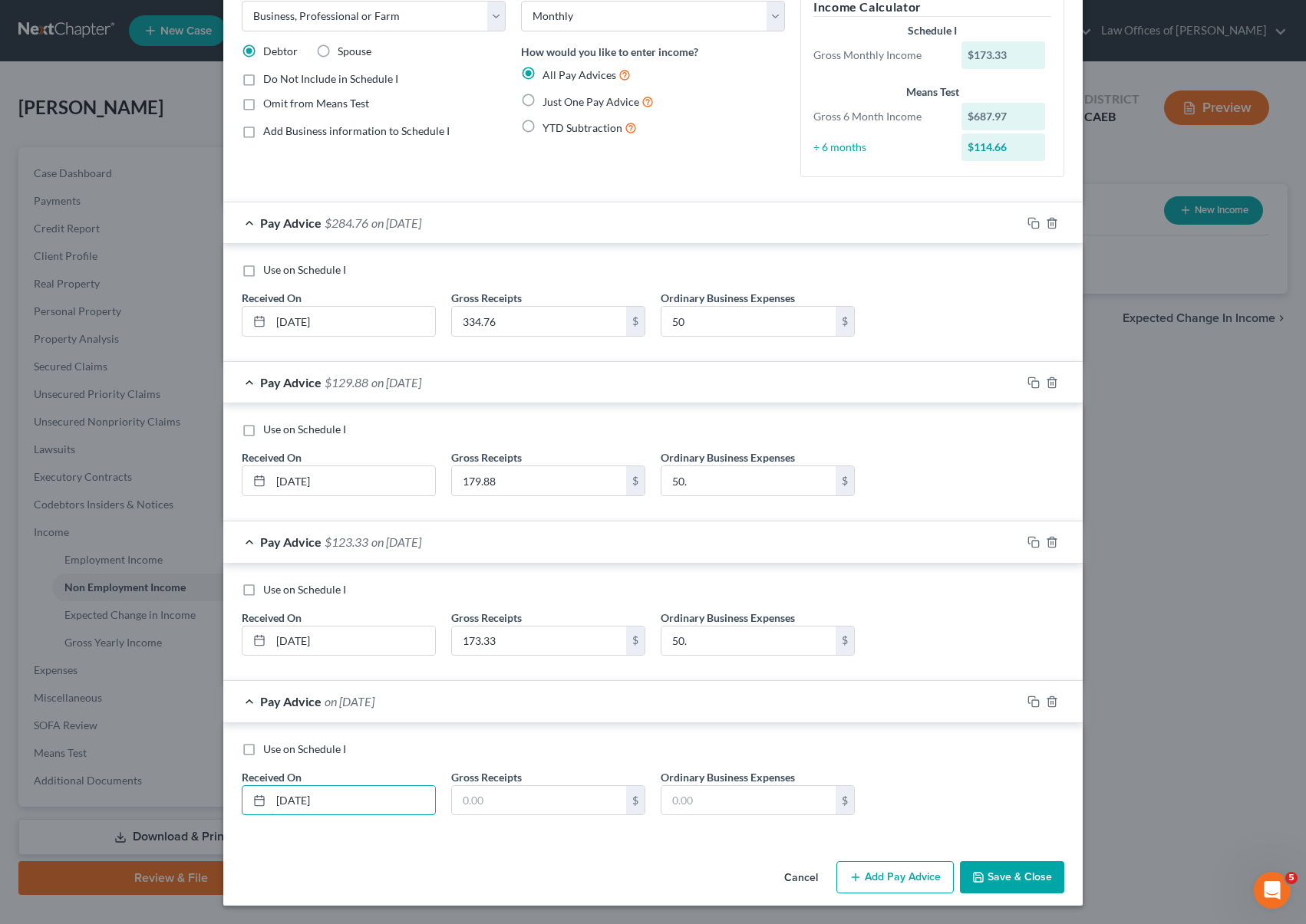
type input "06/30/2025"
type input "155.65"
type input "50."
click at [895, 873] on button "Add Pay Advice" at bounding box center [895, 878] width 117 height 32
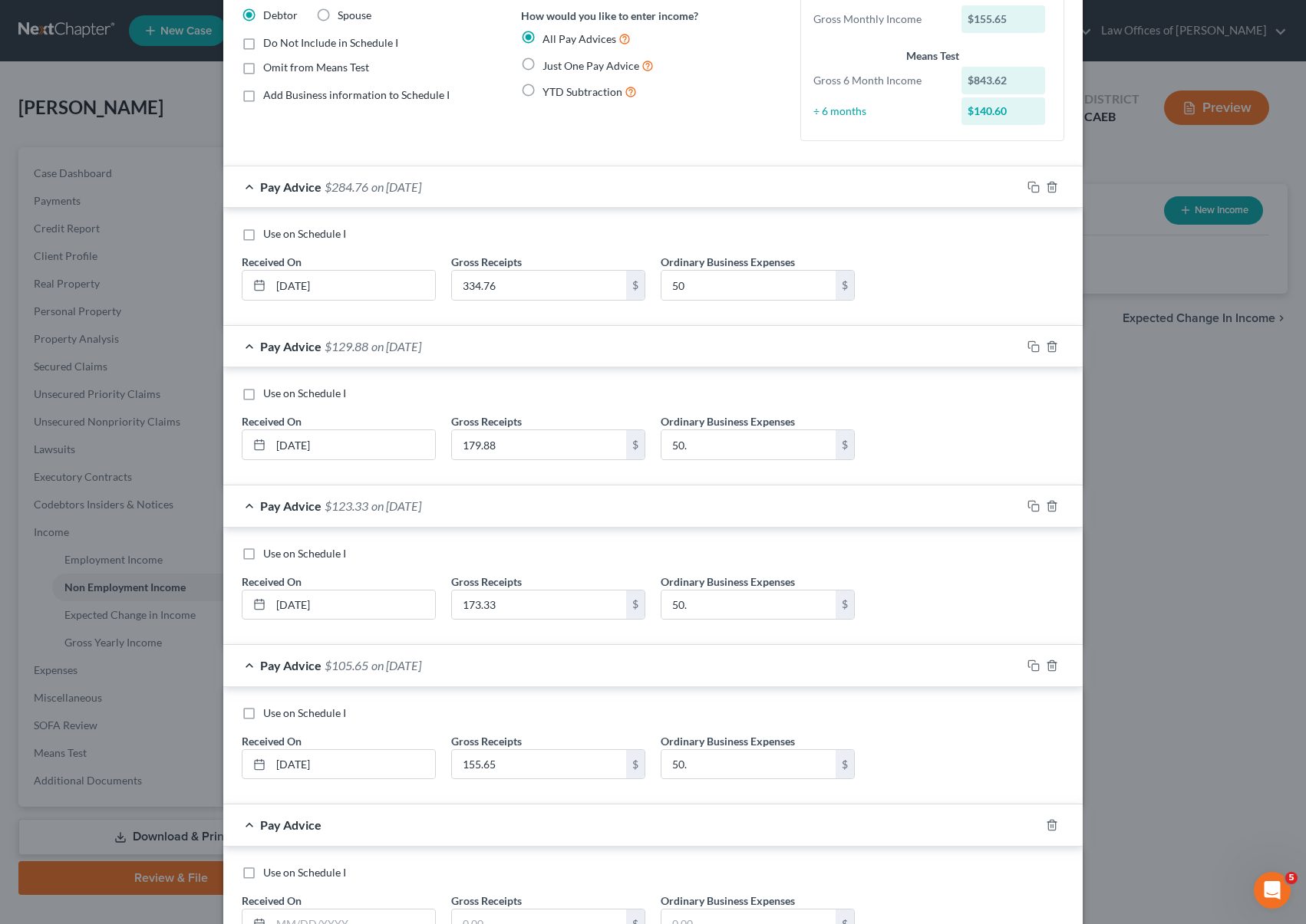
scroll to position [246, 0]
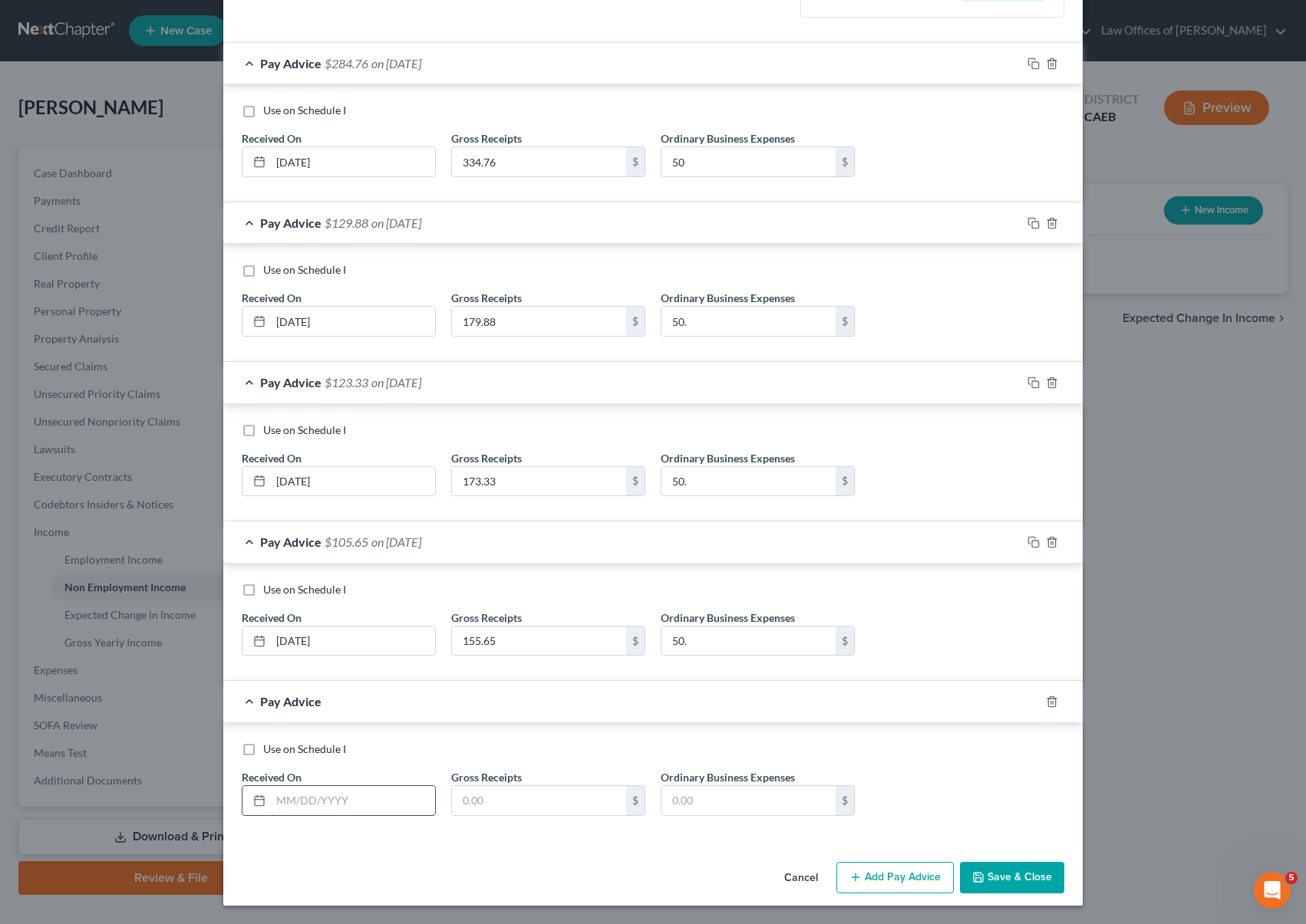
click at [411, 804] on input "text" at bounding box center [353, 801] width 164 height 29
type input "07/30/2025"
type input "206.74"
type input "50"
click at [903, 883] on button "Add Pay Advice" at bounding box center [895, 878] width 117 height 32
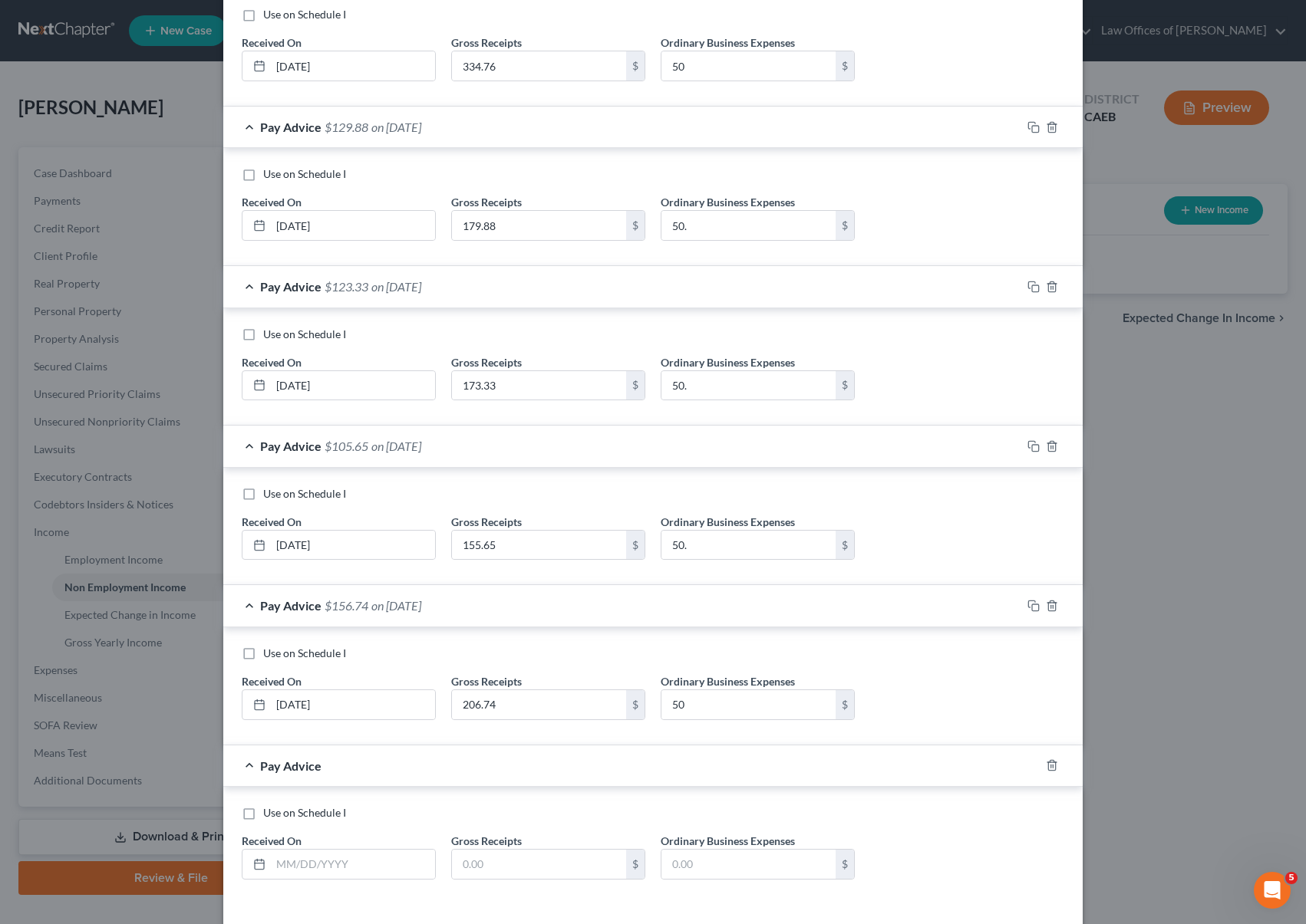
scroll to position [348, 0]
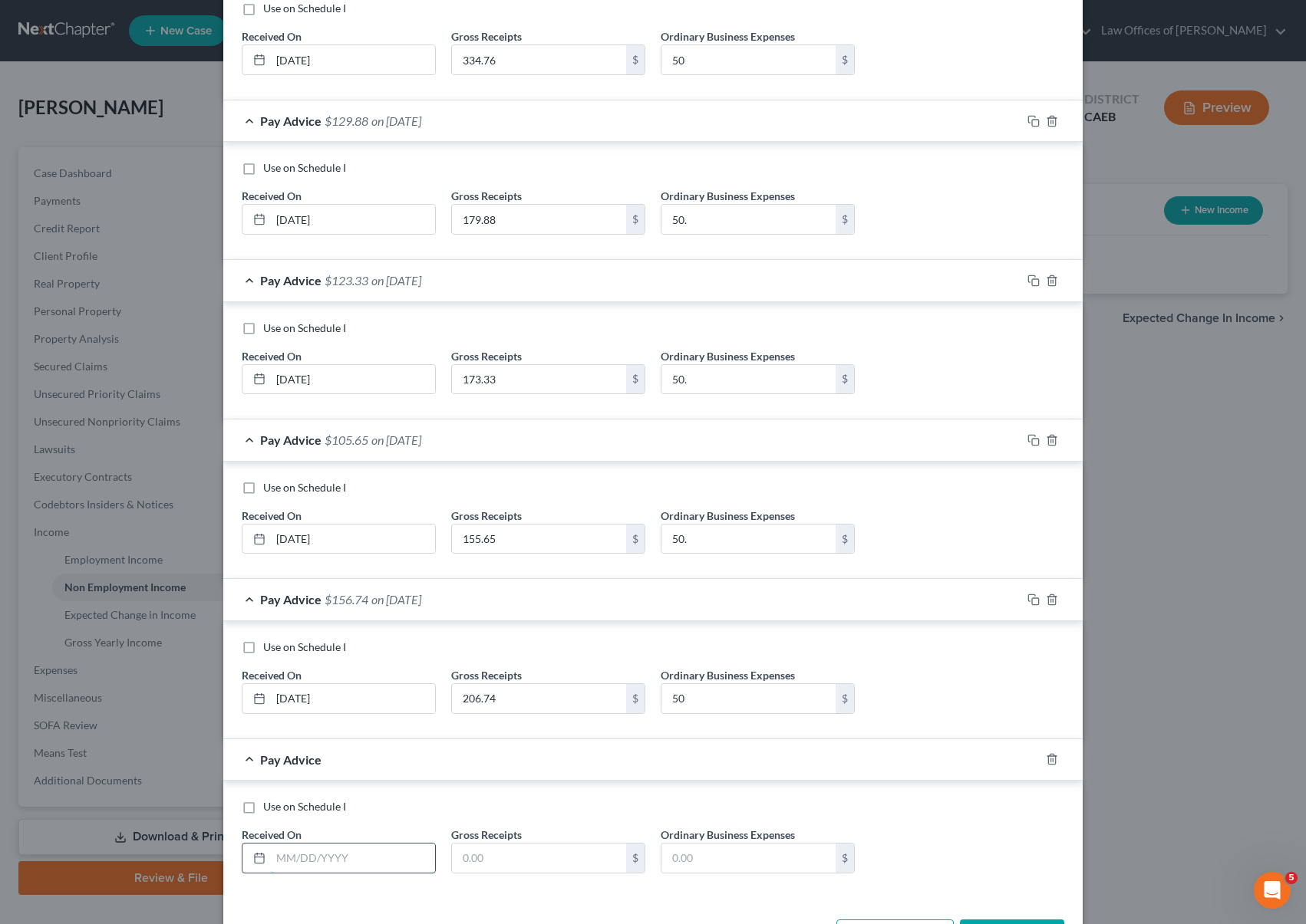
click at [413, 861] on input "text" at bounding box center [353, 858] width 164 height 29
type input "08/30/2025"
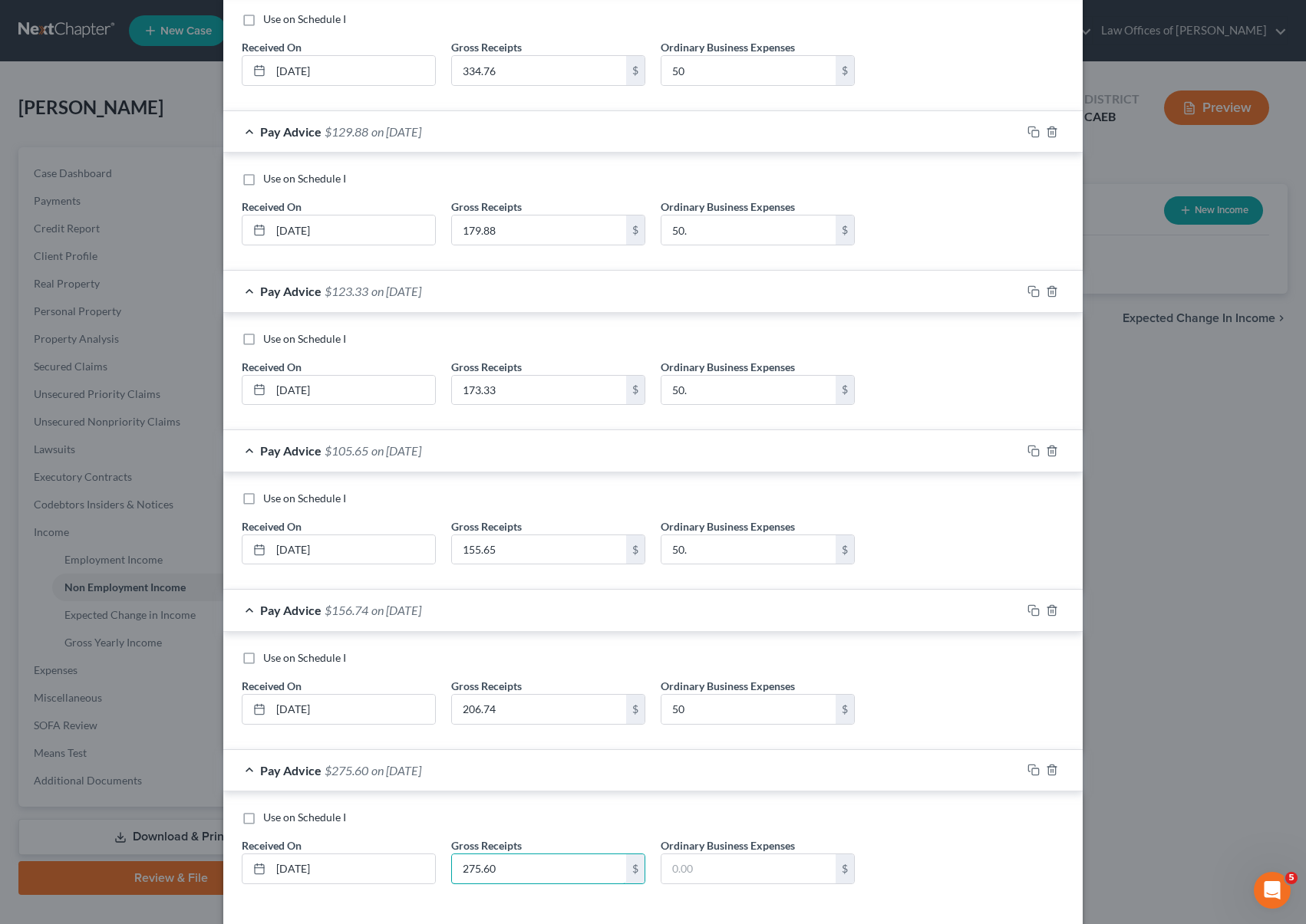
scroll to position [405, 0]
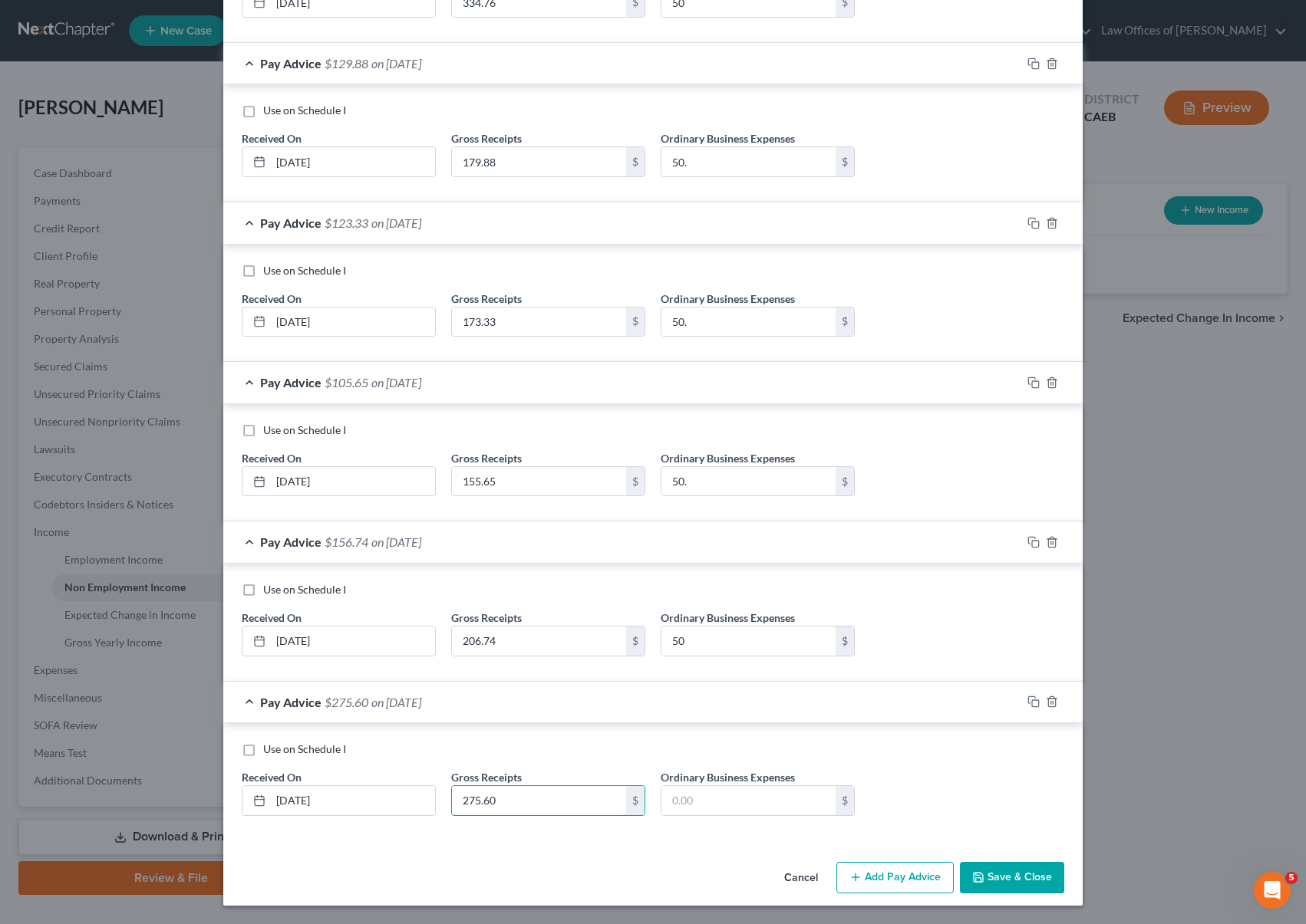
type input "275.60"
click at [997, 878] on button "Save & Close" at bounding box center [1012, 878] width 104 height 32
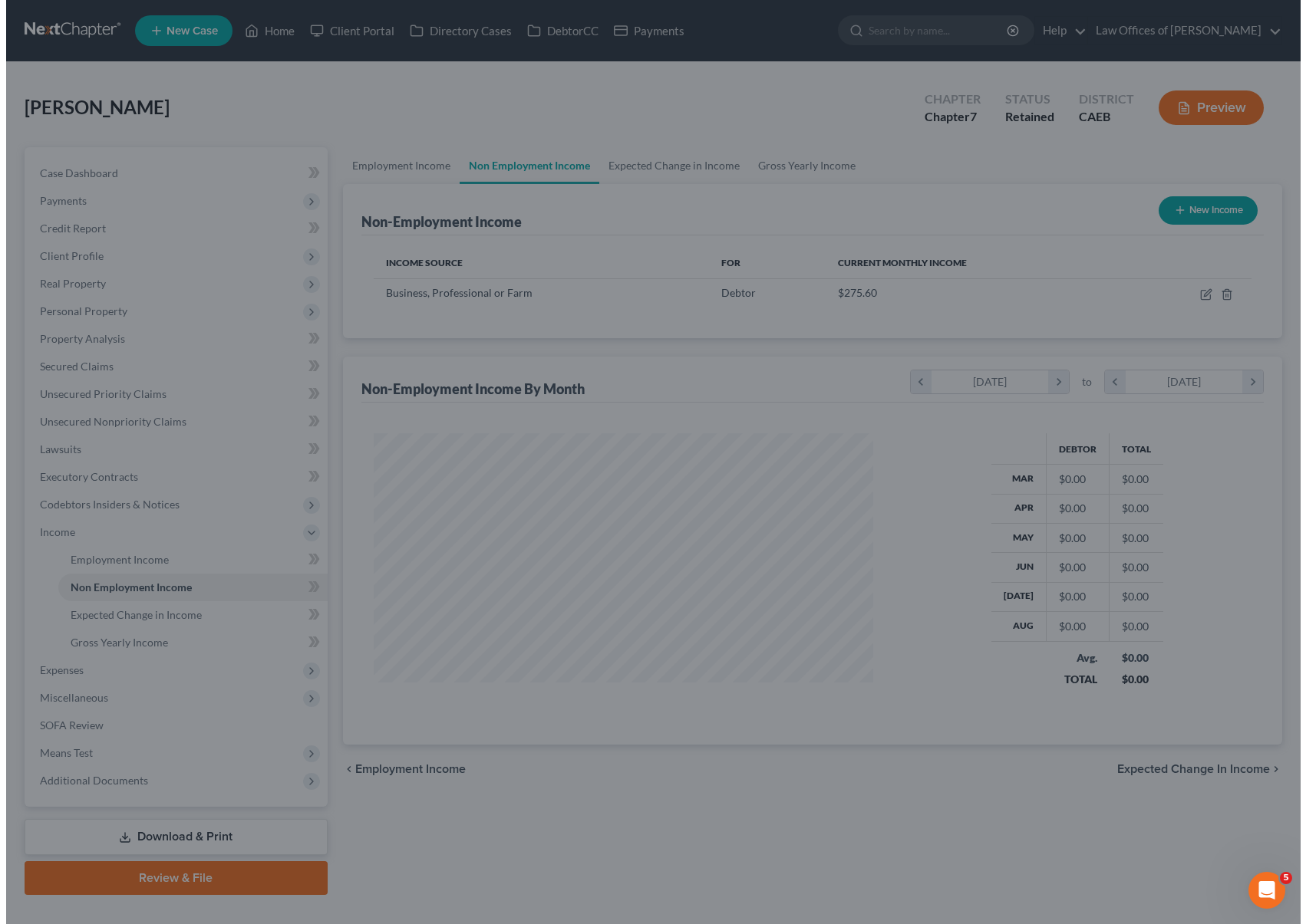
scroll to position [766831, 766781]
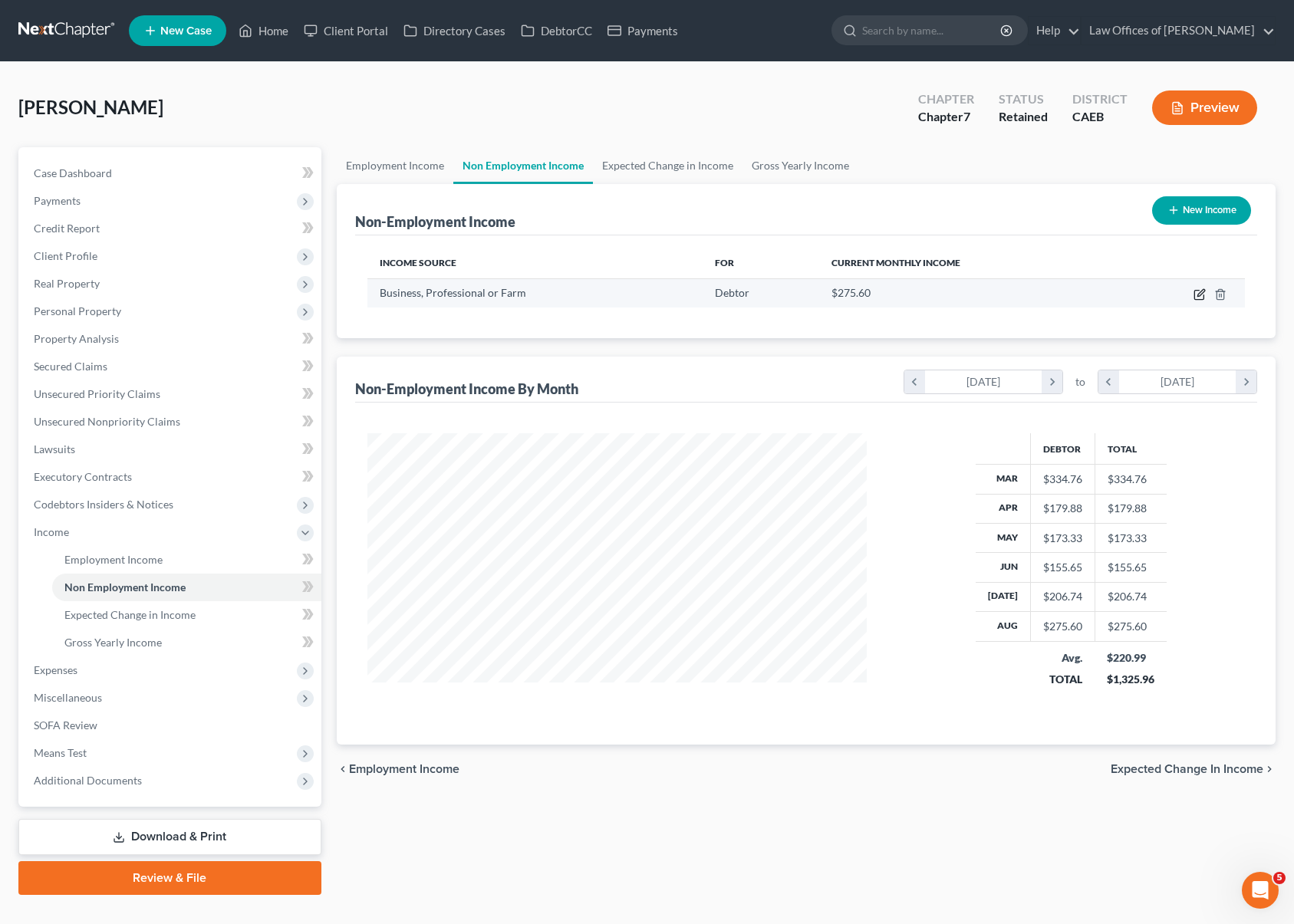
click at [1197, 291] on icon "button" at bounding box center [1200, 294] width 12 height 12
select select "10"
select select "0"
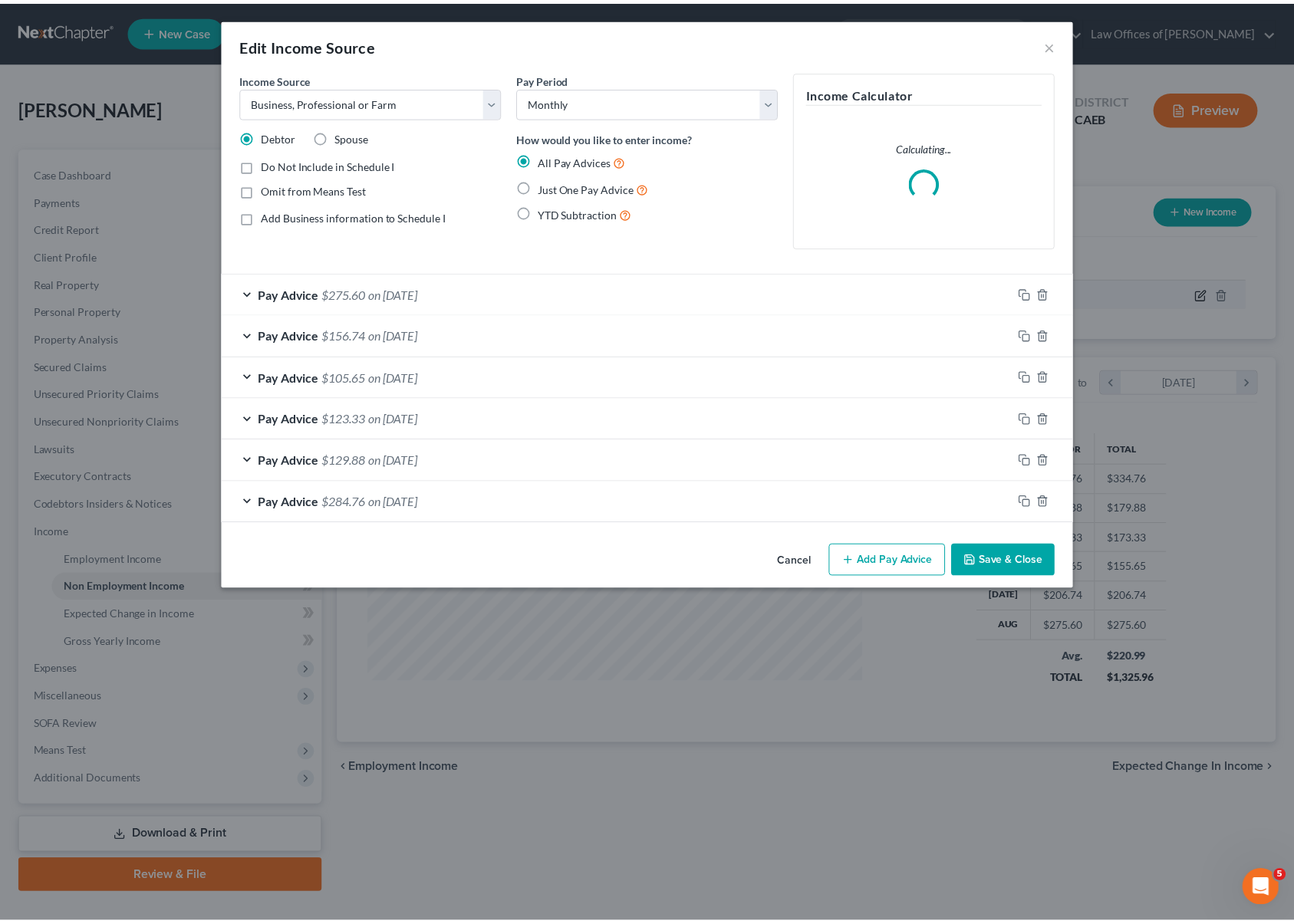
scroll to position [274, 535]
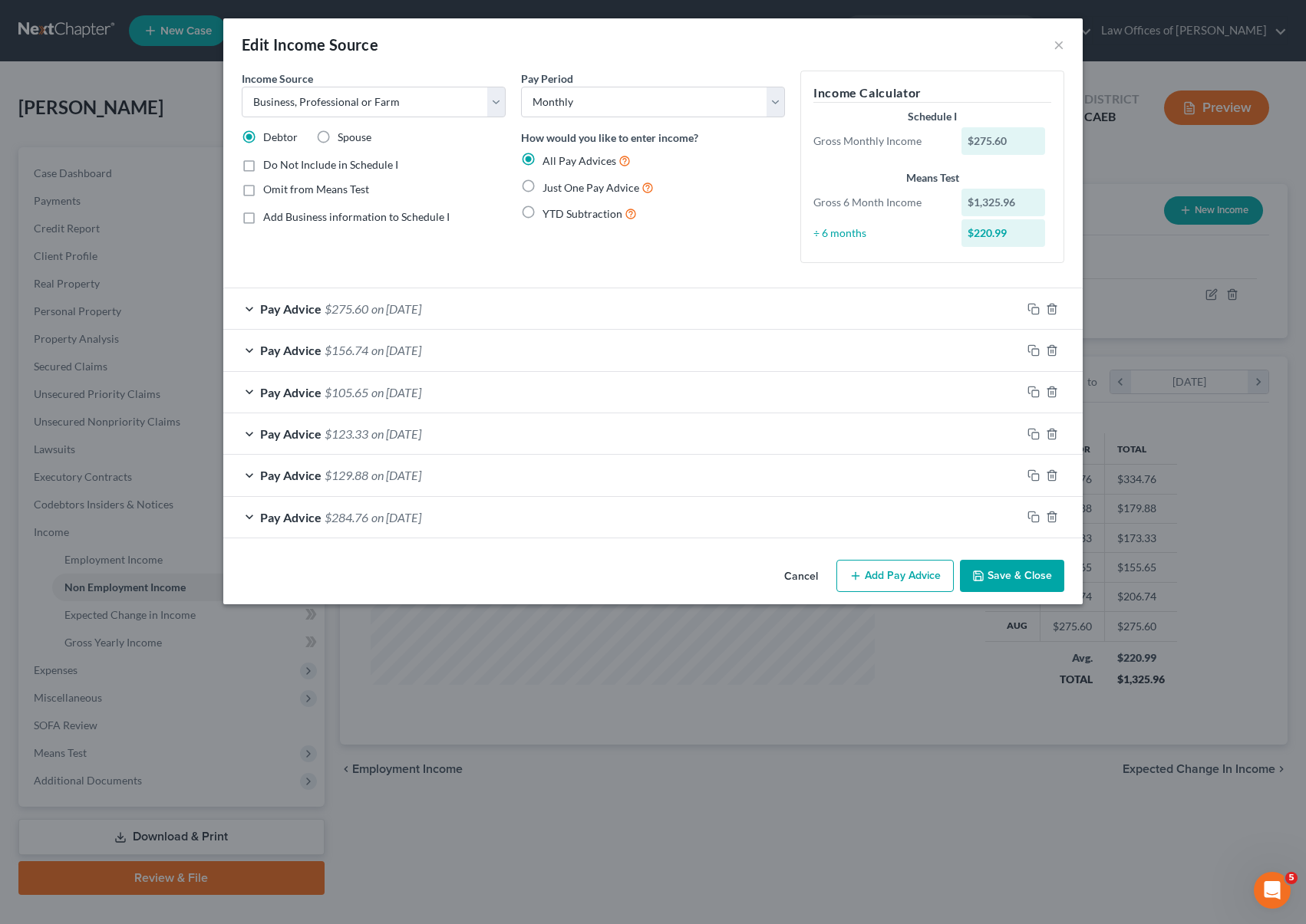
click at [264, 163] on label "Do Not Include in Schedule I" at bounding box center [331, 165] width 135 height 15
click at [270, 163] on input "Do Not Include in Schedule I" at bounding box center [274, 162] width 10 height 10
checkbox input "true"
click at [1025, 576] on button "Save & Close" at bounding box center [1012, 576] width 104 height 32
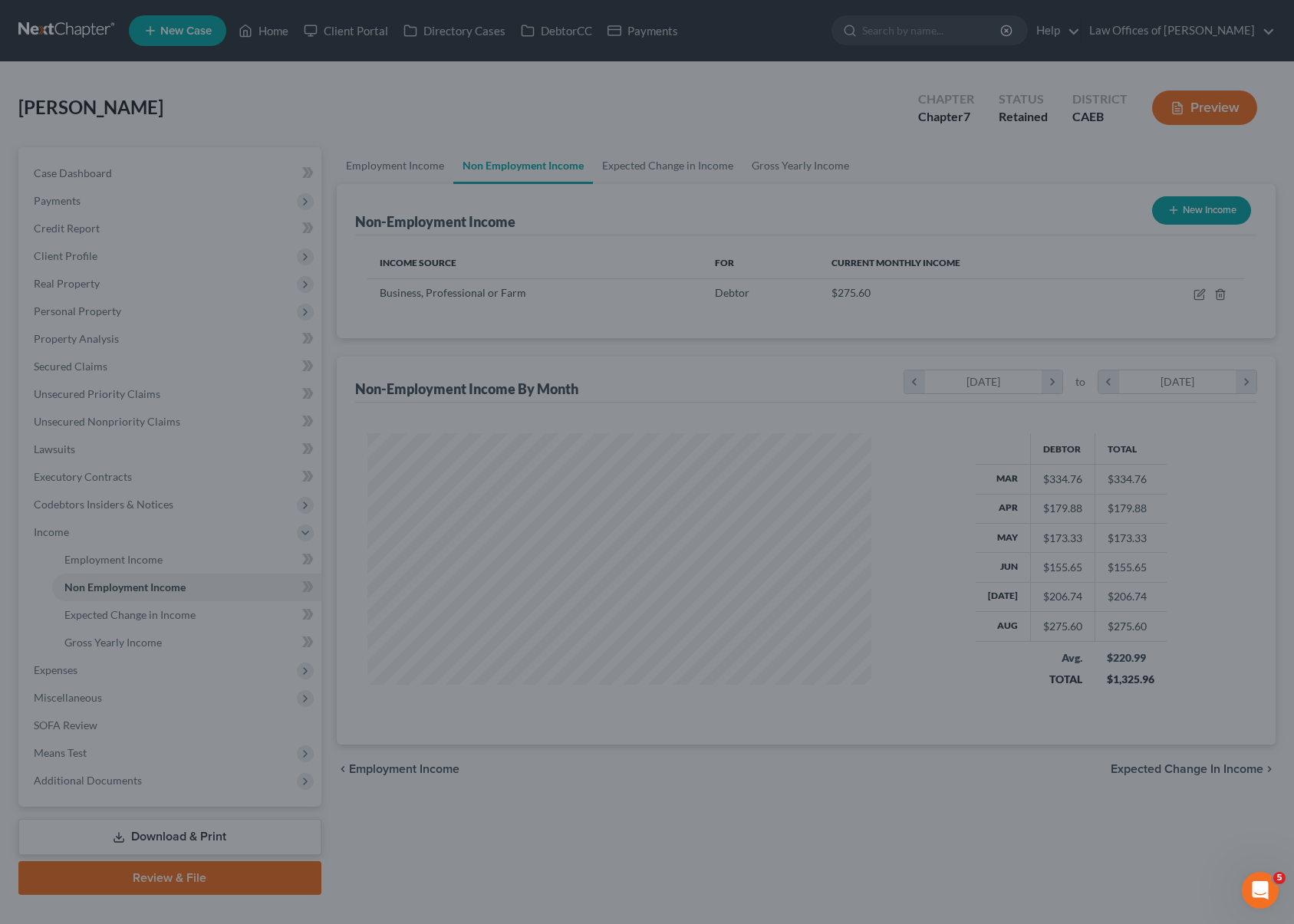
scroll to position [766831, 766539]
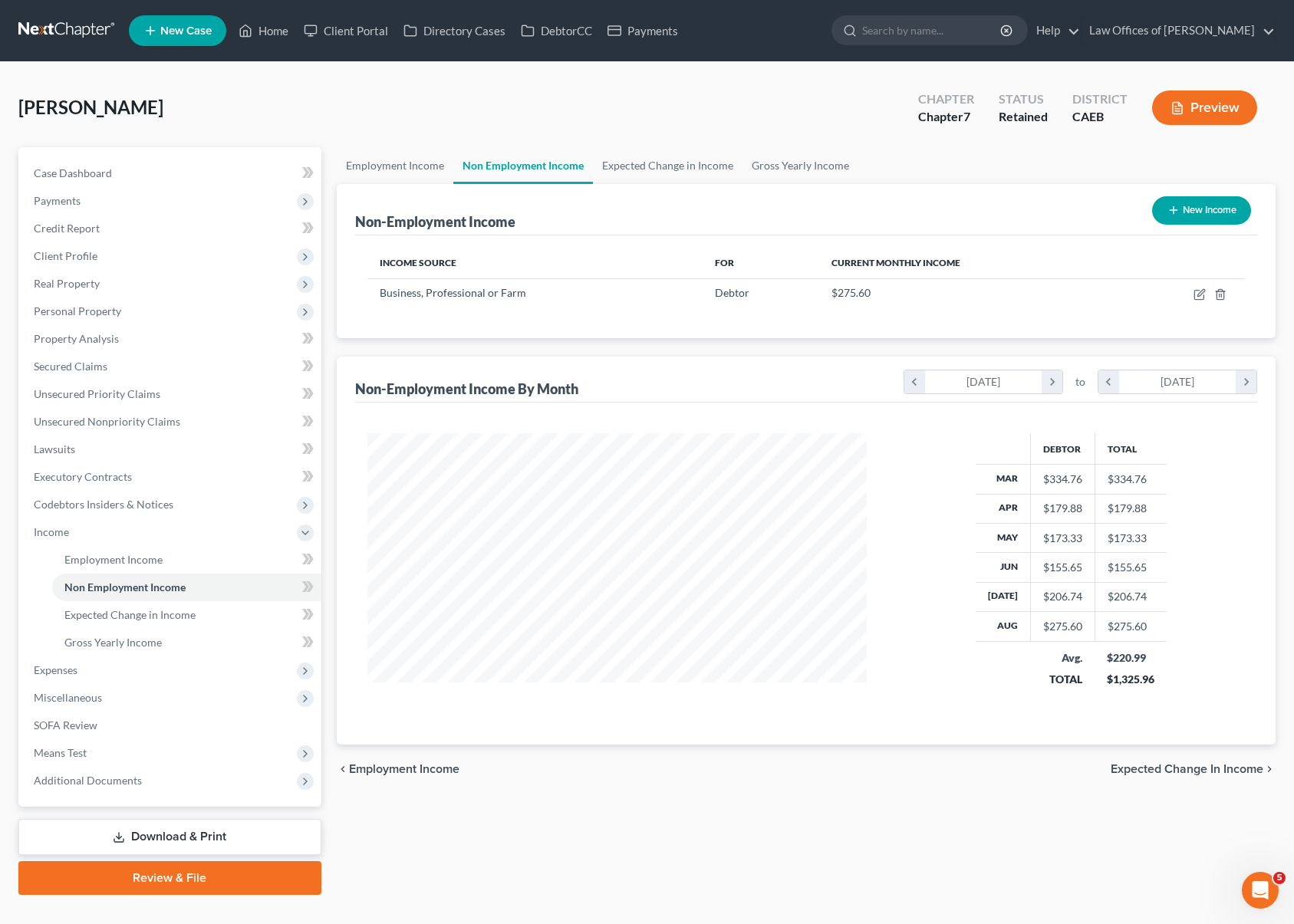
click at [1198, 208] on button "New Income" at bounding box center [1201, 210] width 99 height 29
select select "0"
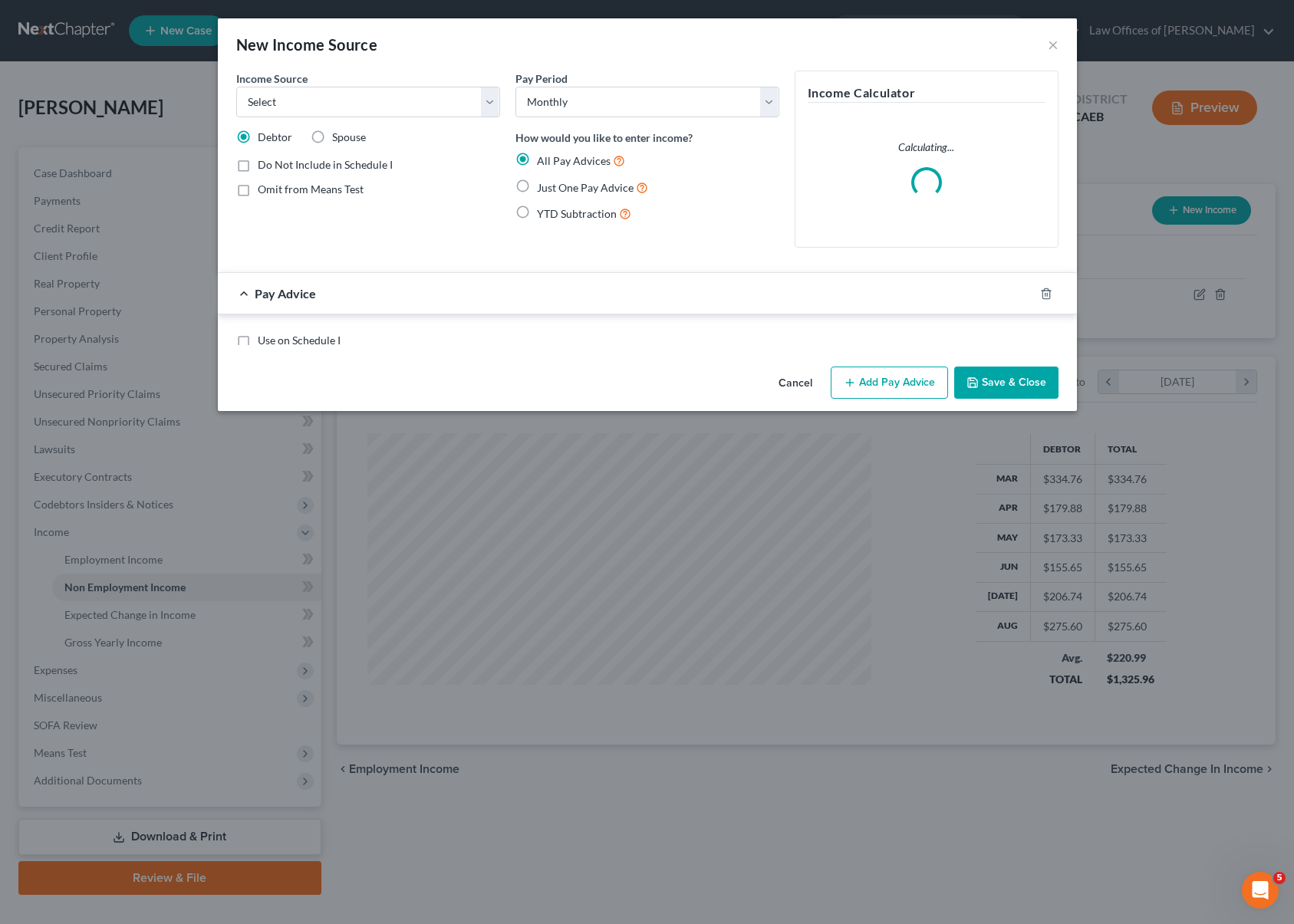
scroll to position [274, 535]
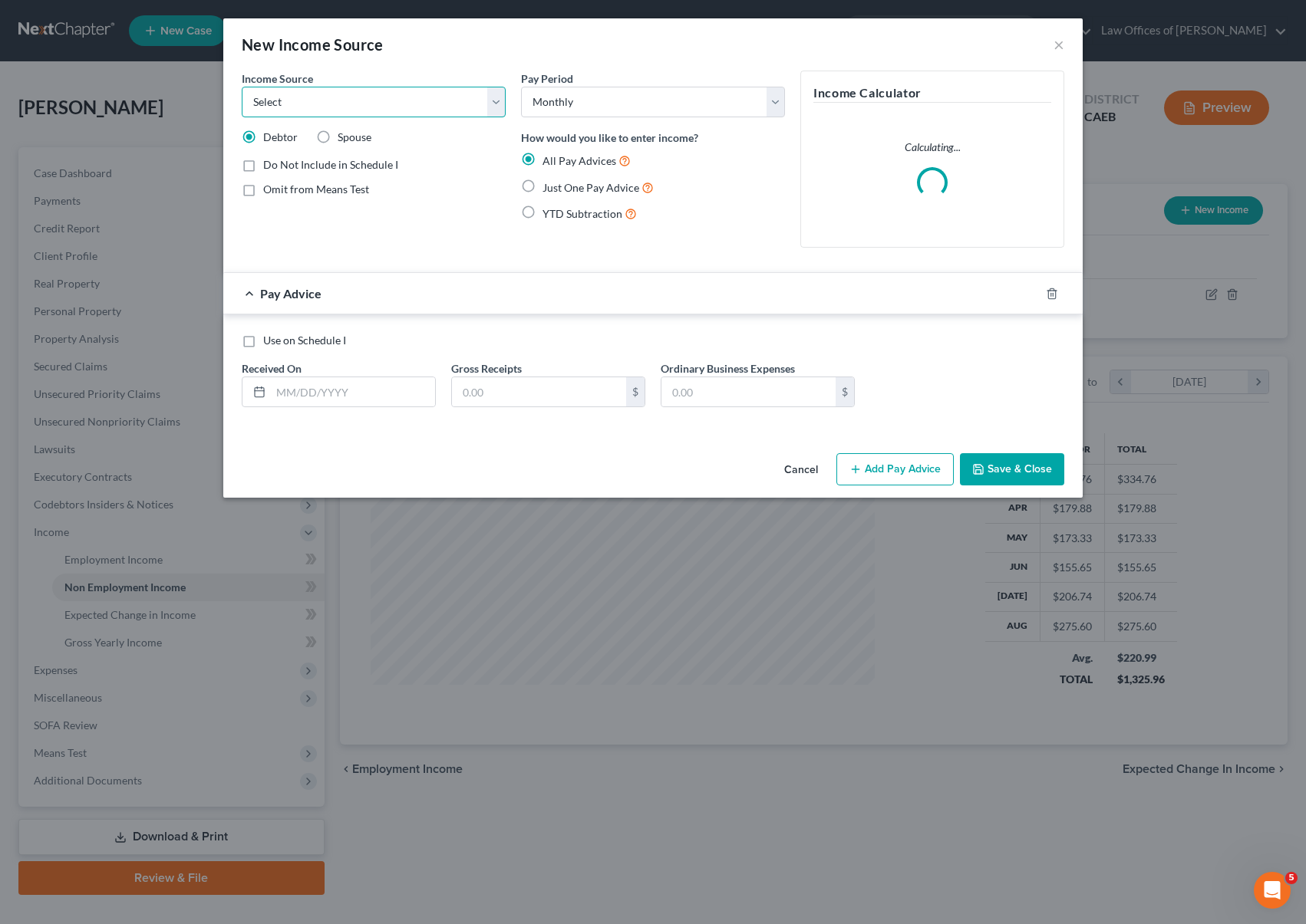
click at [498, 105] on select "Select Unemployment Disability (from employer) Pension Retirement Social Securi…" at bounding box center [374, 102] width 264 height 31
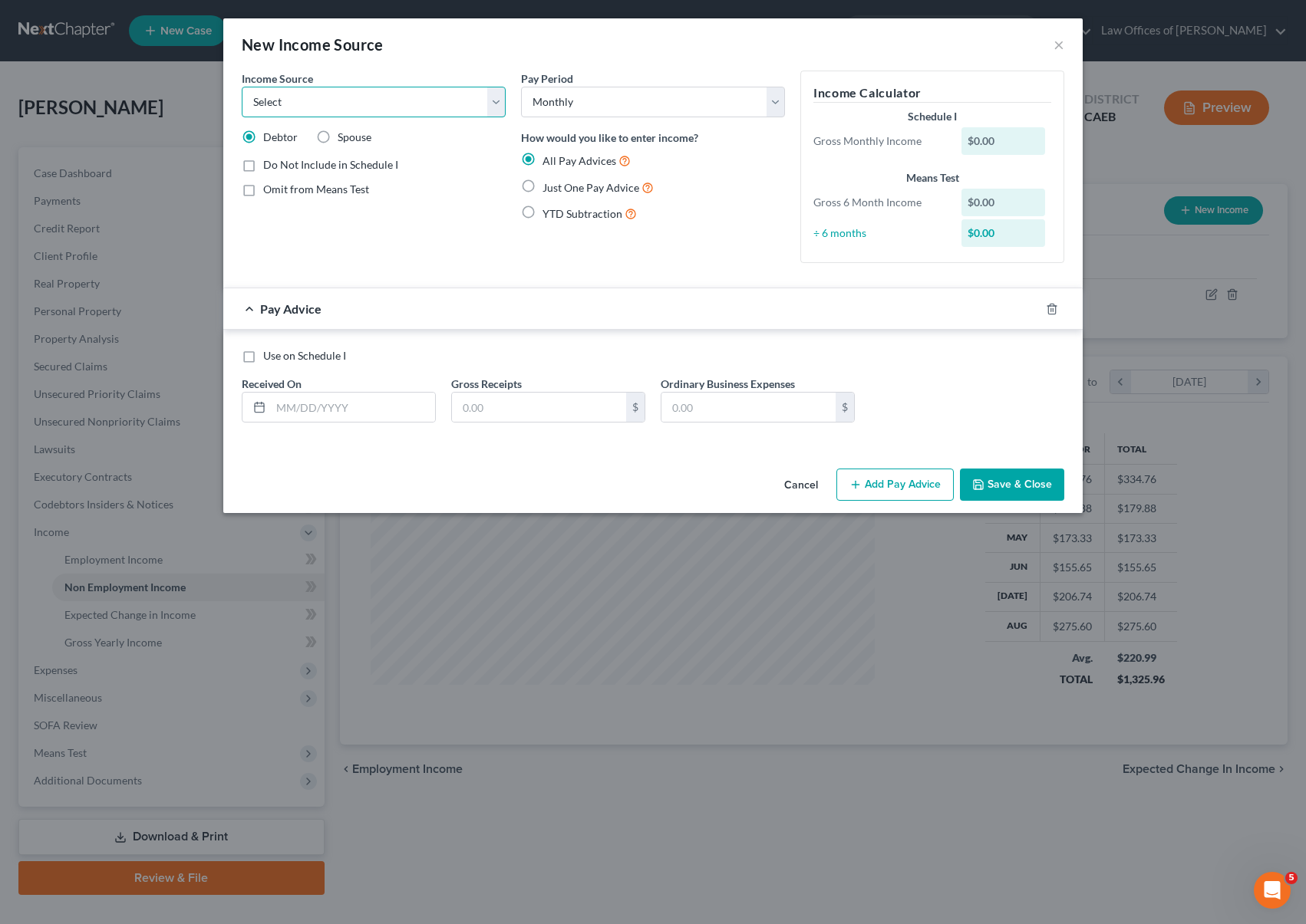
select select "10"
click at [242, 87] on select "Select Unemployment Disability (from employer) Pension Retirement Social Securi…" at bounding box center [374, 102] width 264 height 31
click at [264, 170] on label "Do Not Include in Schedule I" at bounding box center [331, 165] width 135 height 15
click at [270, 167] on input "Do Not Include in Schedule I" at bounding box center [274, 162] width 10 height 10
checkbox input "true"
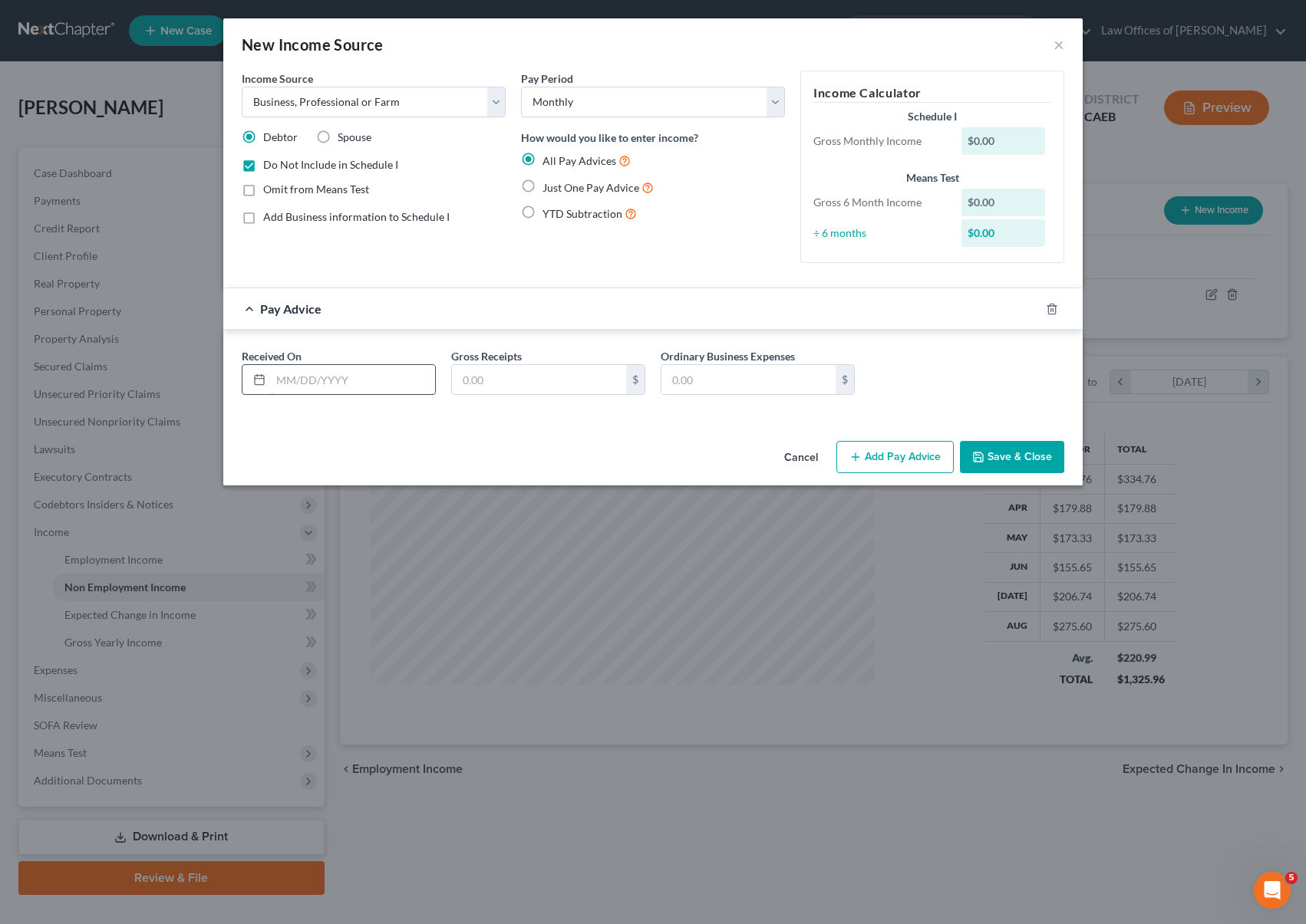
click at [388, 370] on input "text" at bounding box center [353, 380] width 164 height 29
type input "04/30/2025"
type input "50.63"
click at [897, 457] on button "Add Pay Advice" at bounding box center [895, 457] width 117 height 32
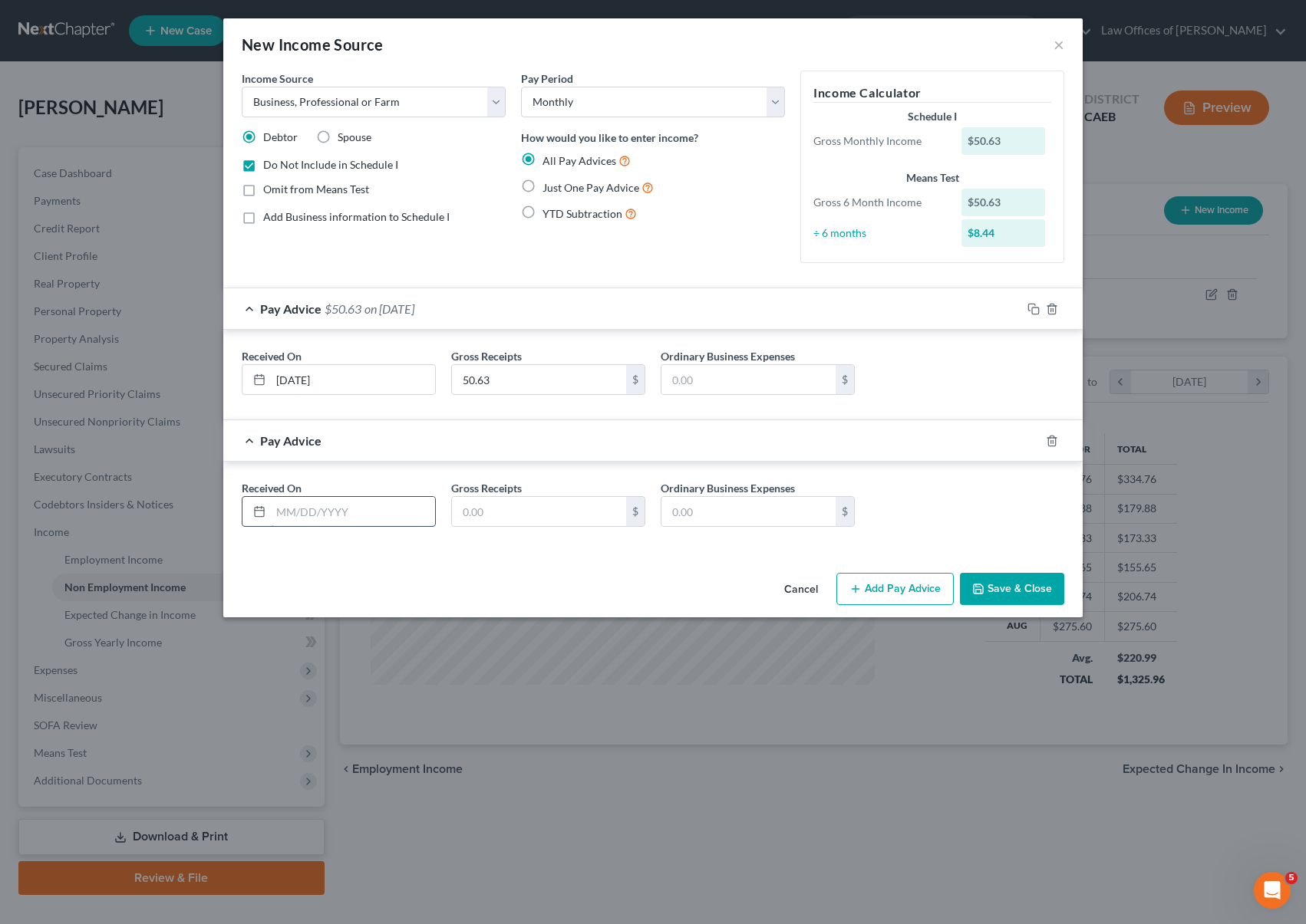
click at [388, 505] on input "text" at bounding box center [353, 511] width 164 height 29
type input "05/30/2025"
type input "3.71"
click at [1028, 589] on button "Save & Close" at bounding box center [1012, 589] width 104 height 32
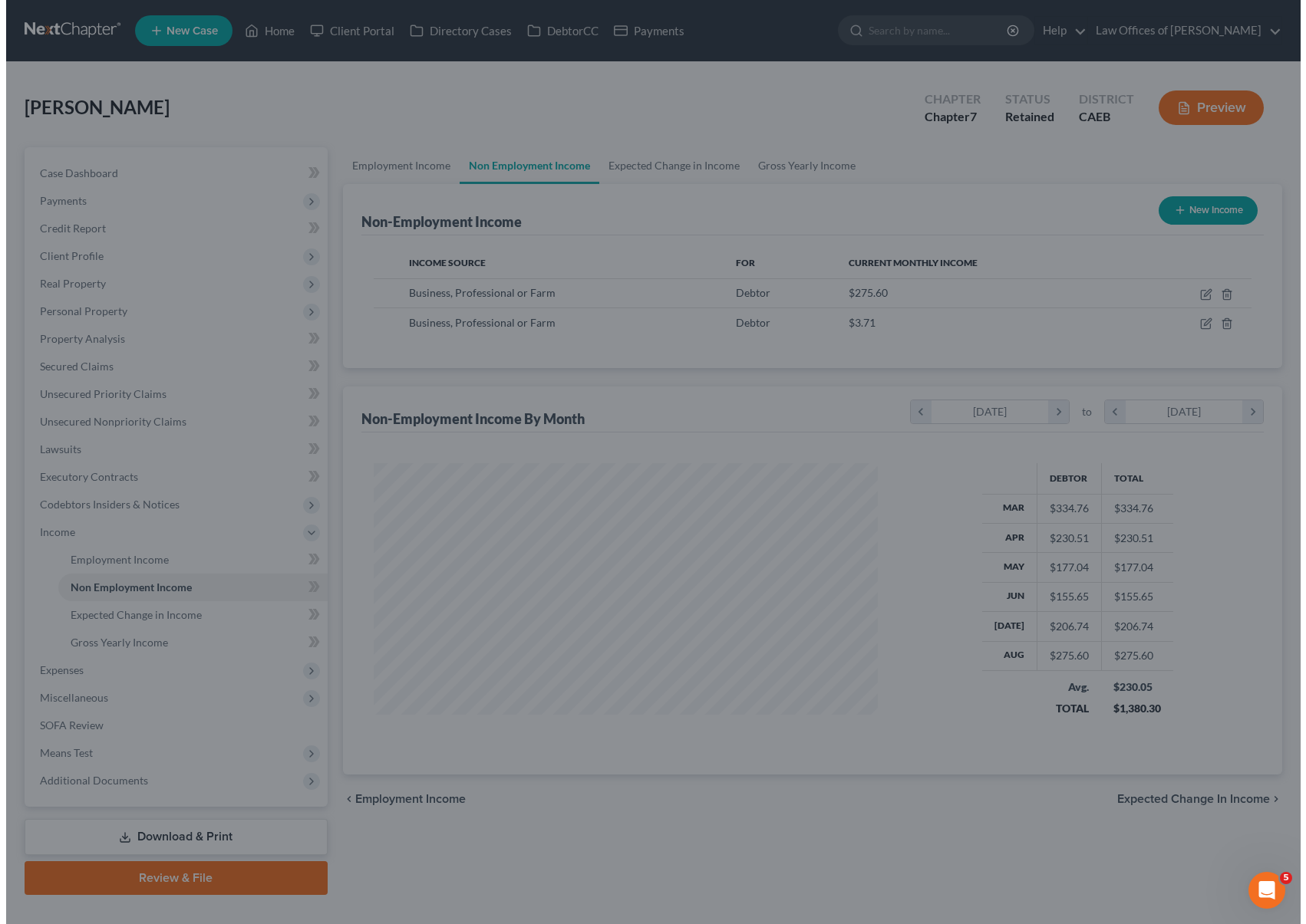
scroll to position [766831, 766781]
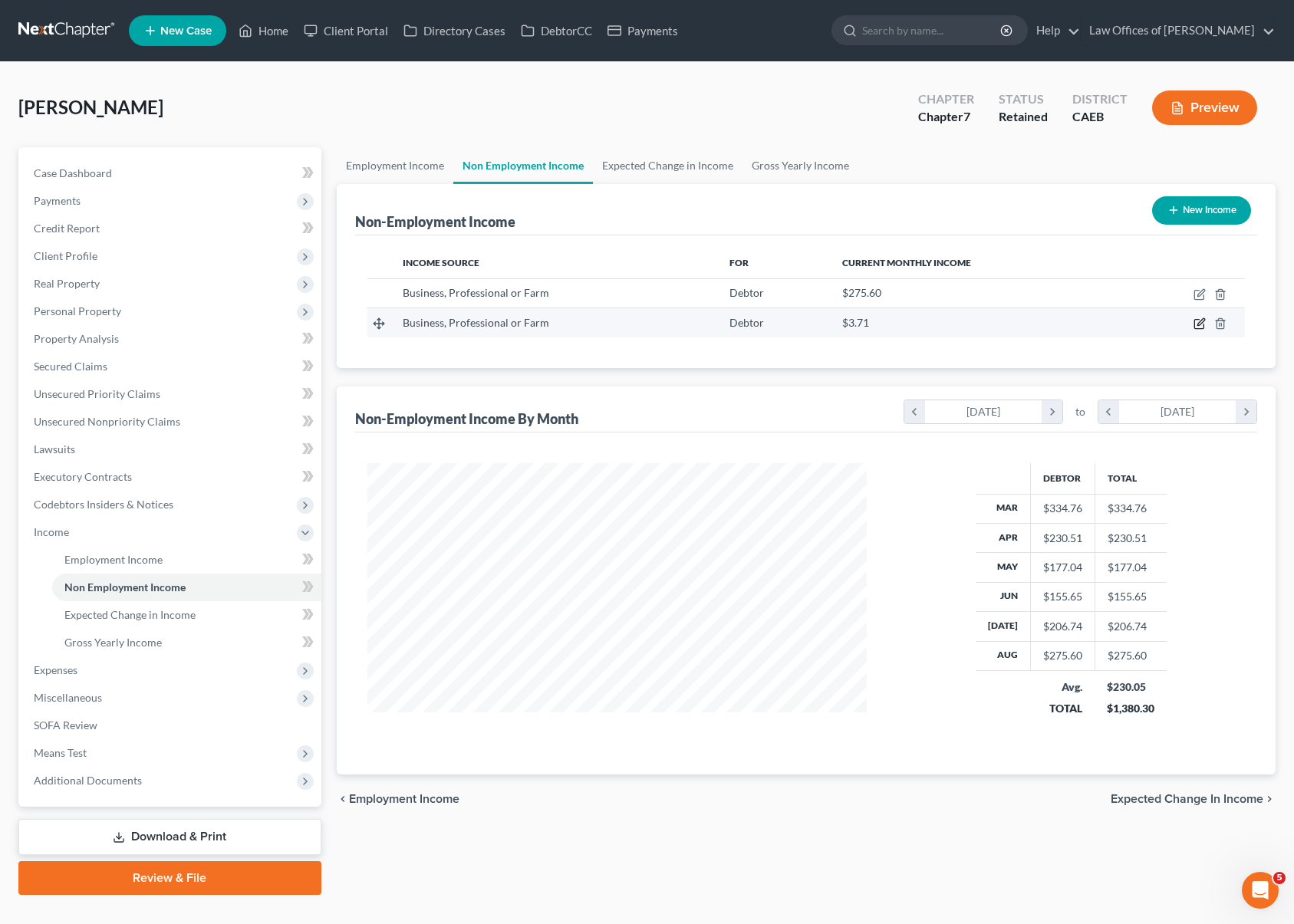
click at [1200, 328] on icon "button" at bounding box center [1200, 324] width 12 height 12
select select "10"
select select "0"
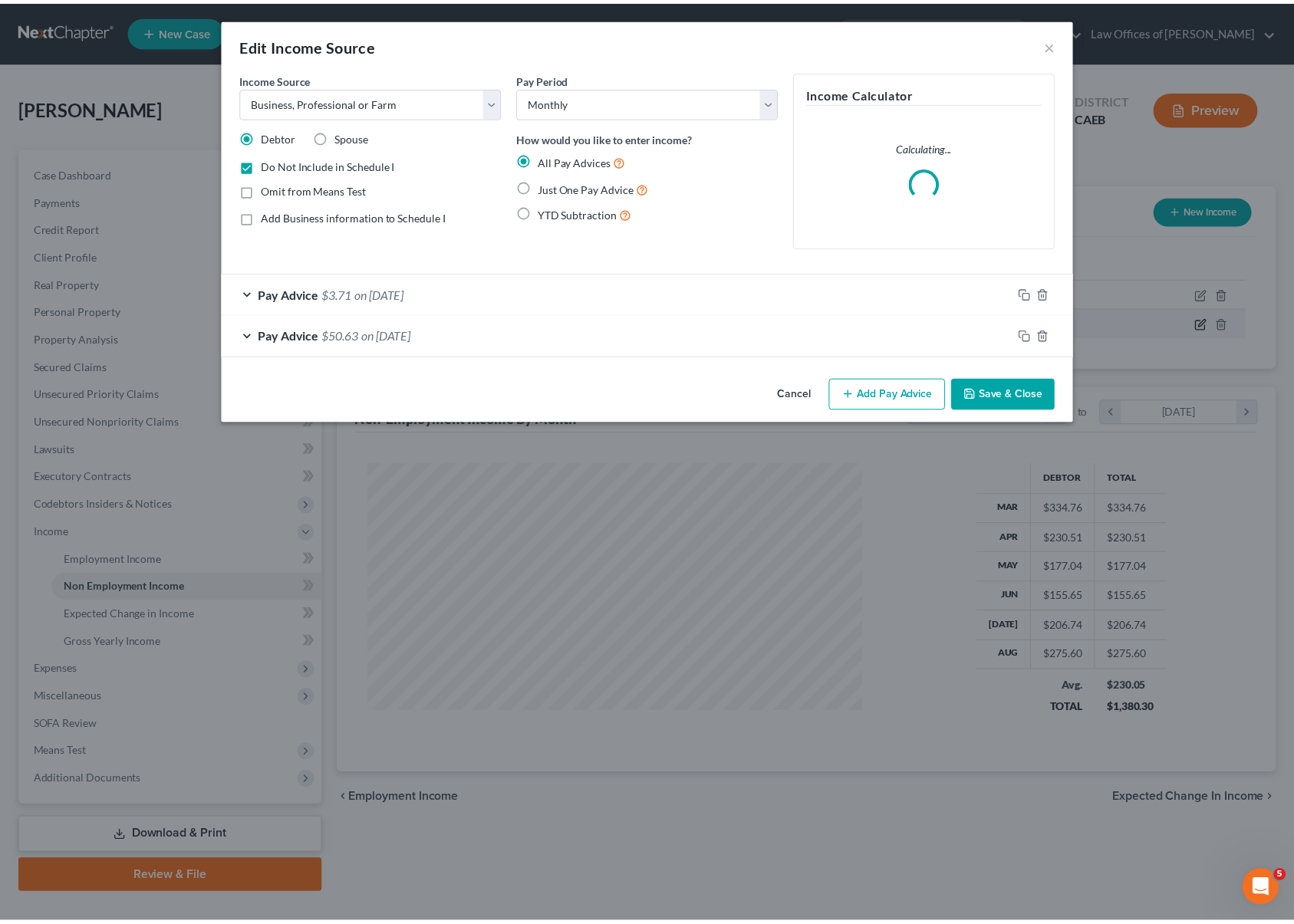
scroll to position [274, 535]
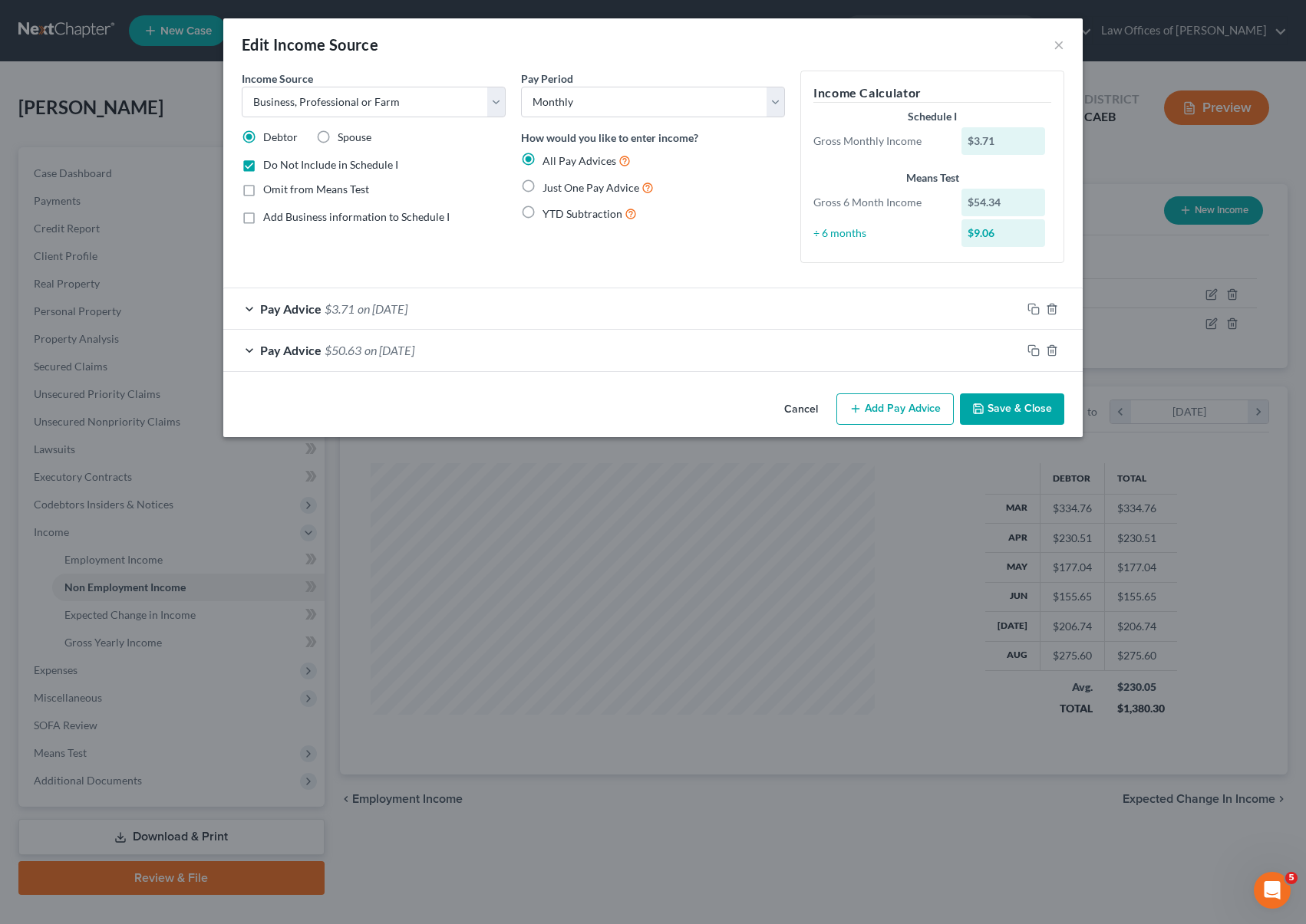
click at [1024, 404] on button "Save & Close" at bounding box center [1012, 409] width 104 height 32
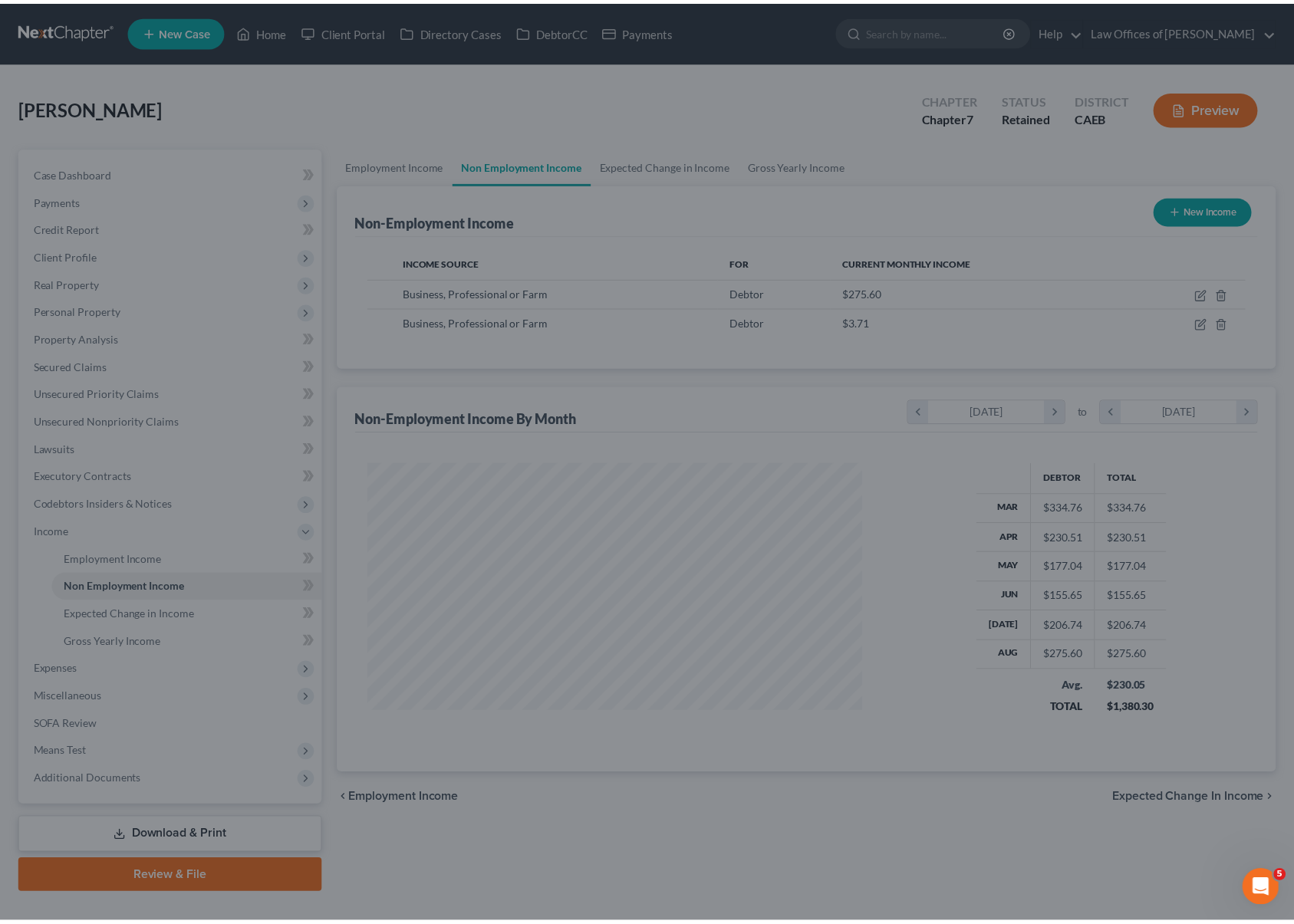
scroll to position [766831, 766539]
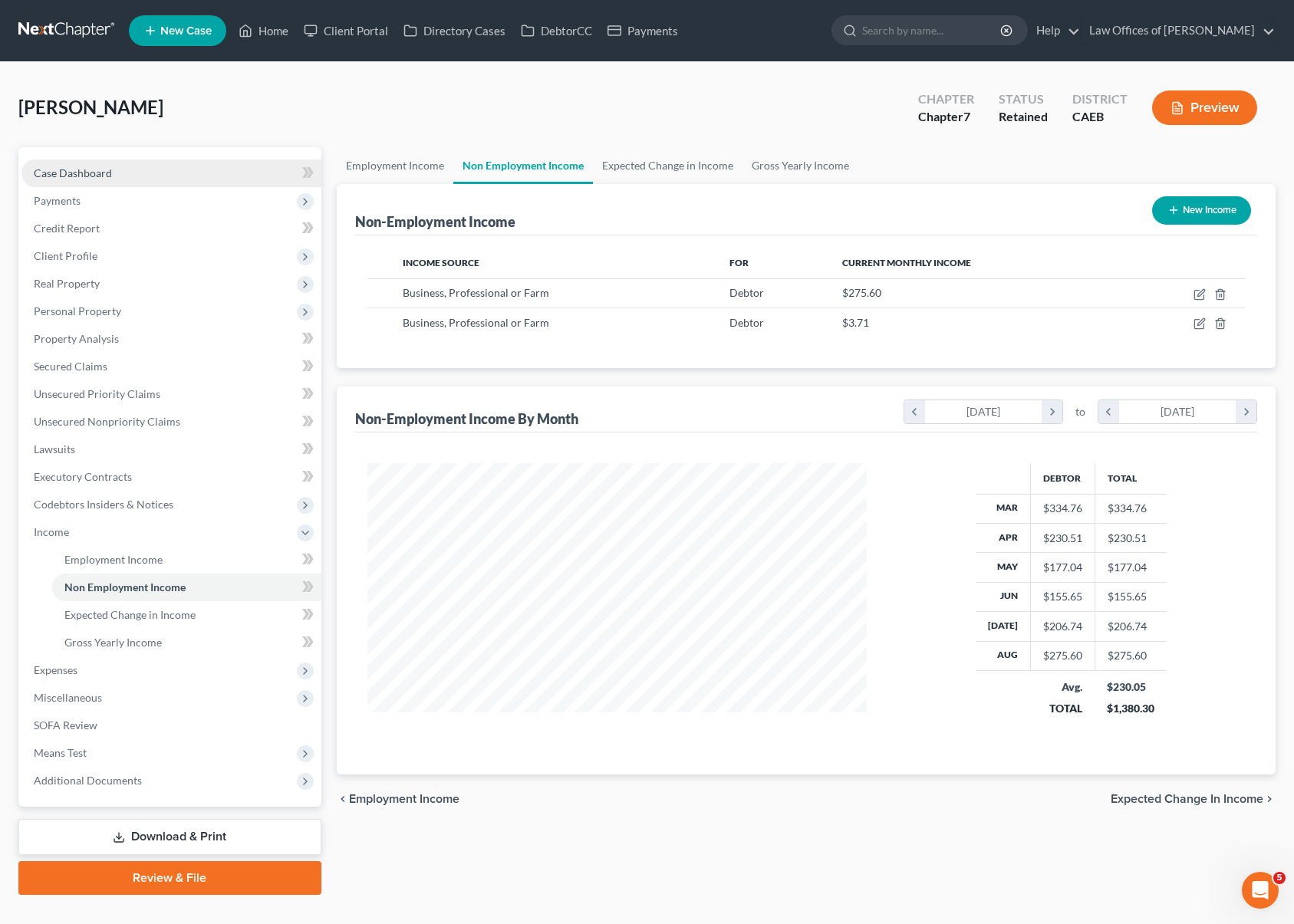
click at [113, 168] on link "Case Dashboard" at bounding box center [172, 174] width 300 height 28
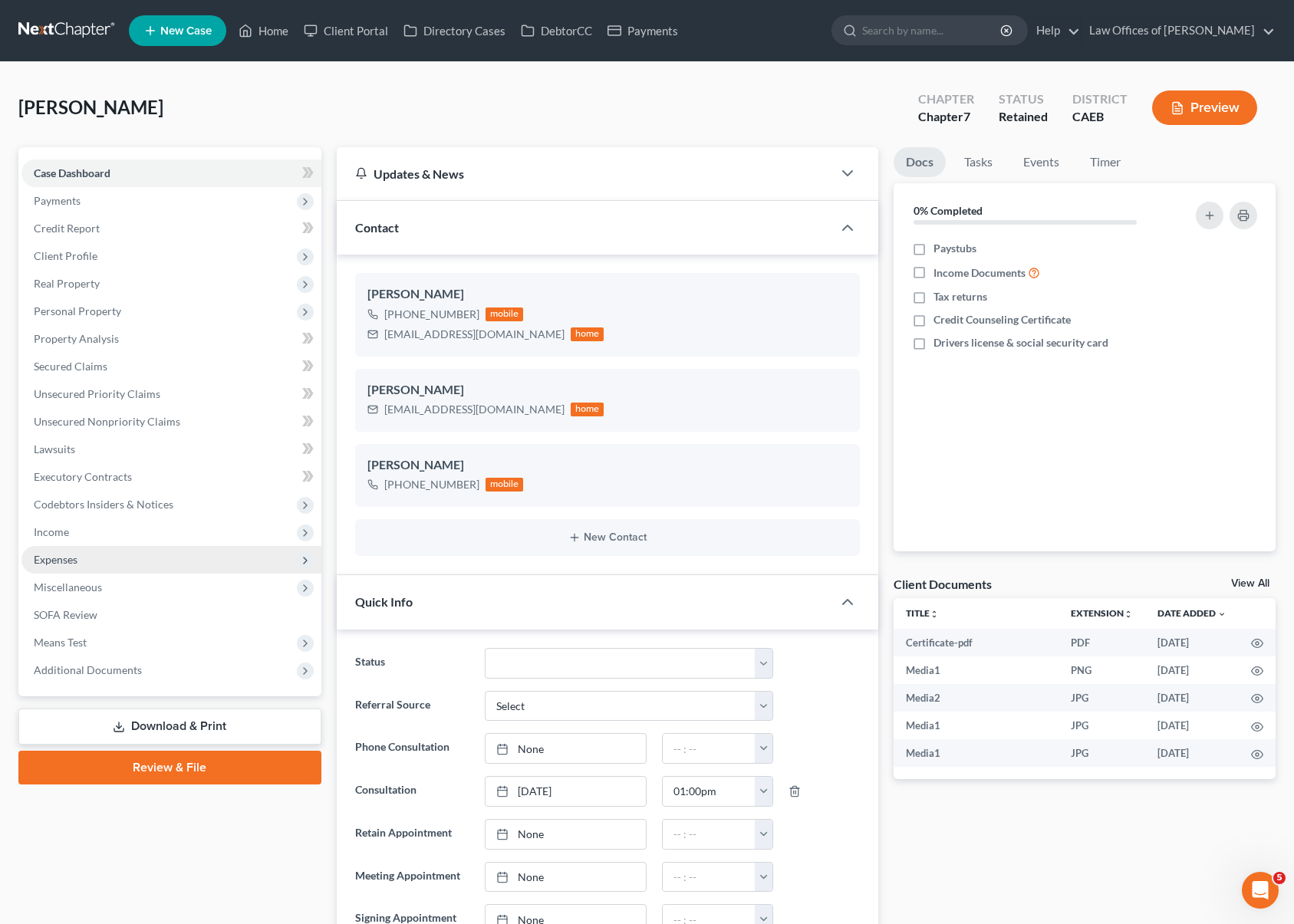
click at [114, 561] on span "Expenses" at bounding box center [172, 560] width 300 height 28
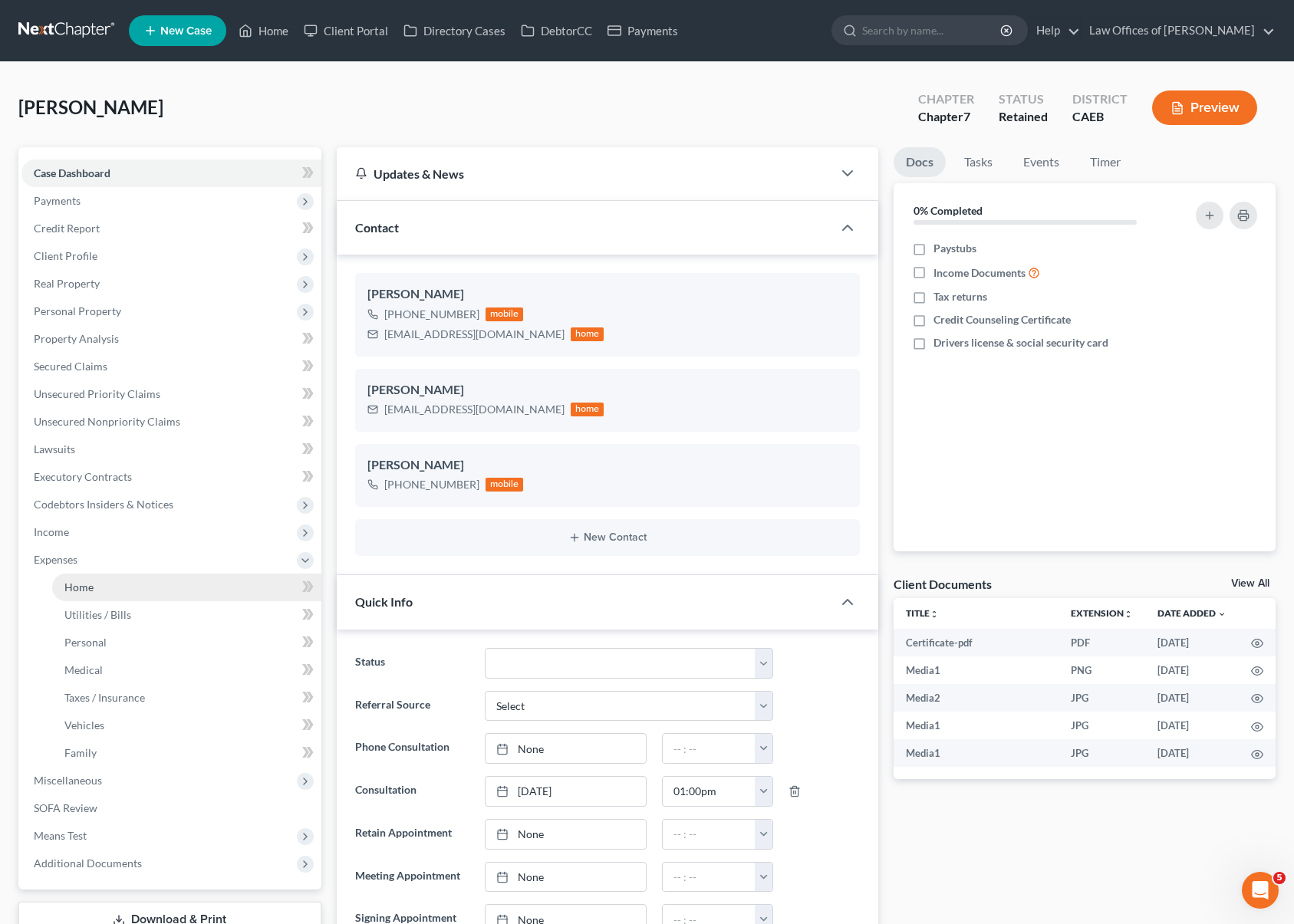
click at [96, 590] on link "Home" at bounding box center [187, 588] width 270 height 28
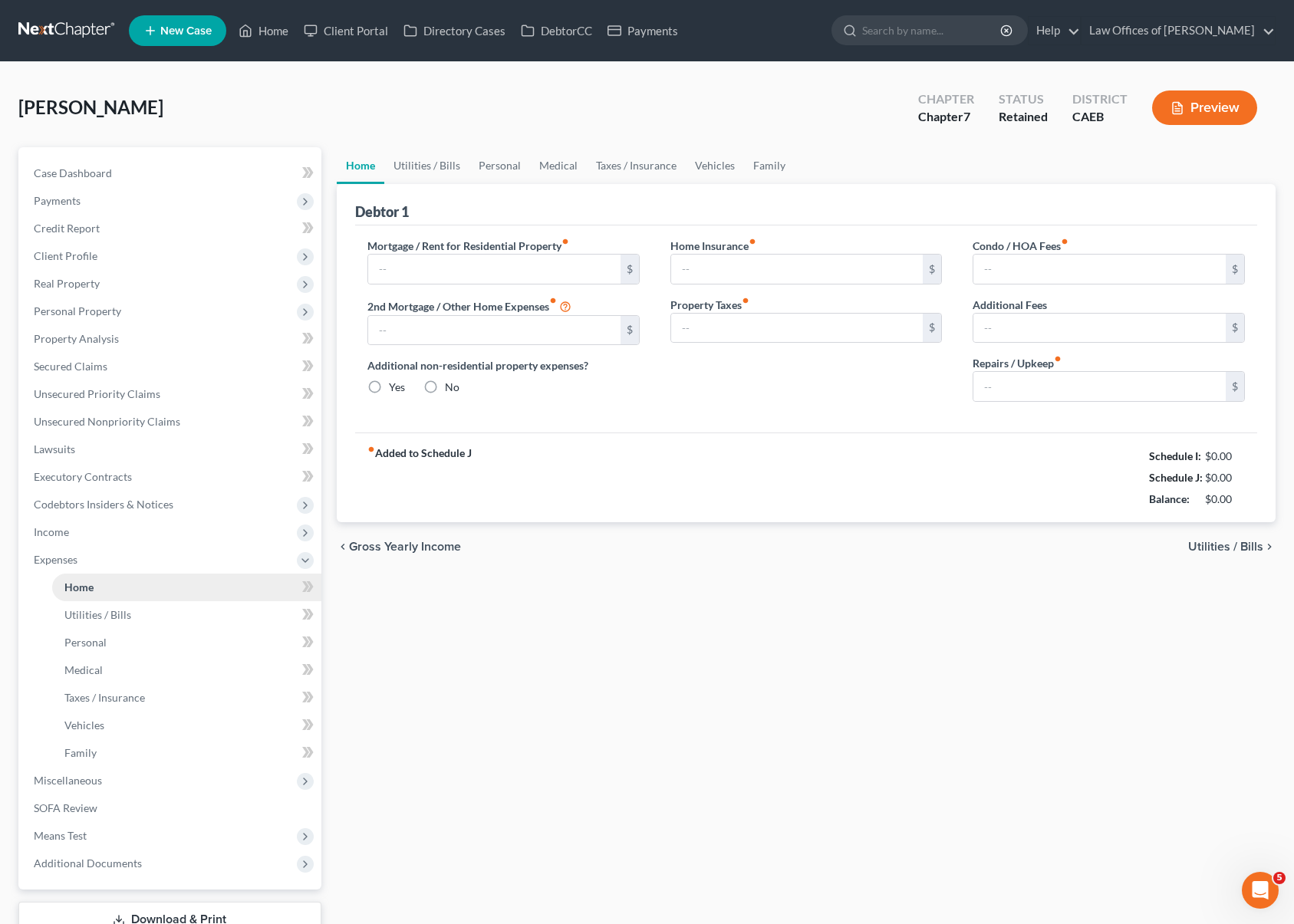
radio input "true"
click at [123, 536] on span "Income" at bounding box center [172, 532] width 300 height 28
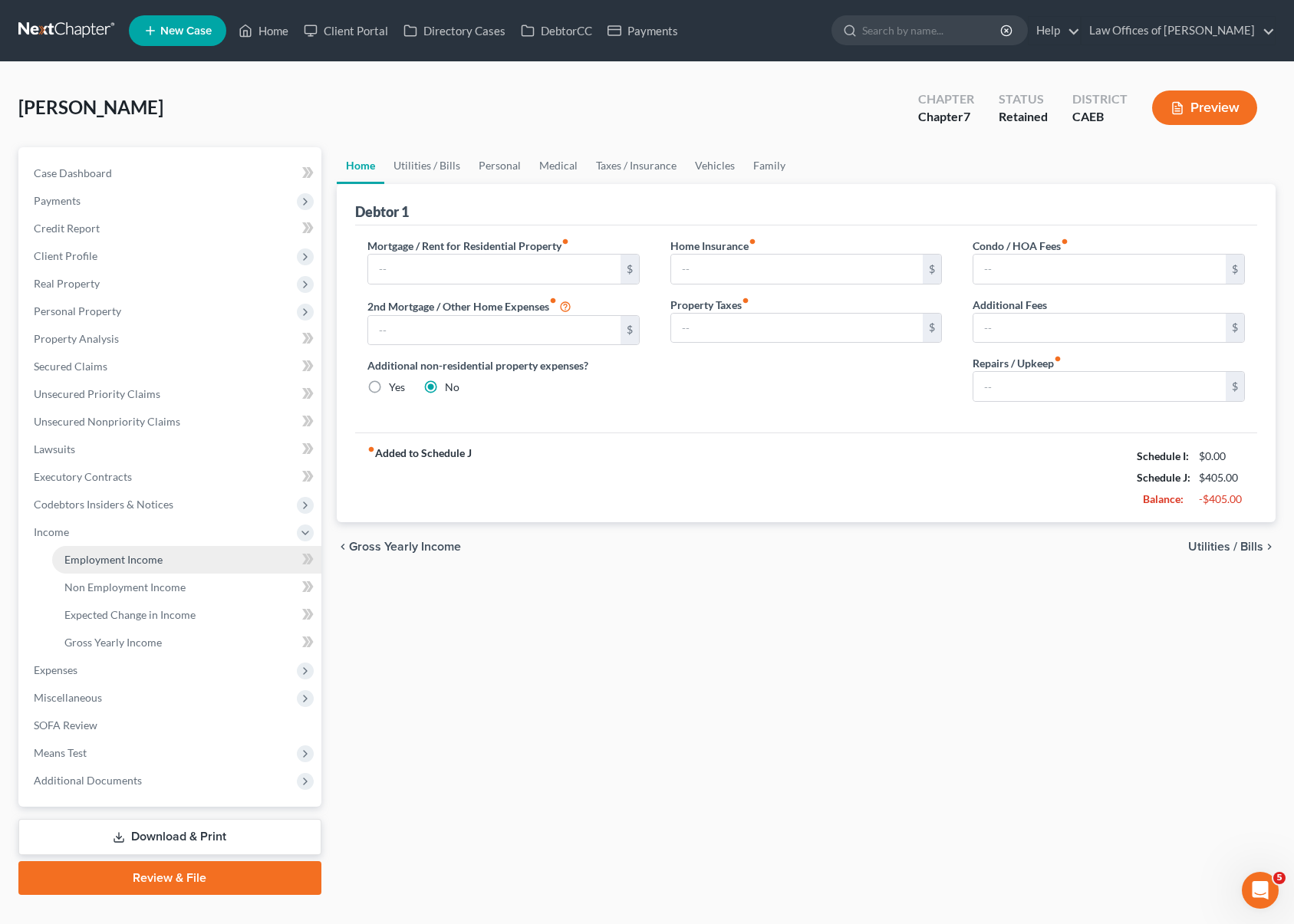
click at [195, 562] on link "Employment Income" at bounding box center [187, 560] width 270 height 28
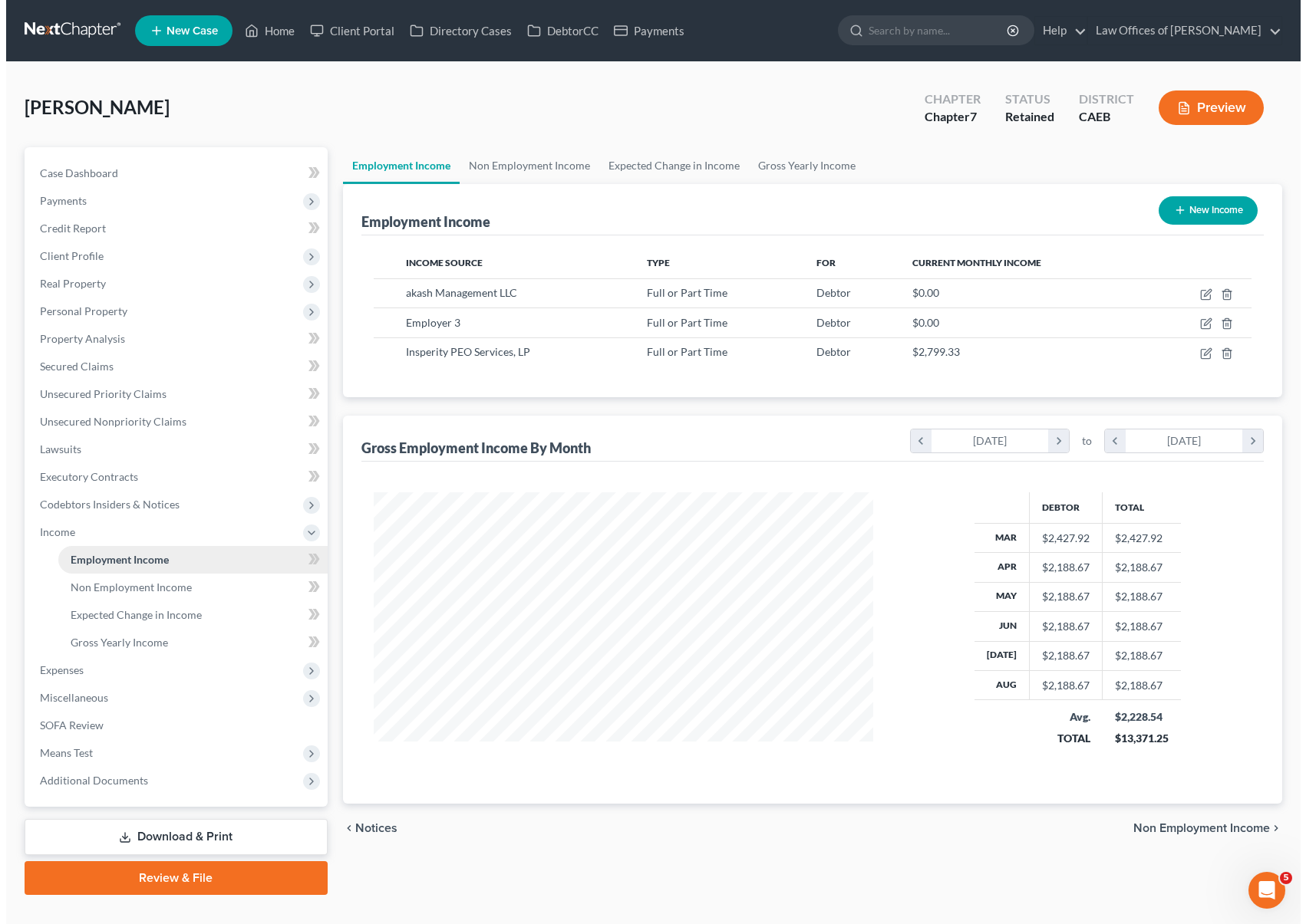
scroll to position [274, 529]
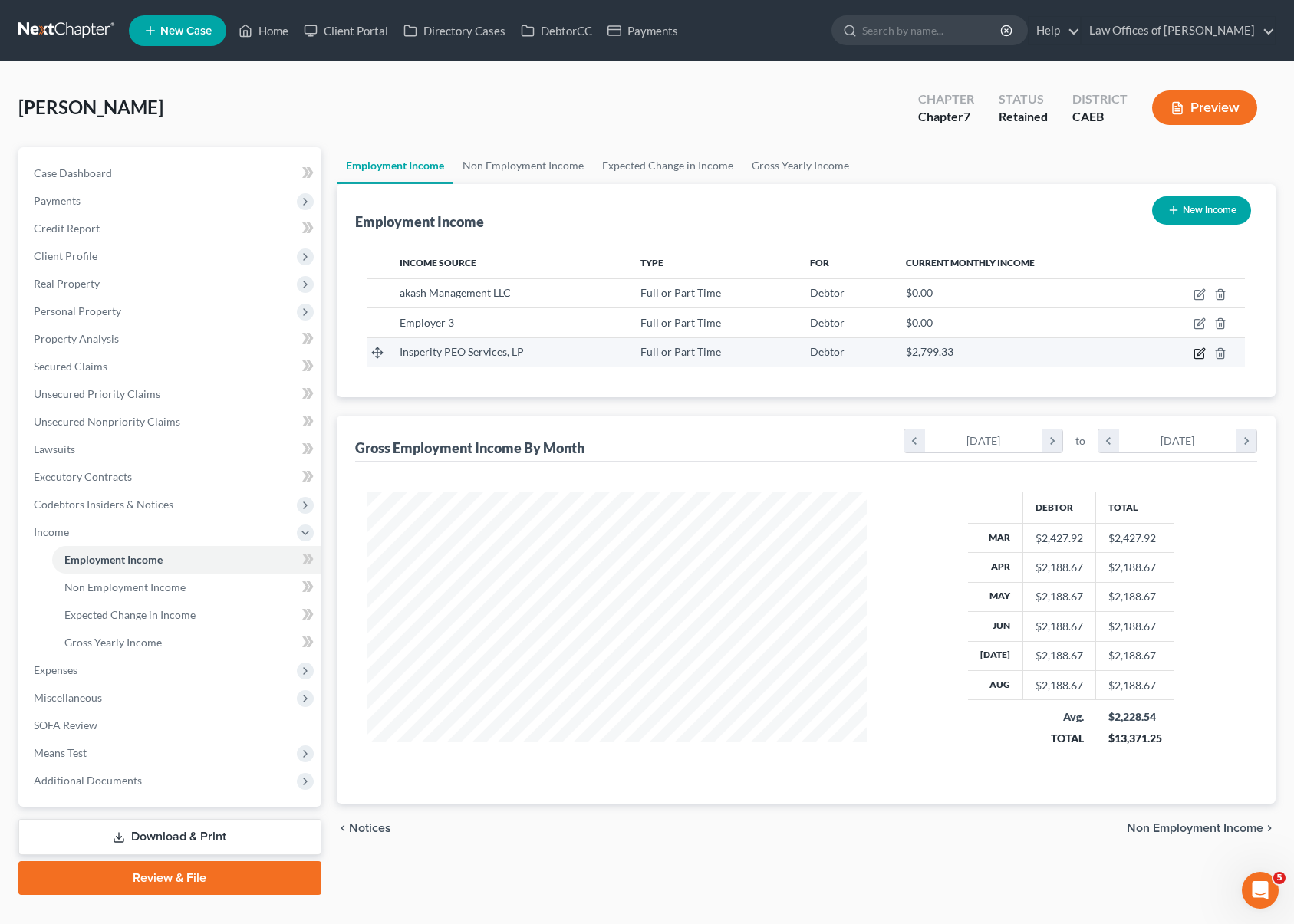
click at [1197, 352] on icon "button" at bounding box center [1201, 352] width 7 height 7
select select "0"
select select "45"
select select "2"
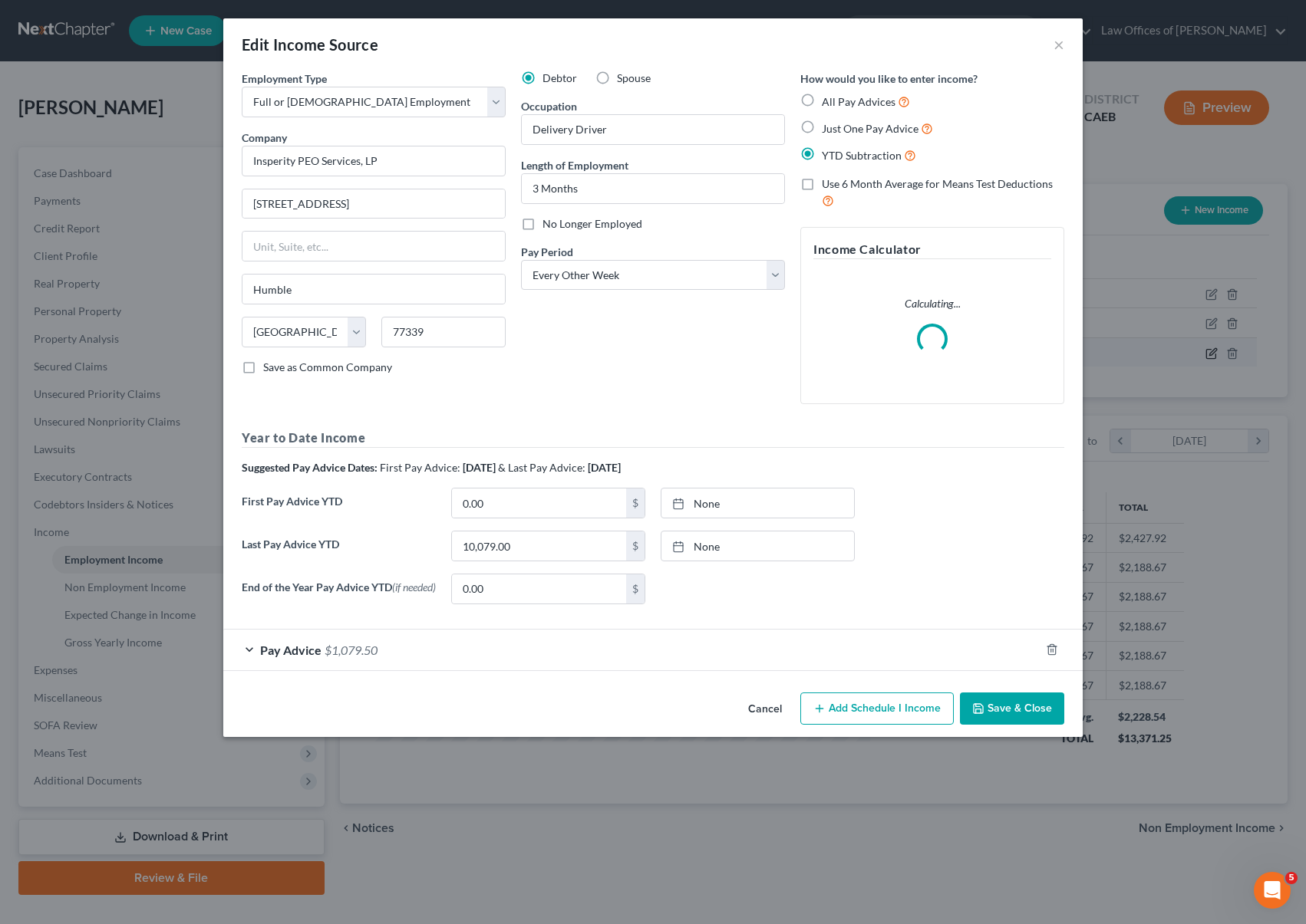
scroll to position [274, 535]
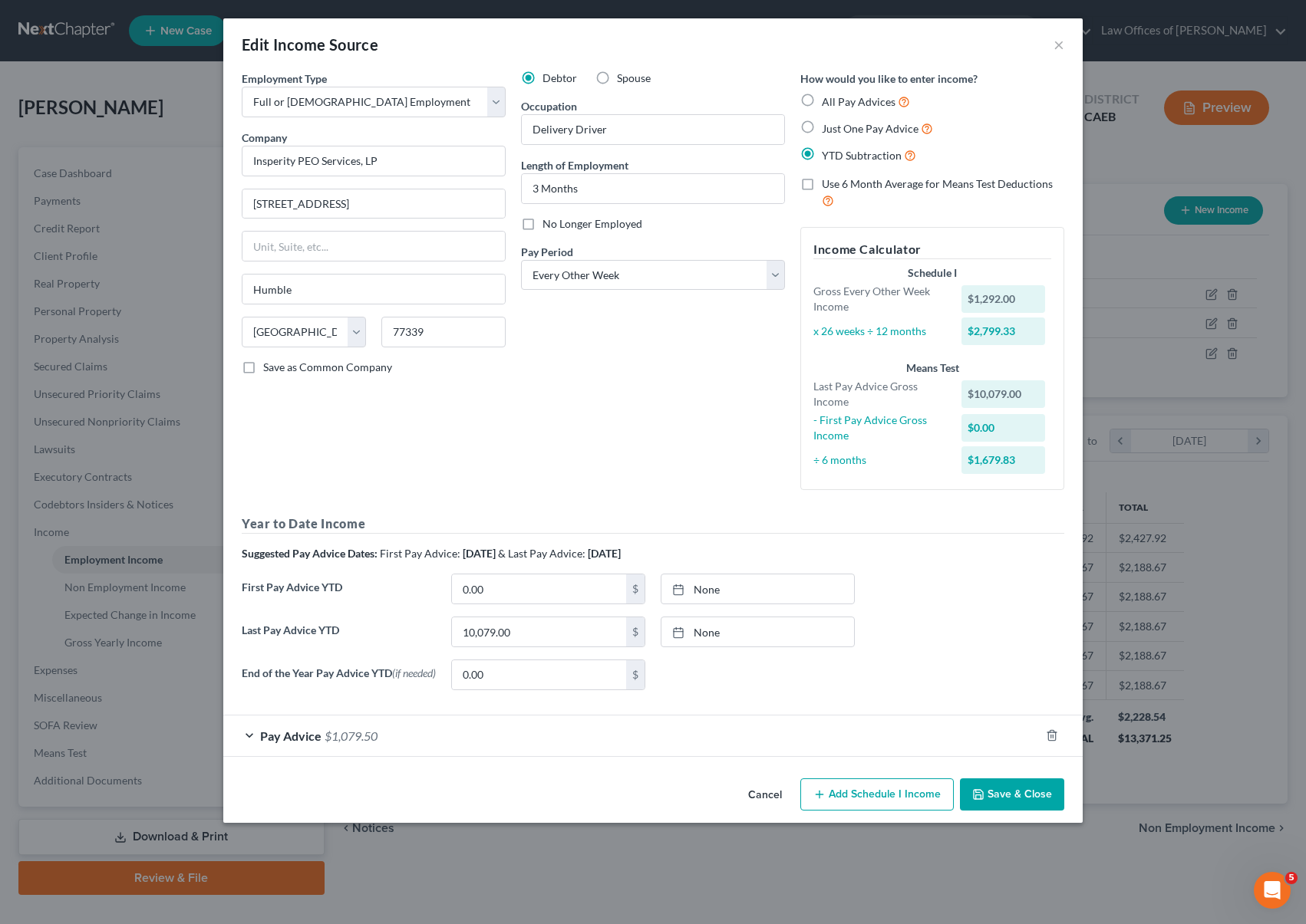
click at [438, 738] on div "Pay Advice $1,079.50" at bounding box center [631, 735] width 816 height 41
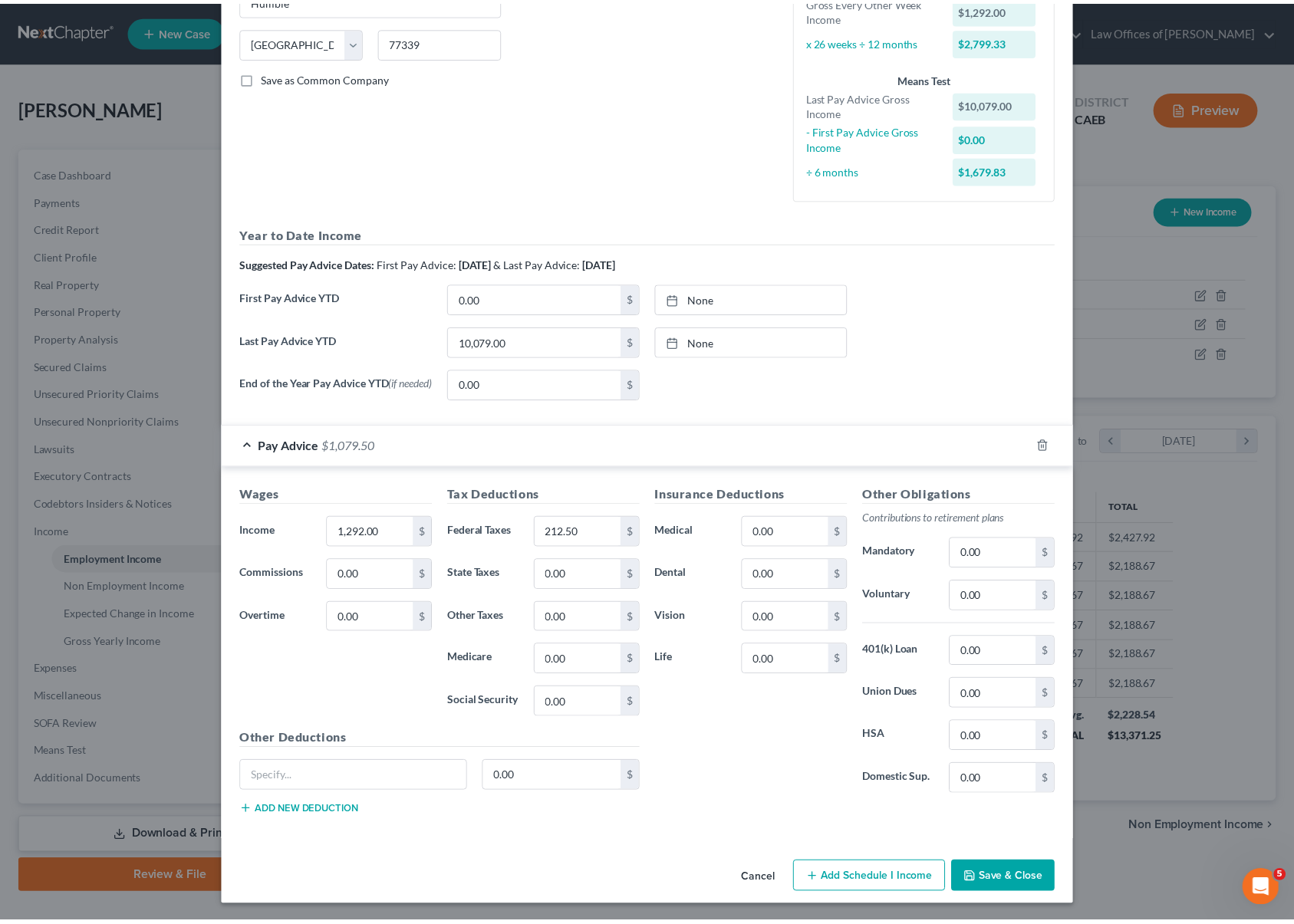
scroll to position [294, 0]
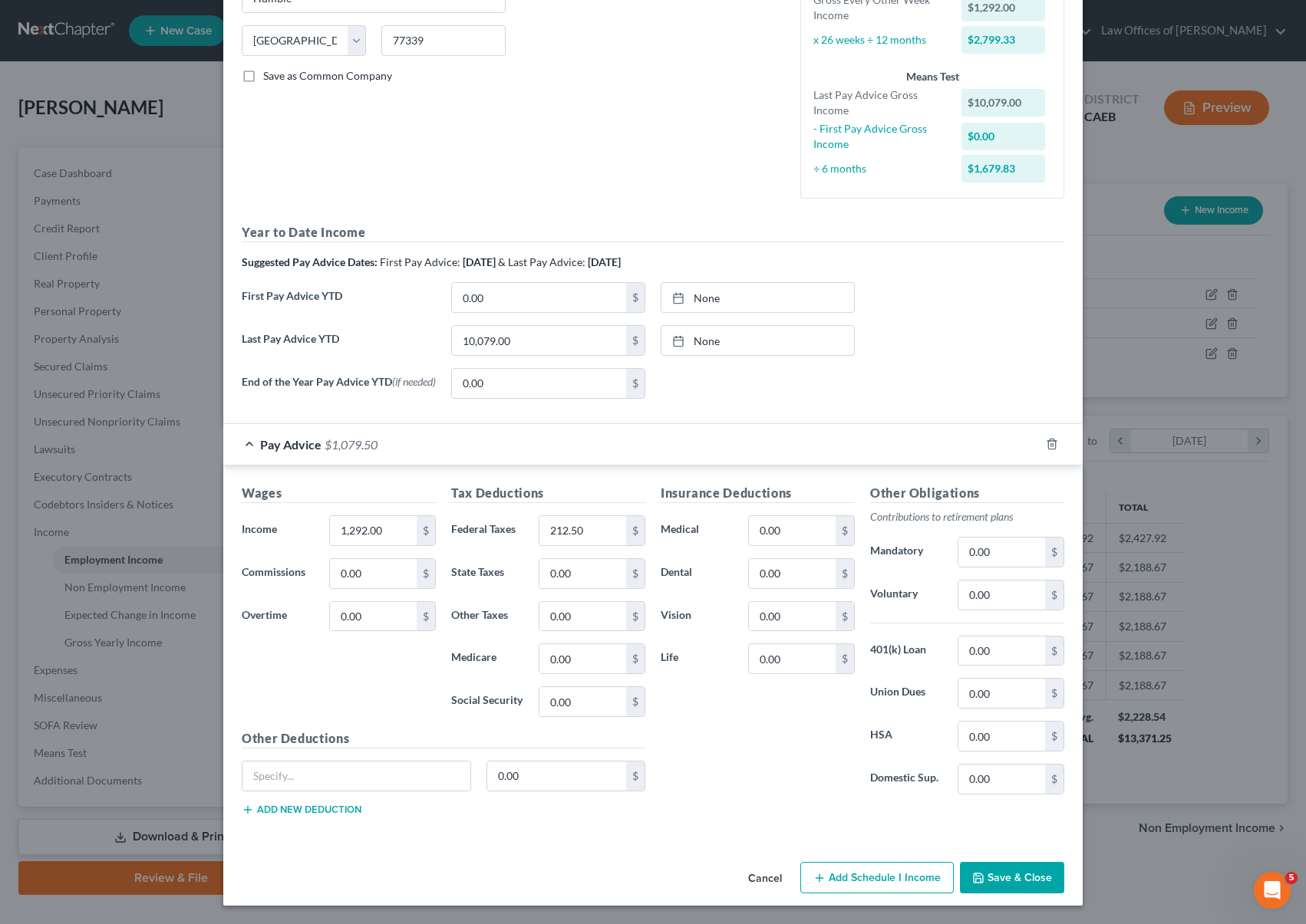
click at [1014, 874] on button "Save & Close" at bounding box center [1012, 878] width 104 height 32
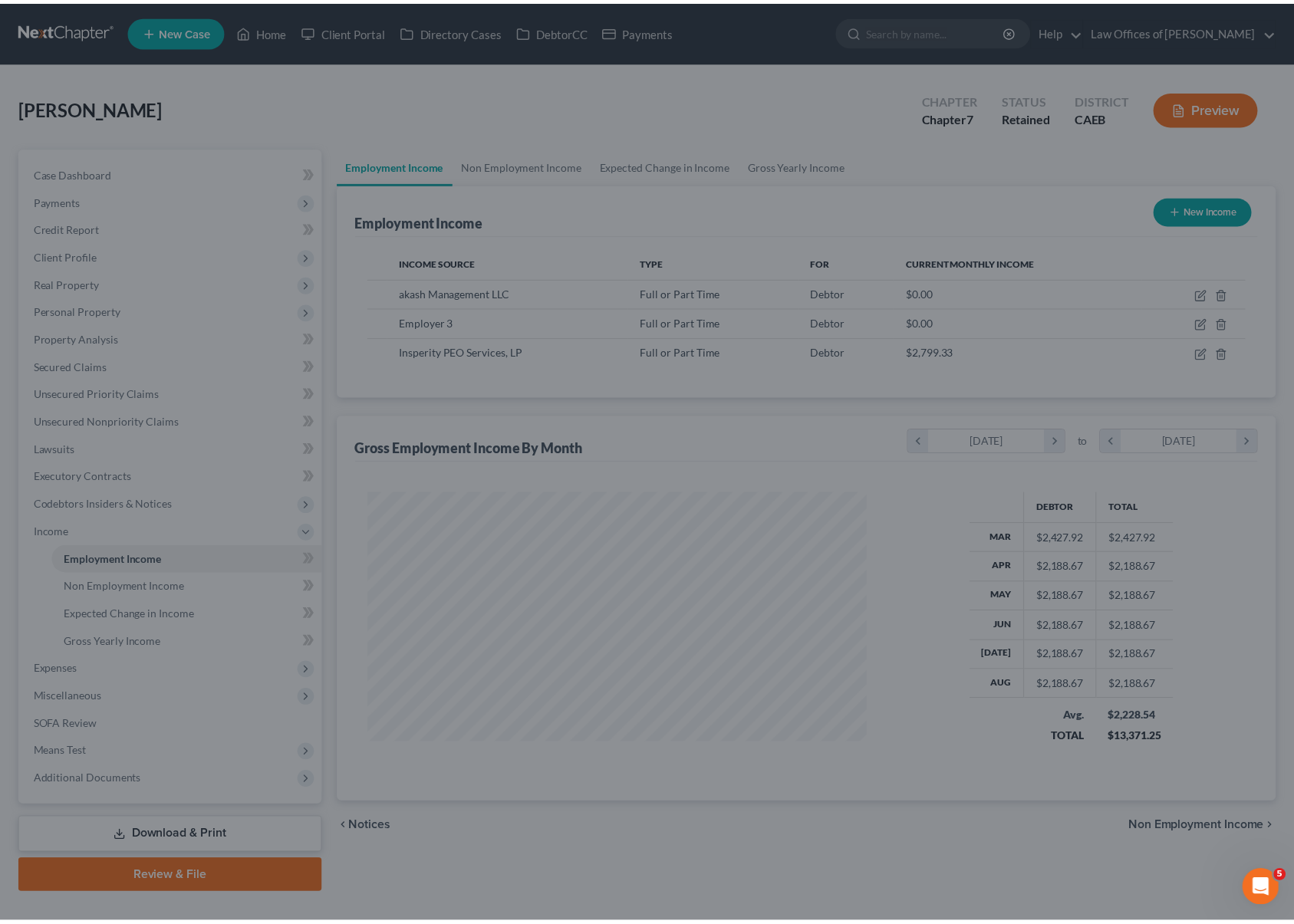
scroll to position [766831, 766539]
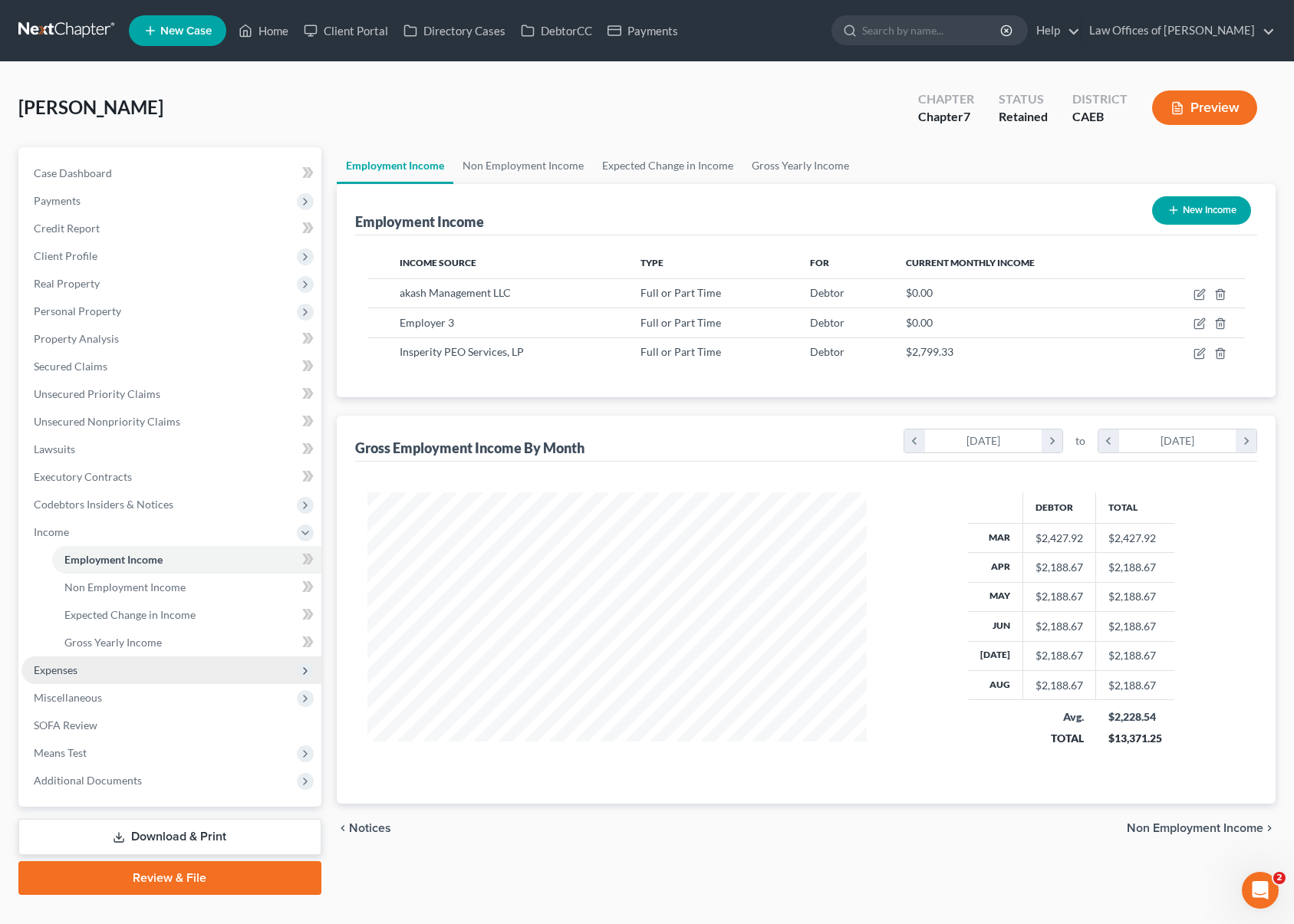
click at [104, 668] on span "Expenses" at bounding box center [172, 671] width 300 height 28
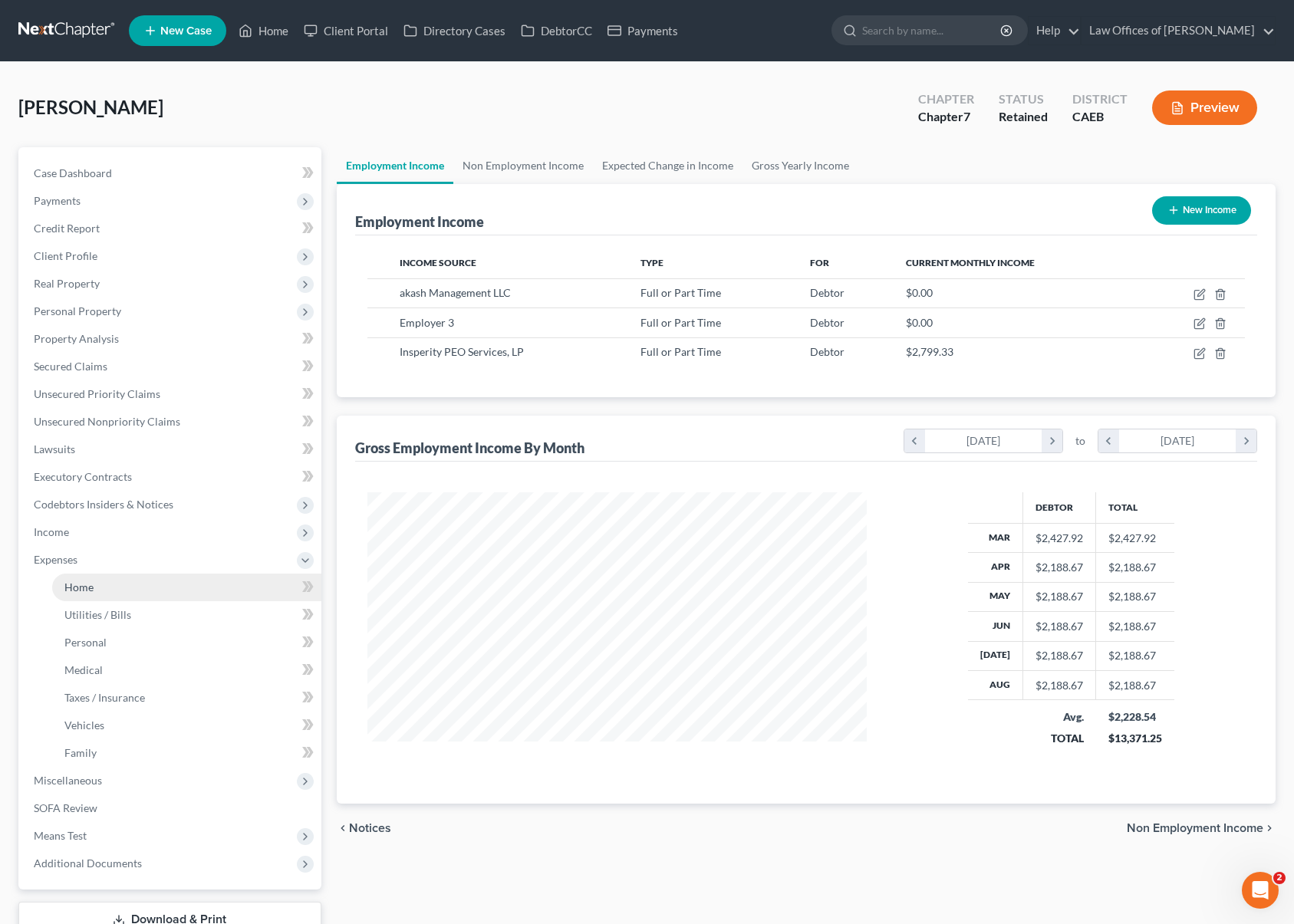
click at [102, 590] on link "Home" at bounding box center [187, 588] width 270 height 28
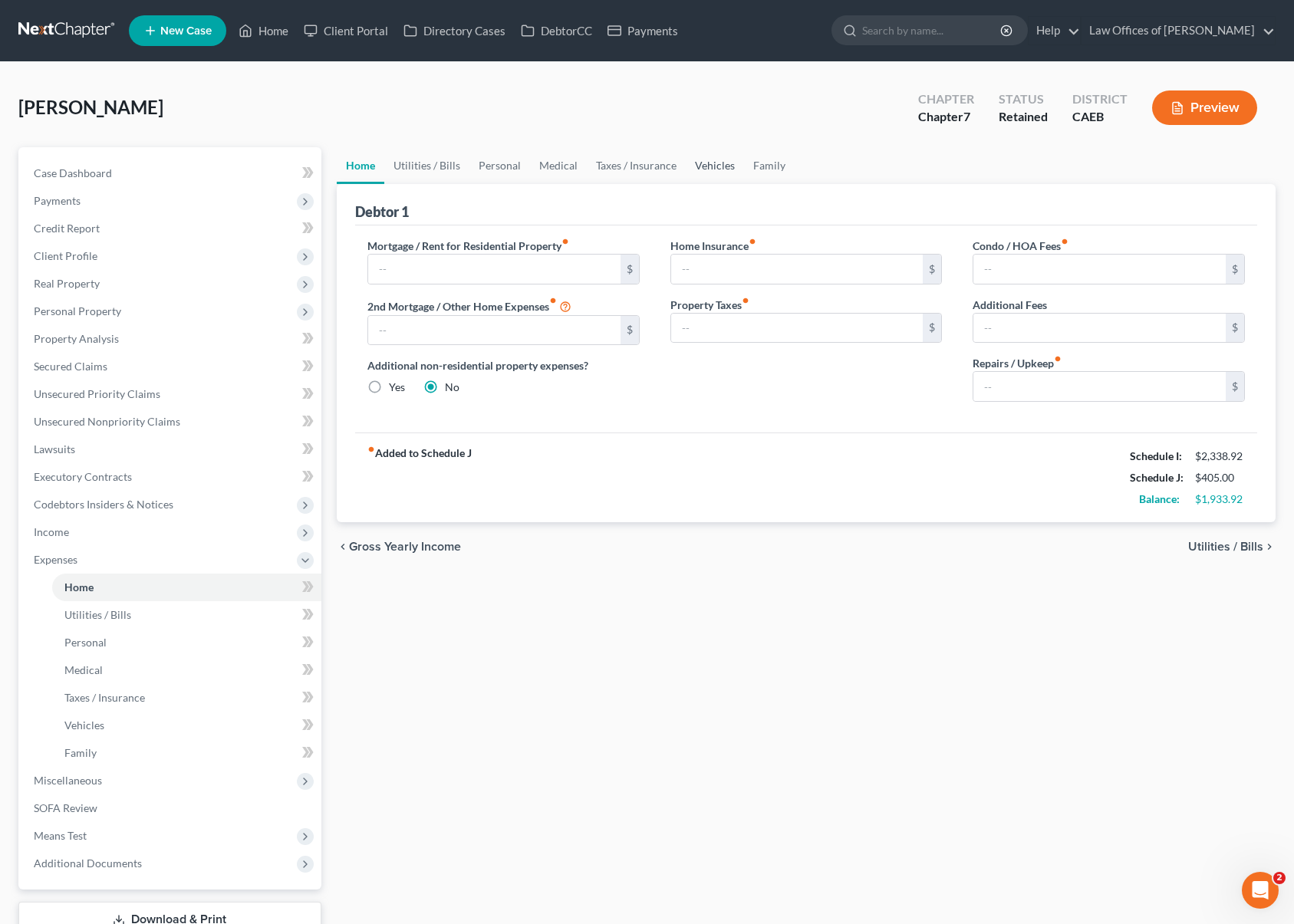
click at [707, 168] on link "Vehicles" at bounding box center [715, 166] width 58 height 37
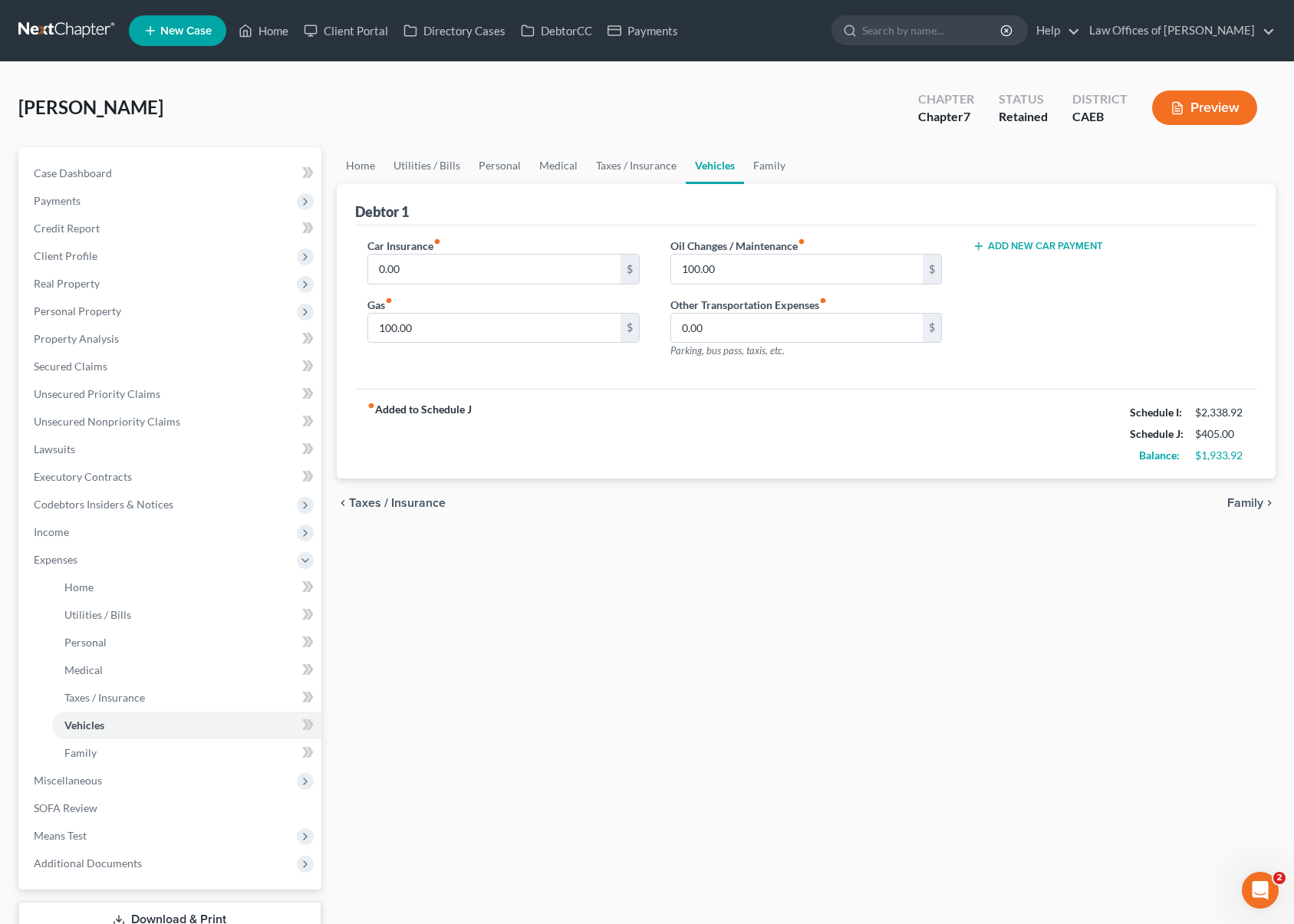
click at [708, 161] on link "Vehicles" at bounding box center [715, 166] width 58 height 37
click at [494, 168] on link "Personal" at bounding box center [500, 166] width 60 height 37
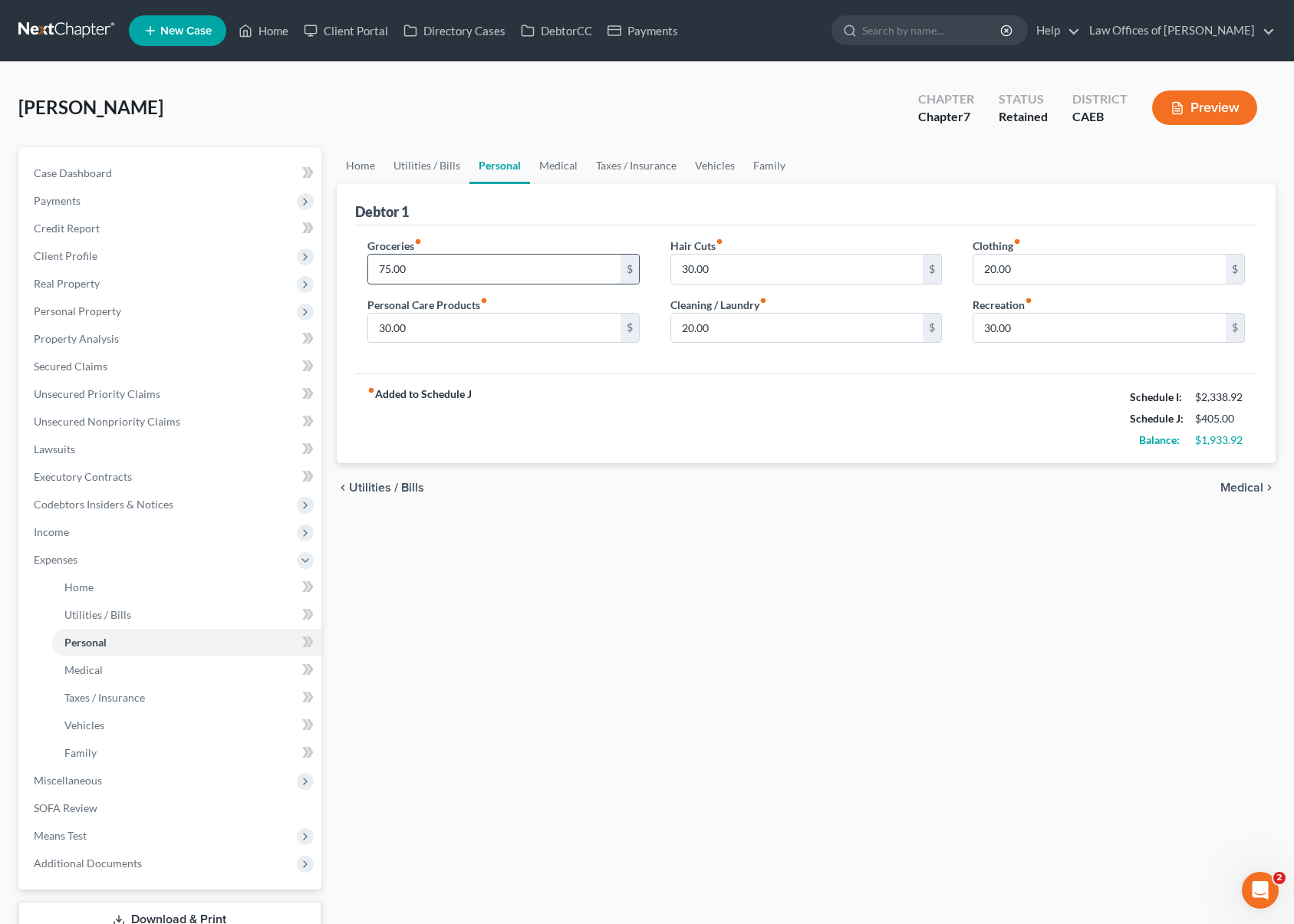
click at [423, 269] on input "75.00" at bounding box center [494, 270] width 253 height 29
type input "400."
type input "100."
type input "150."
click at [560, 164] on link "Medical" at bounding box center [558, 166] width 56 height 37
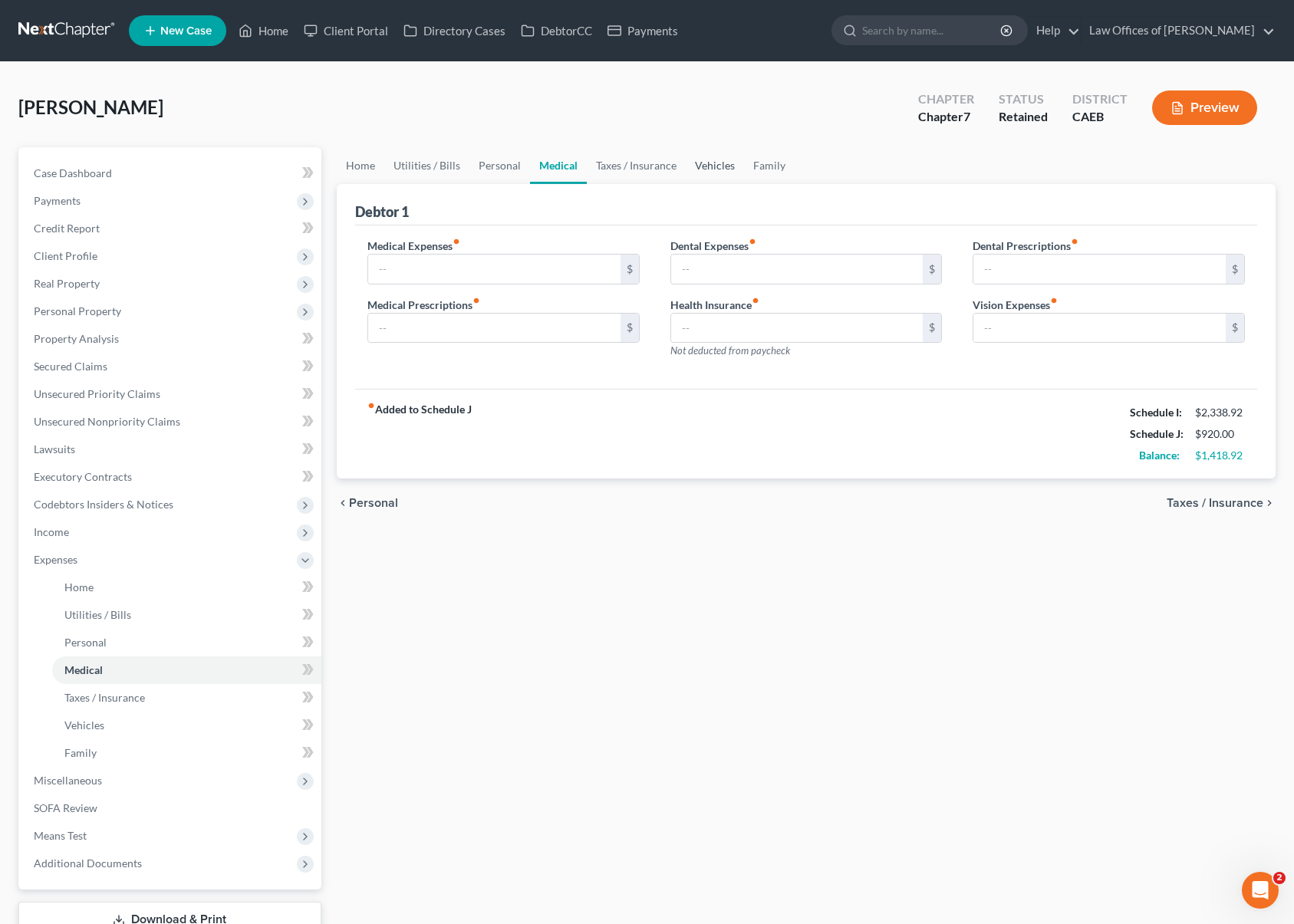
click at [703, 165] on link "Vehicles" at bounding box center [715, 166] width 58 height 37
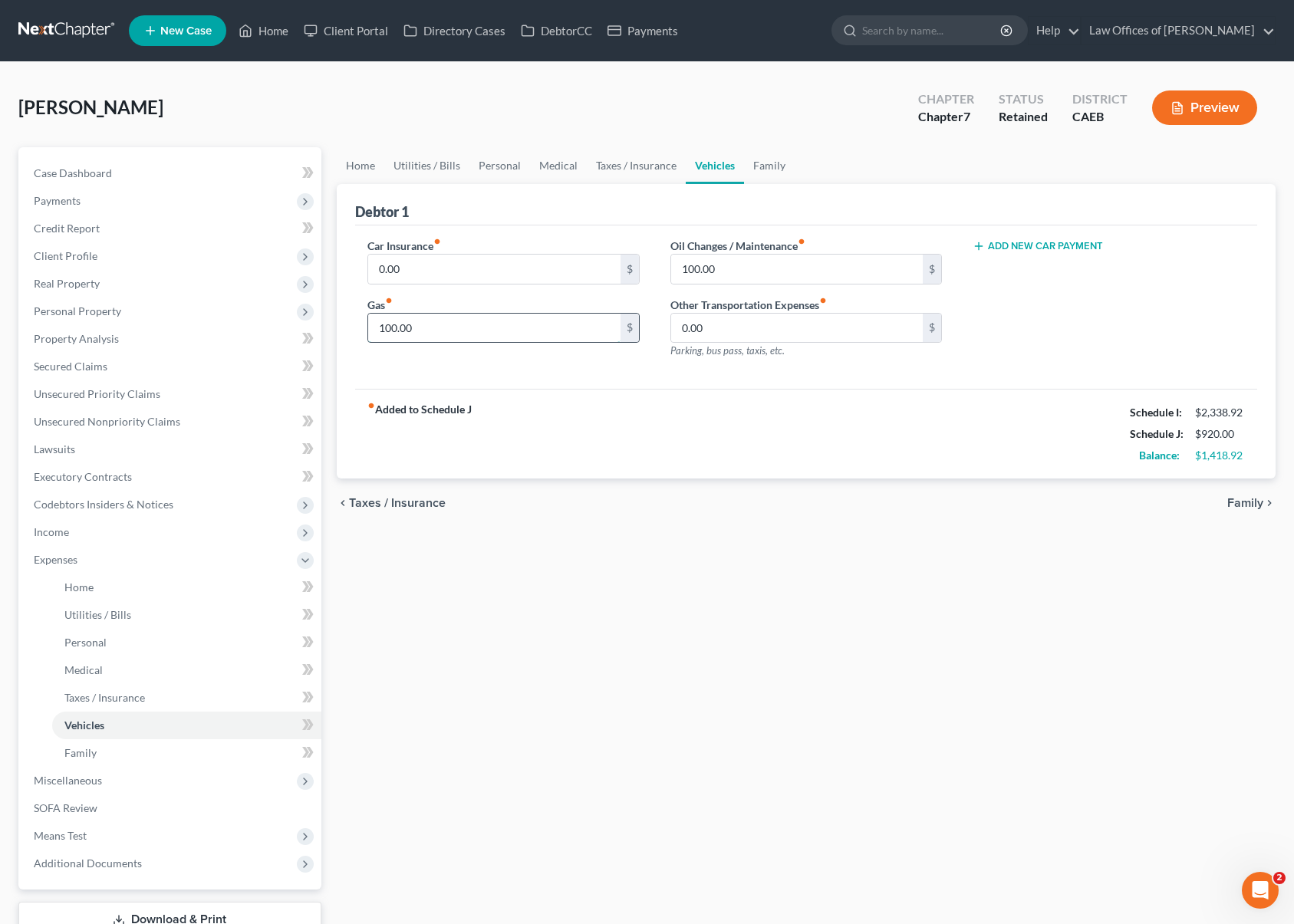
click at [470, 319] on input "100.00" at bounding box center [494, 328] width 253 height 29
type input "200."
click at [770, 168] on link "Family" at bounding box center [769, 166] width 51 height 37
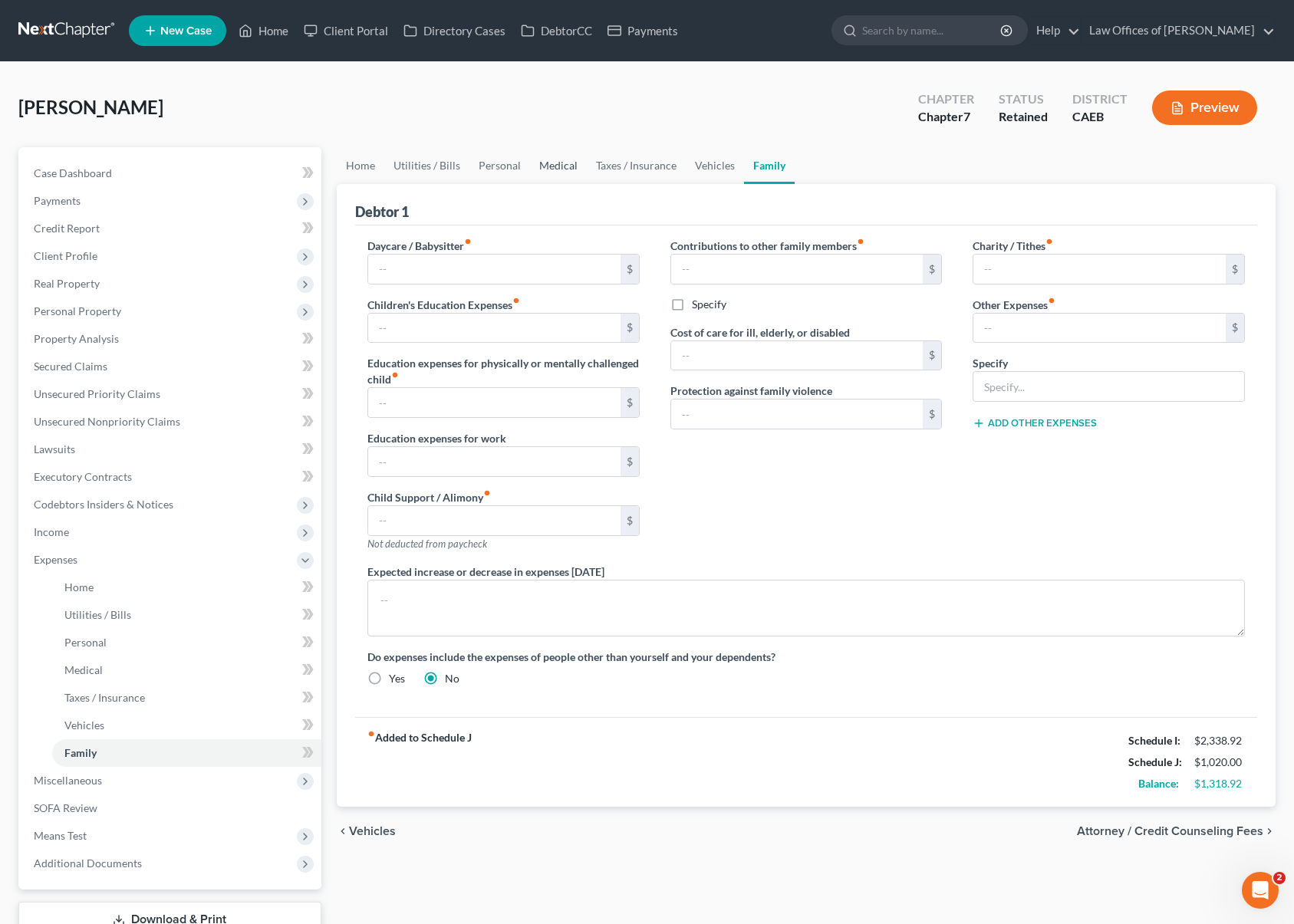
click at [556, 168] on link "Medical" at bounding box center [558, 166] width 56 height 37
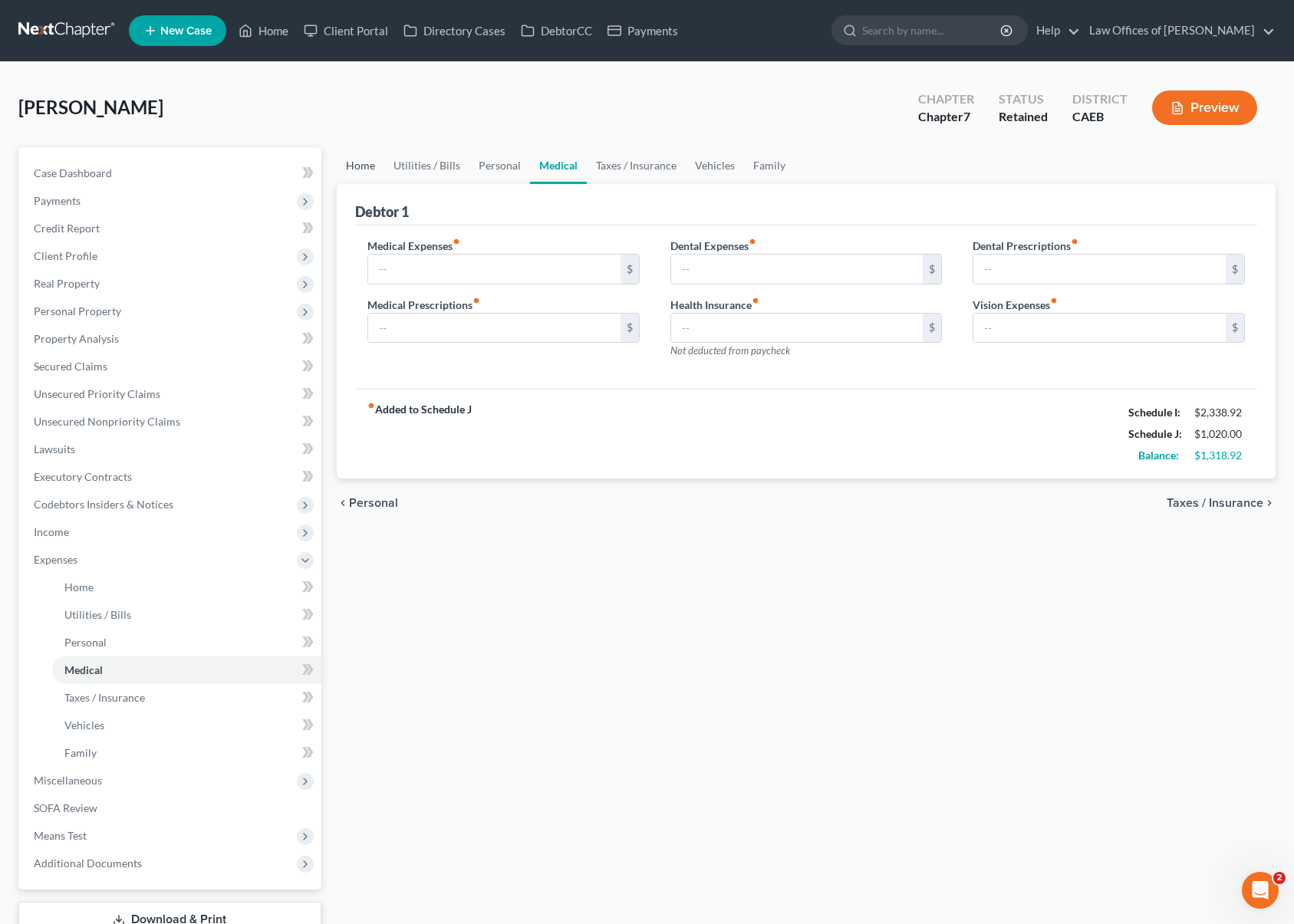
click at [368, 165] on link "Home" at bounding box center [361, 166] width 48 height 37
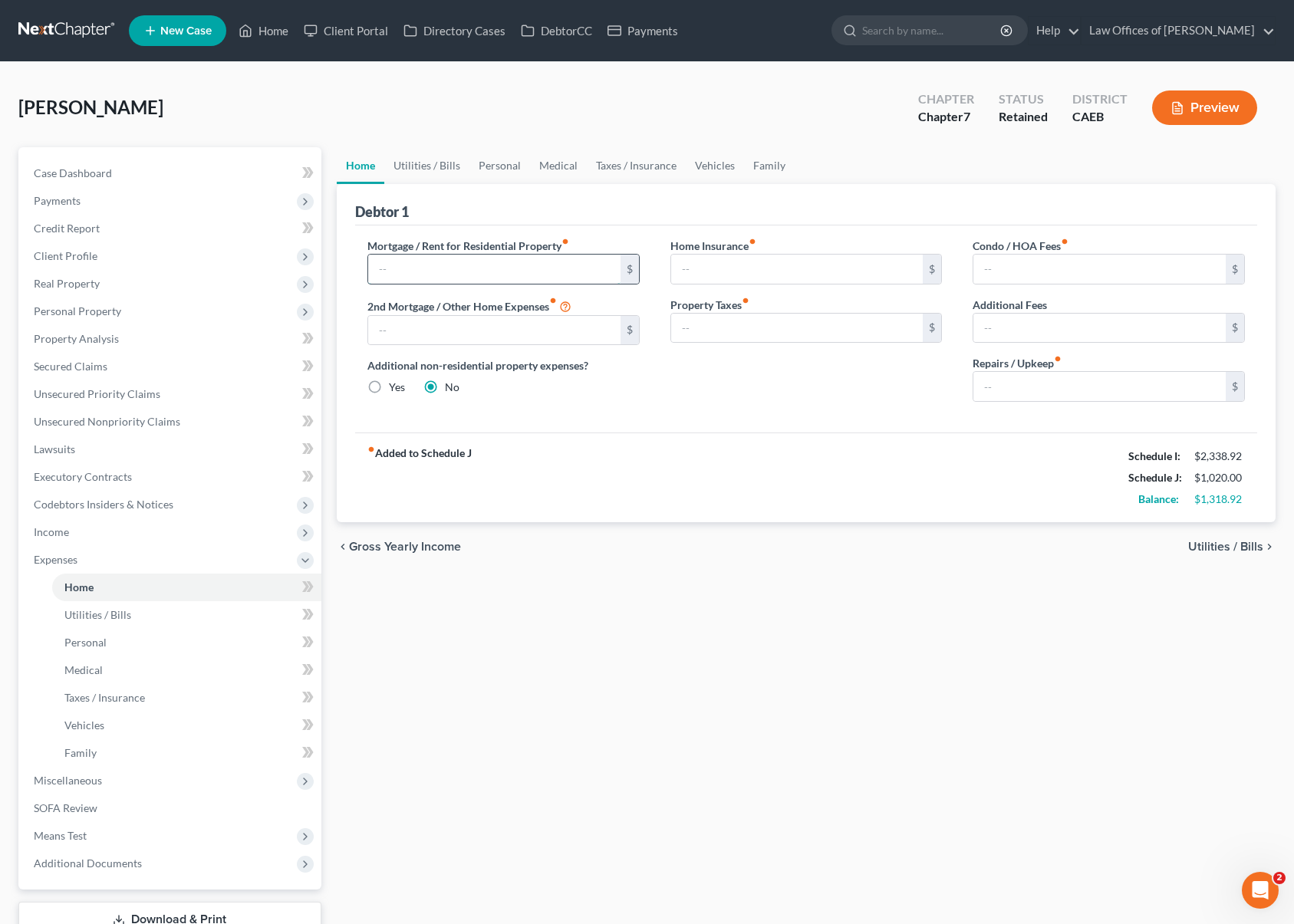
click at [402, 266] on input "text" at bounding box center [494, 270] width 253 height 29
type input "800."
click at [429, 162] on link "Utilities / Bills" at bounding box center [426, 166] width 85 height 37
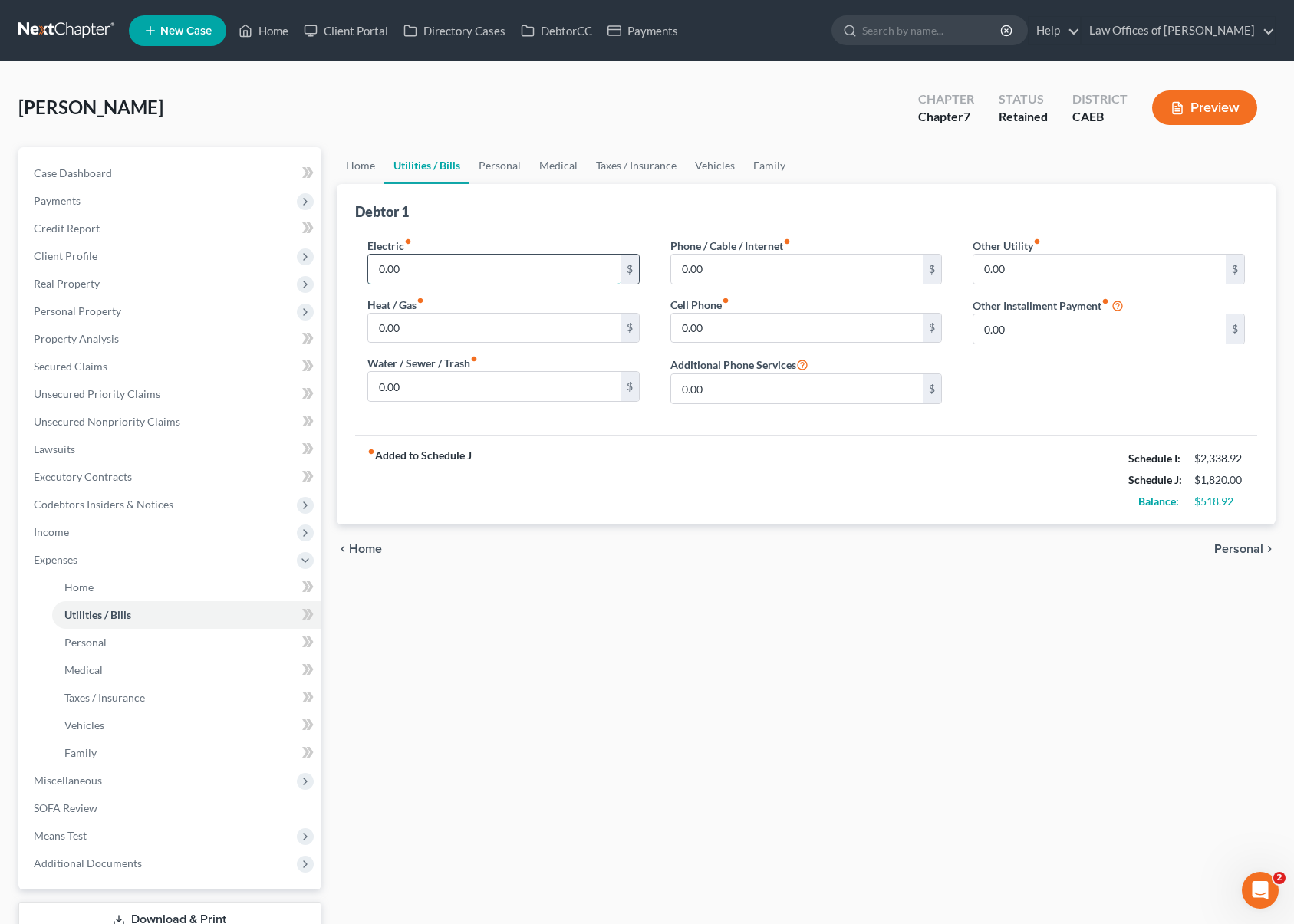
click at [378, 277] on input "0.00" at bounding box center [494, 270] width 253 height 29
type input "100."
type input "60"
type input "175"
click at [483, 160] on link "Personal" at bounding box center [500, 166] width 60 height 37
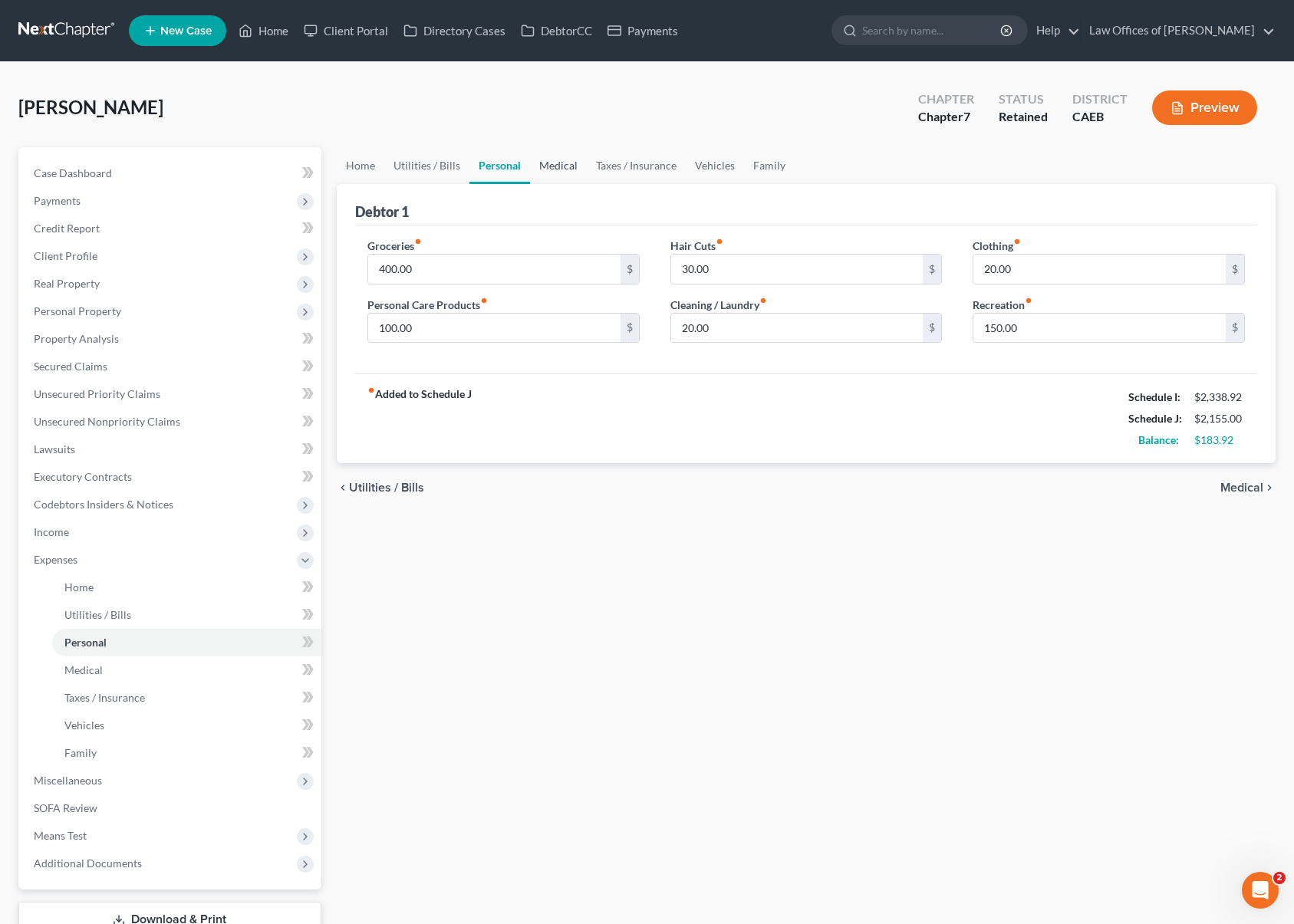
click at [560, 172] on link "Medical" at bounding box center [558, 166] width 56 height 37
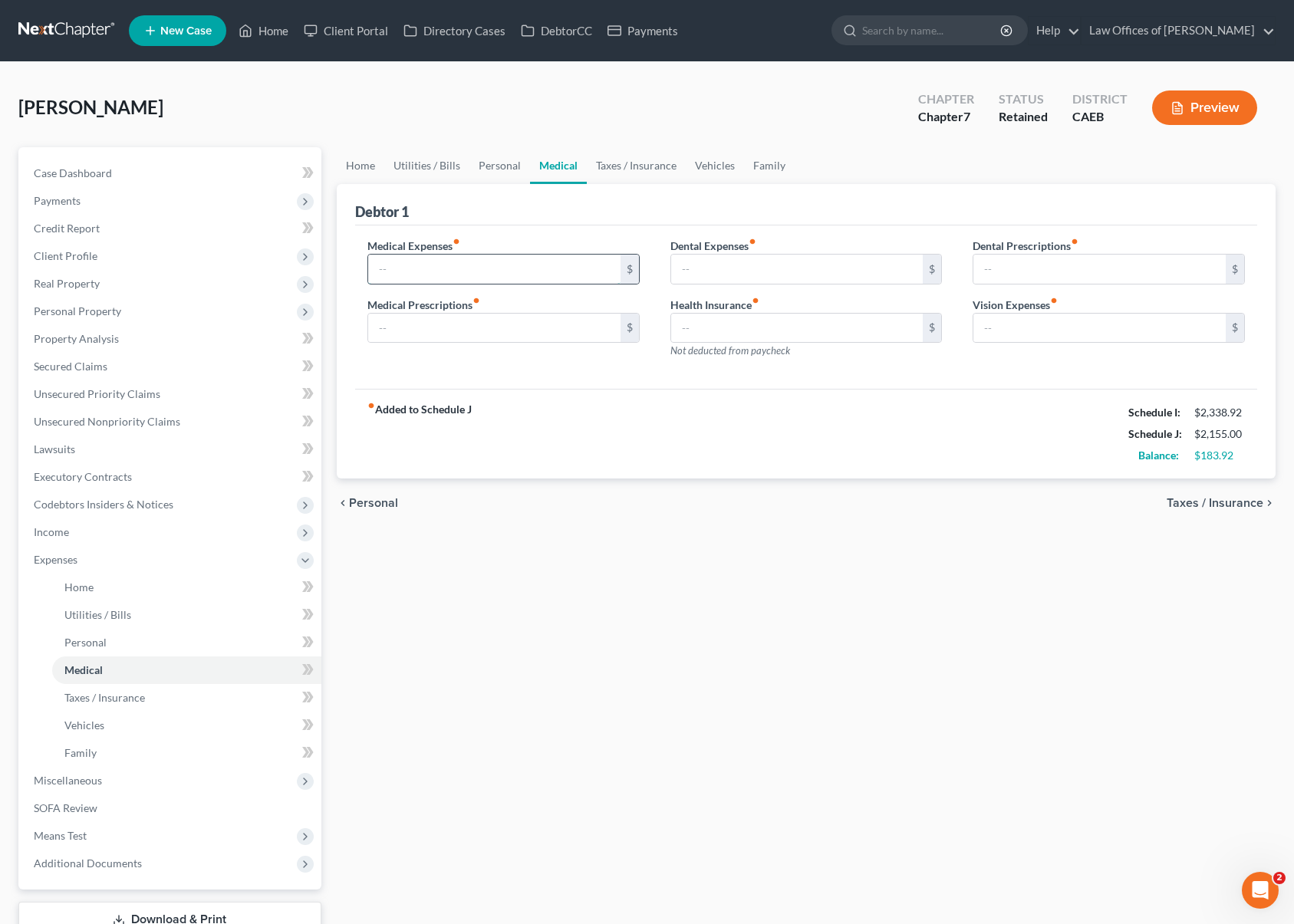
click at [442, 277] on input "text" at bounding box center [494, 270] width 253 height 29
type input "50."
click at [498, 166] on link "Personal" at bounding box center [500, 166] width 60 height 37
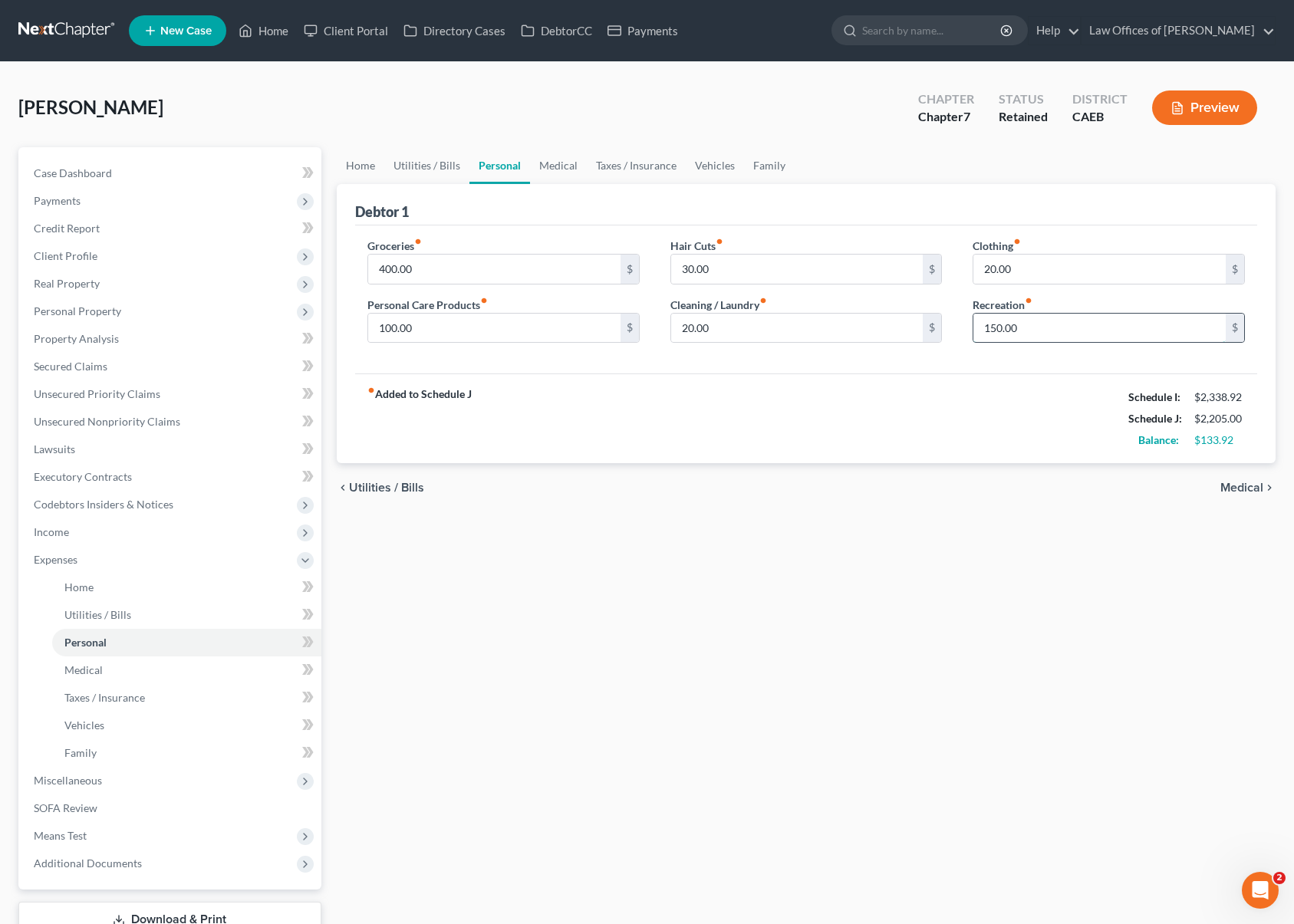
click at [1038, 328] on input "150.00" at bounding box center [1099, 328] width 253 height 29
click at [94, 173] on span "Case Dashboard" at bounding box center [73, 172] width 78 height 13
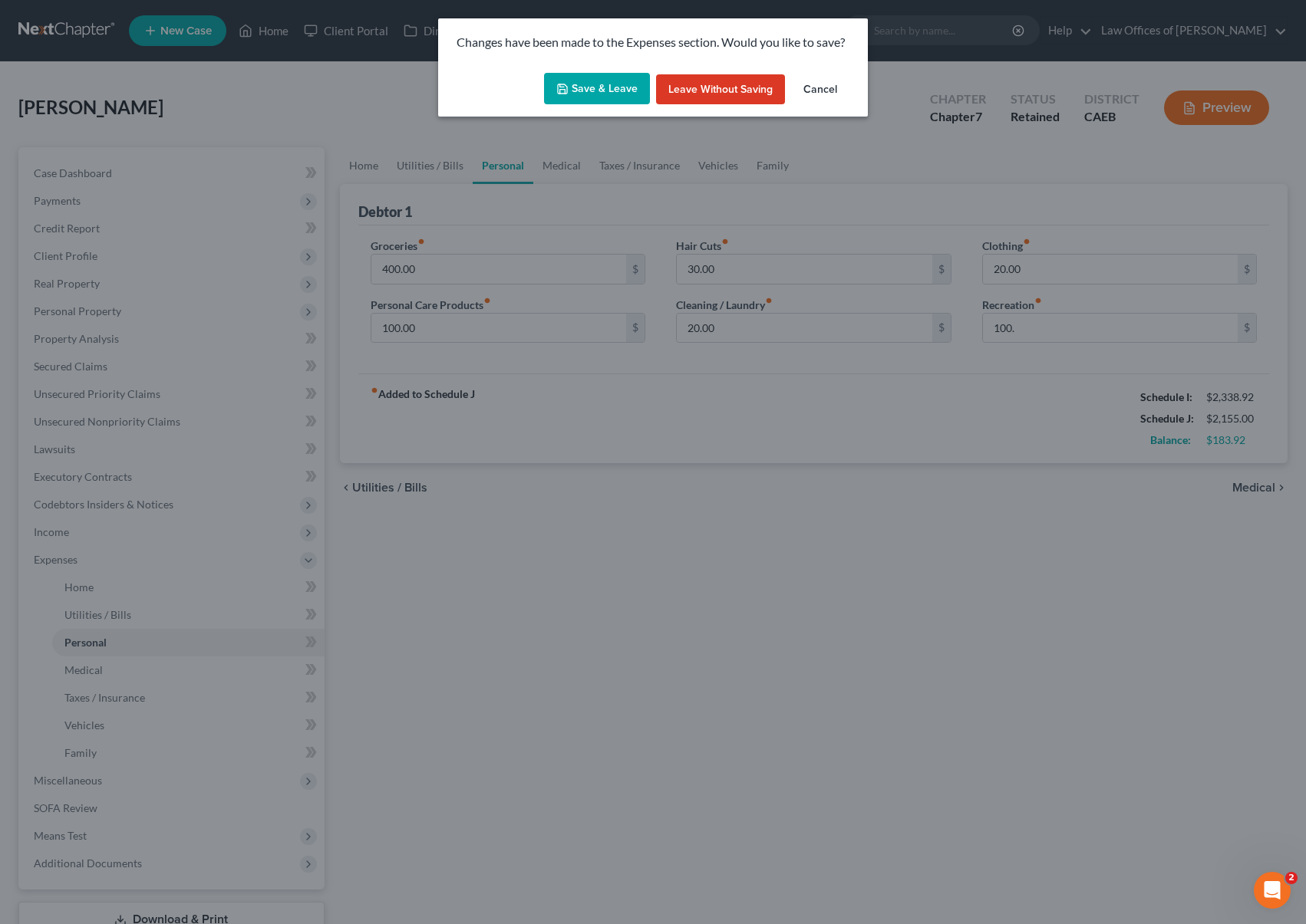
click at [577, 93] on button "Save & Leave" at bounding box center [597, 89] width 106 height 32
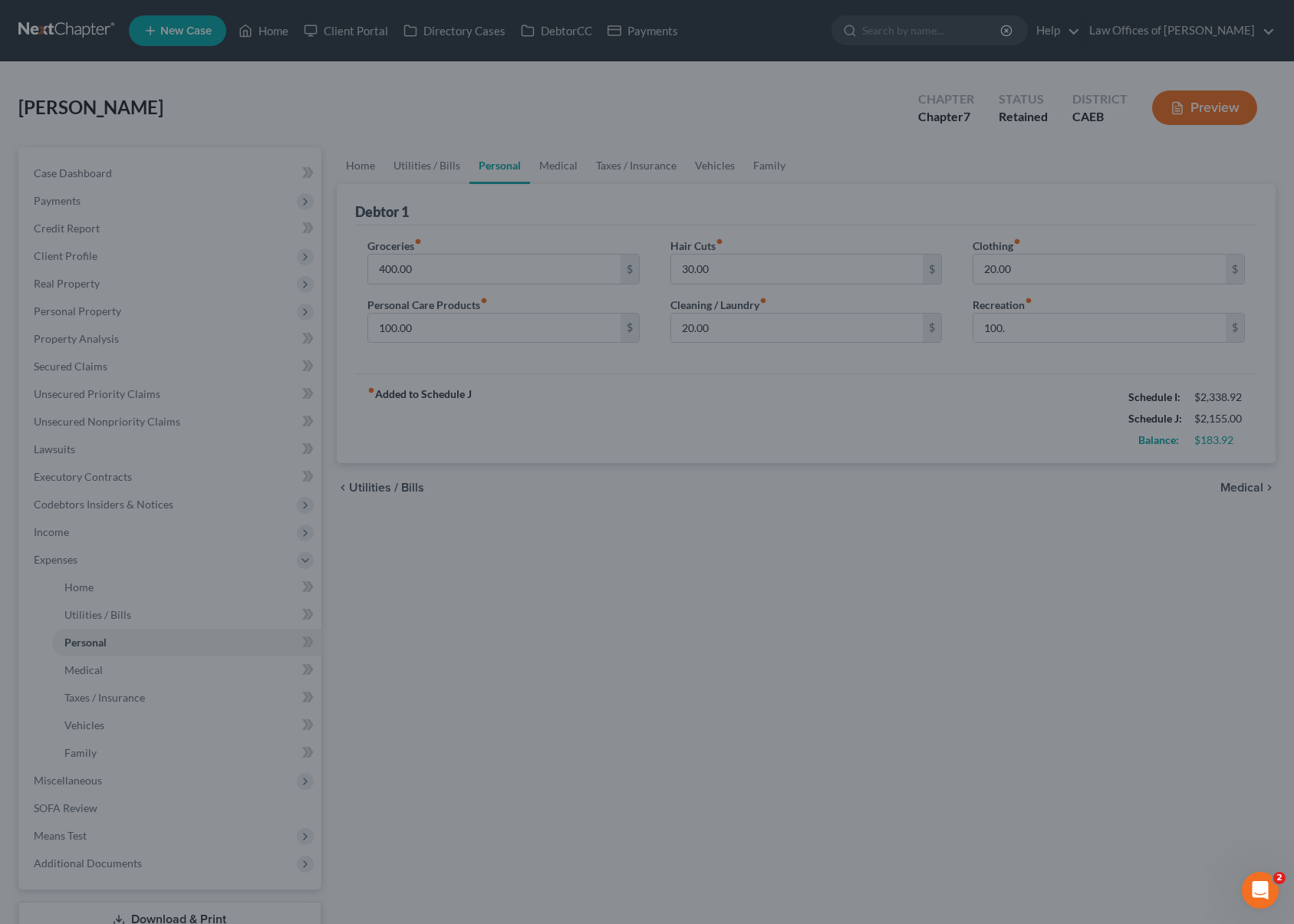
type input "100.00"
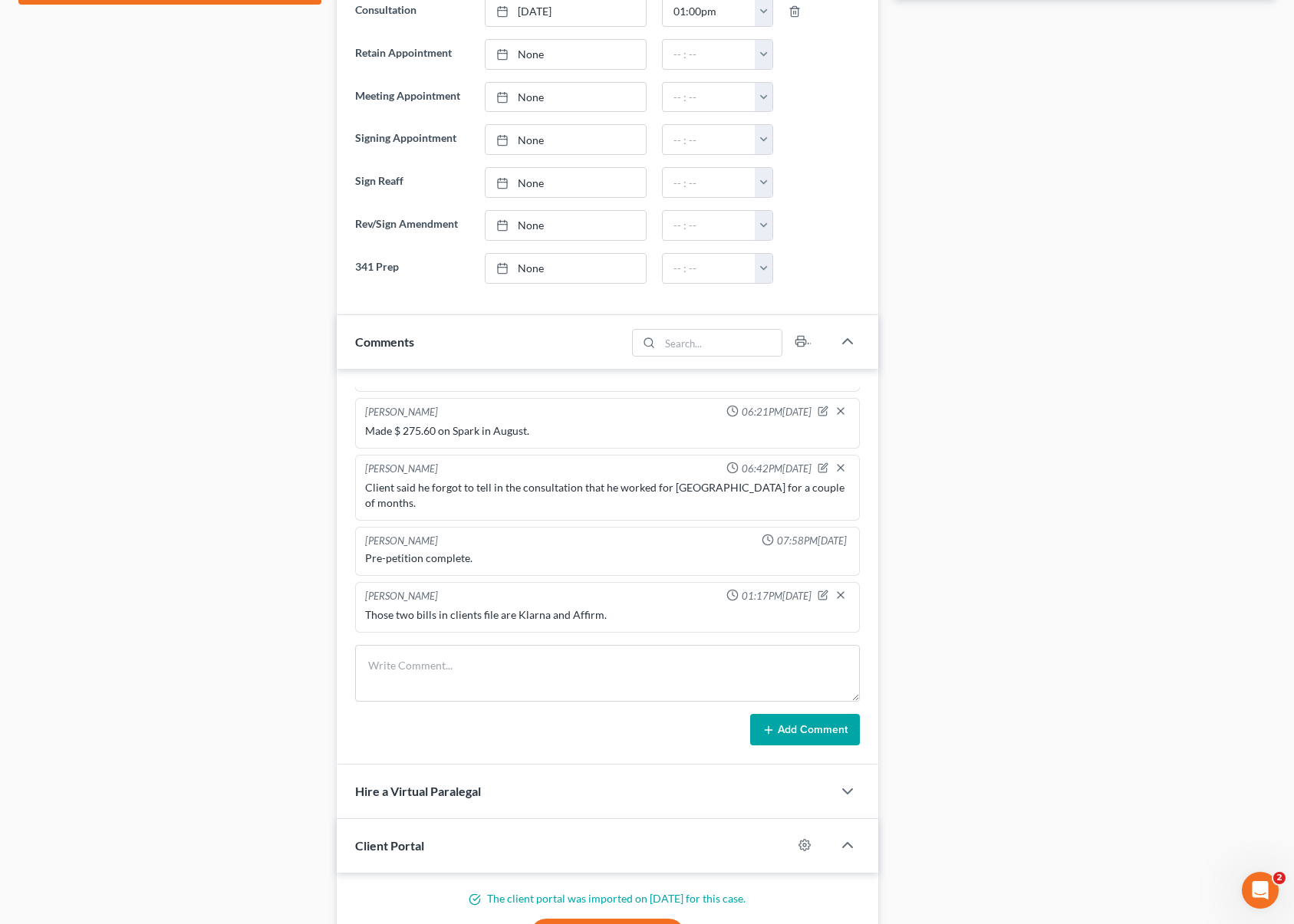
scroll to position [794, 0]
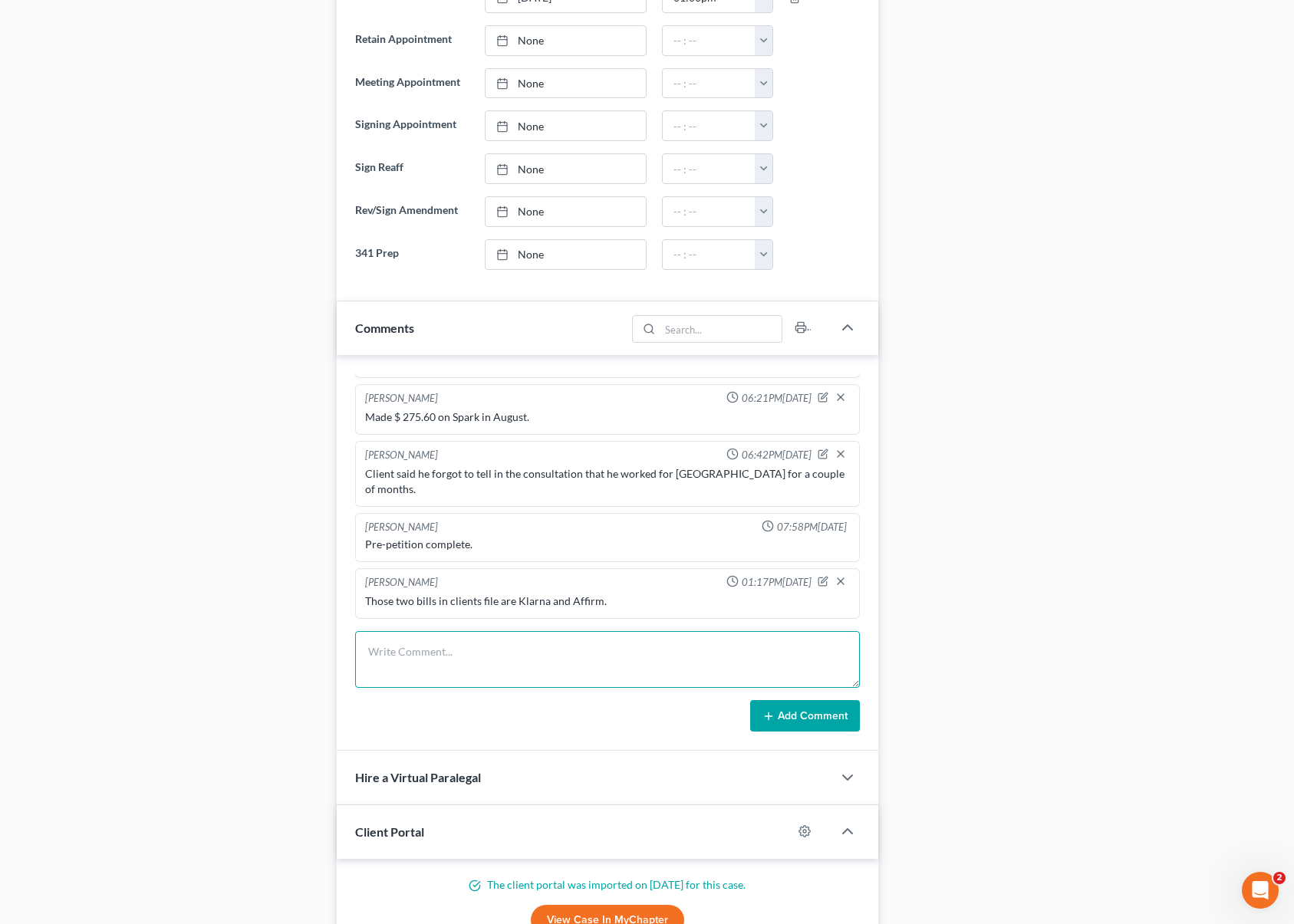
click at [423, 666] on textarea at bounding box center [607, 659] width 504 height 56
type textarea "We need name and address of uncle and description of the car. Otherwise ready."
click at [796, 714] on button "Add Comment" at bounding box center [805, 717] width 110 height 32
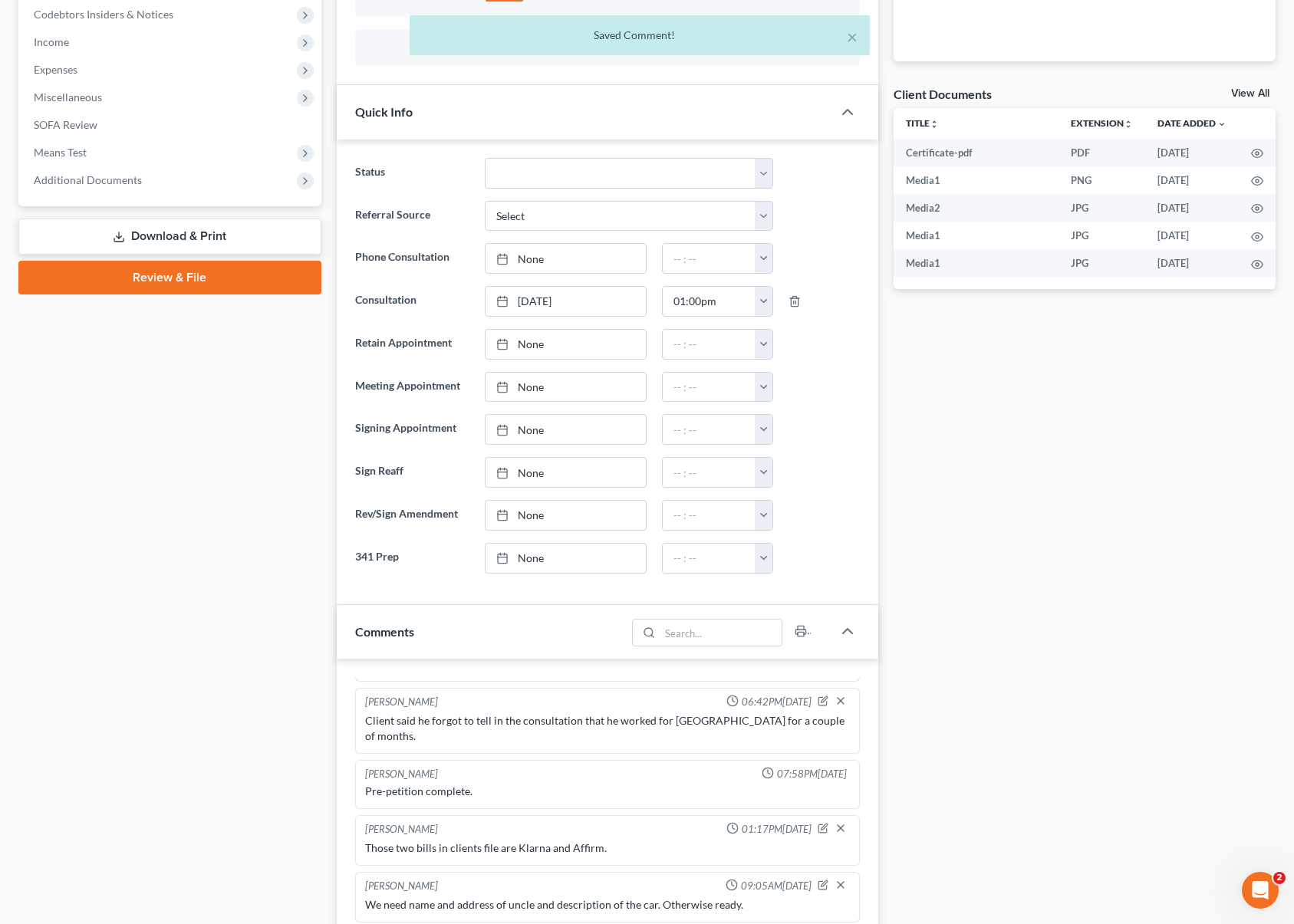
scroll to position [0, 0]
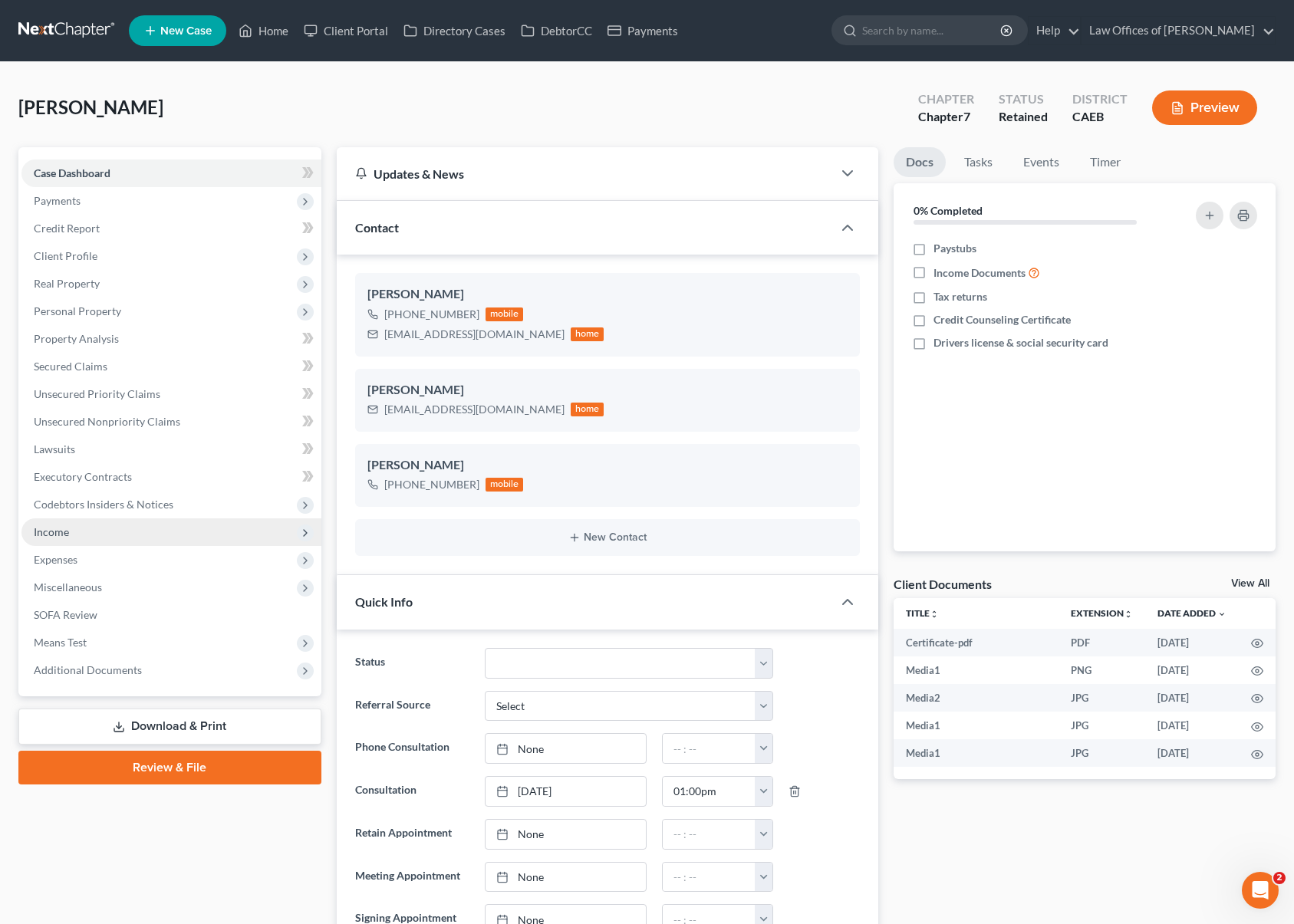
click at [73, 530] on span "Income" at bounding box center [172, 532] width 300 height 28
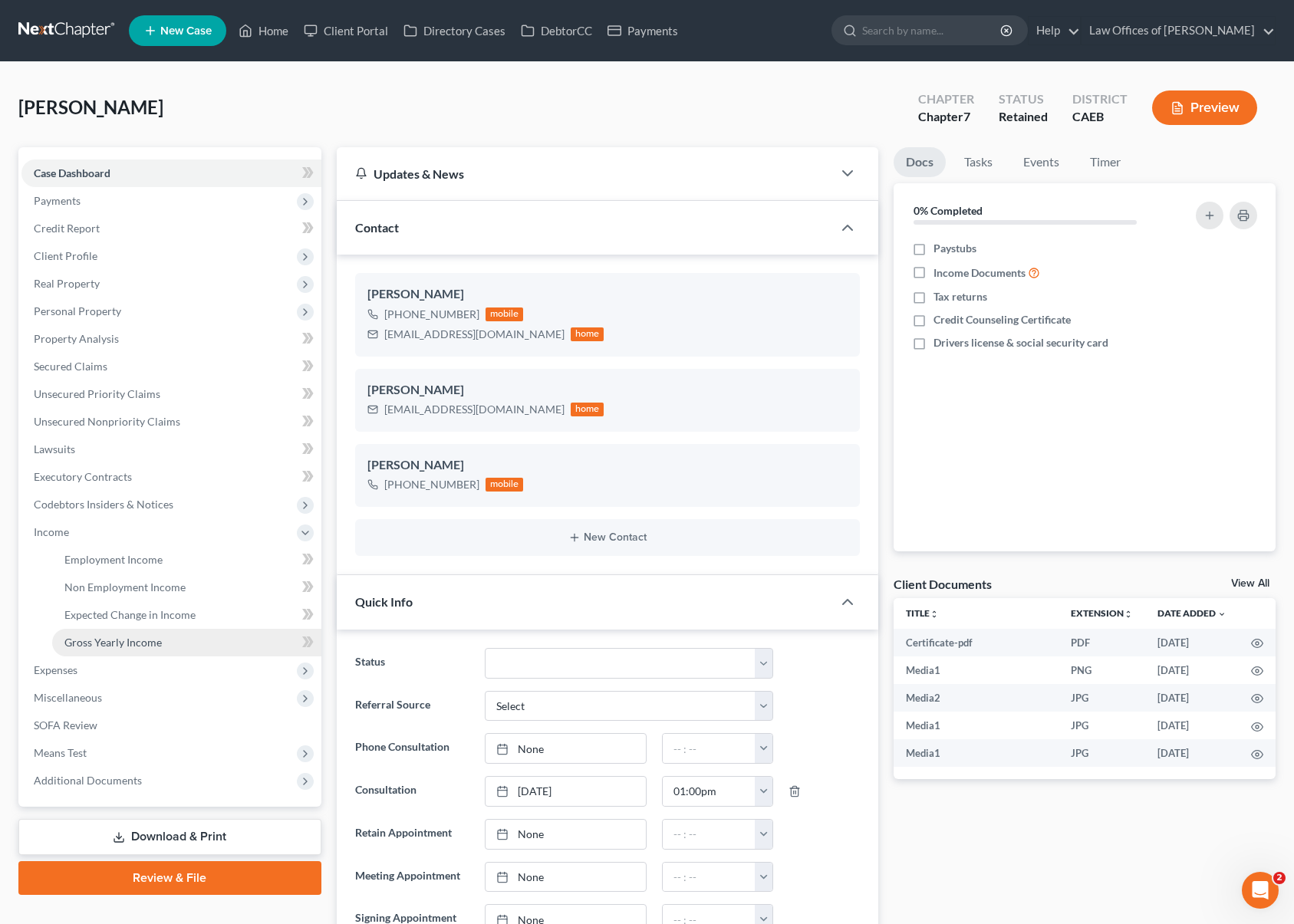
click at [165, 644] on link "Gross Yearly Income" at bounding box center [187, 643] width 270 height 28
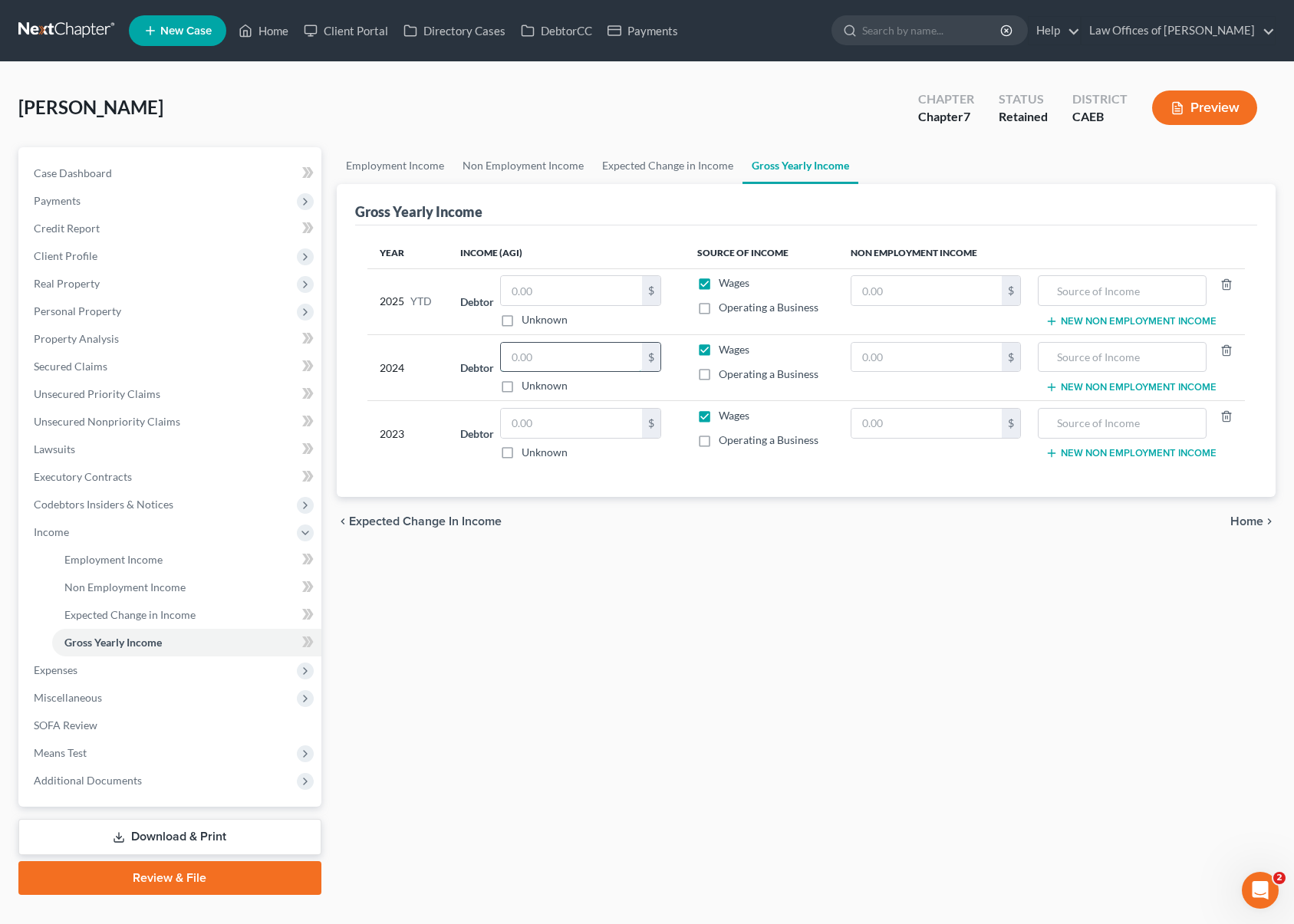
click at [571, 358] on input "text" at bounding box center [571, 358] width 141 height 29
type input "24,177."
click at [558, 427] on input "text" at bounding box center [571, 423] width 141 height 29
type input "31,411."
click at [594, 292] on input "text" at bounding box center [571, 290] width 141 height 29
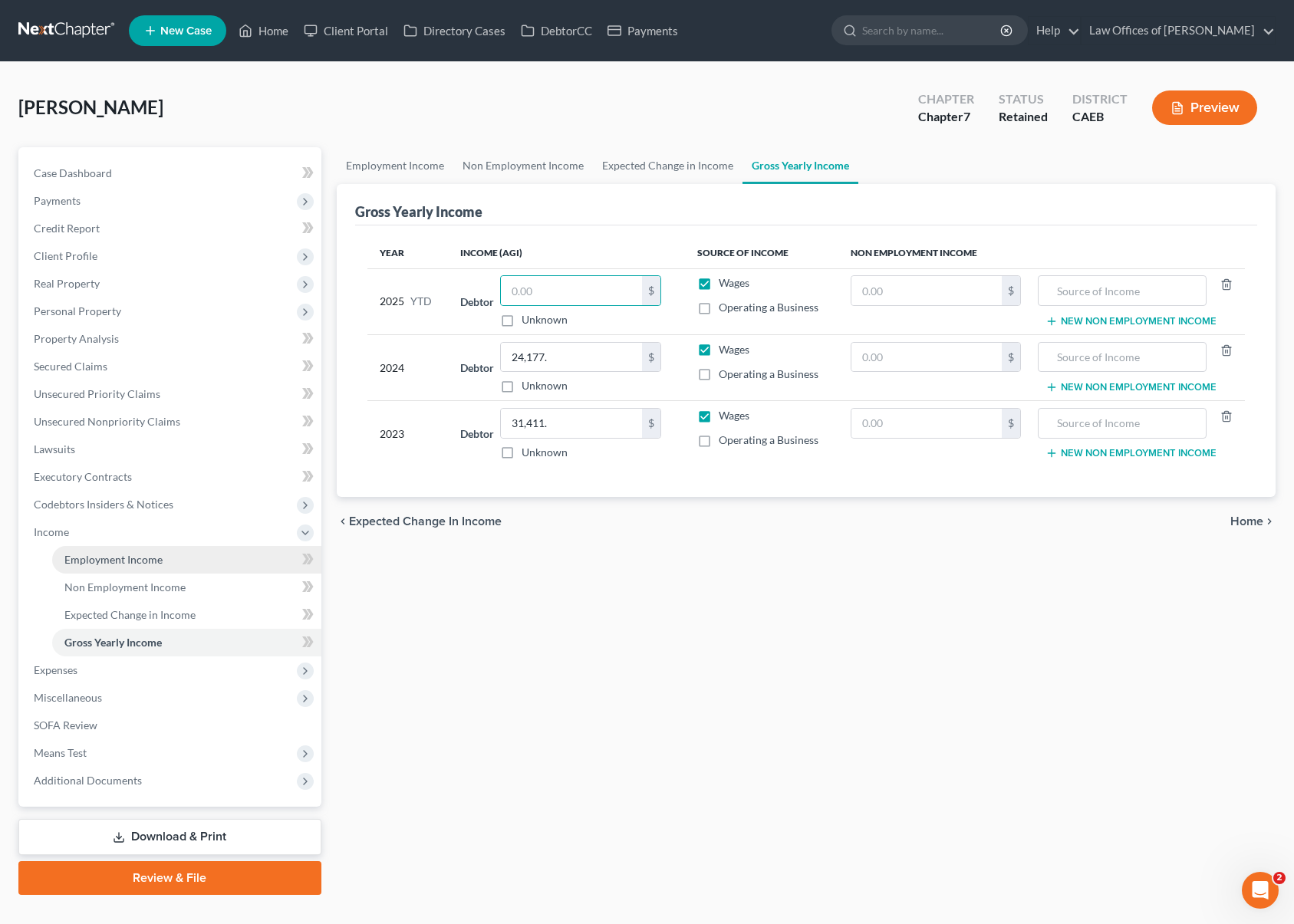
click at [147, 561] on span "Employment Income" at bounding box center [113, 559] width 98 height 13
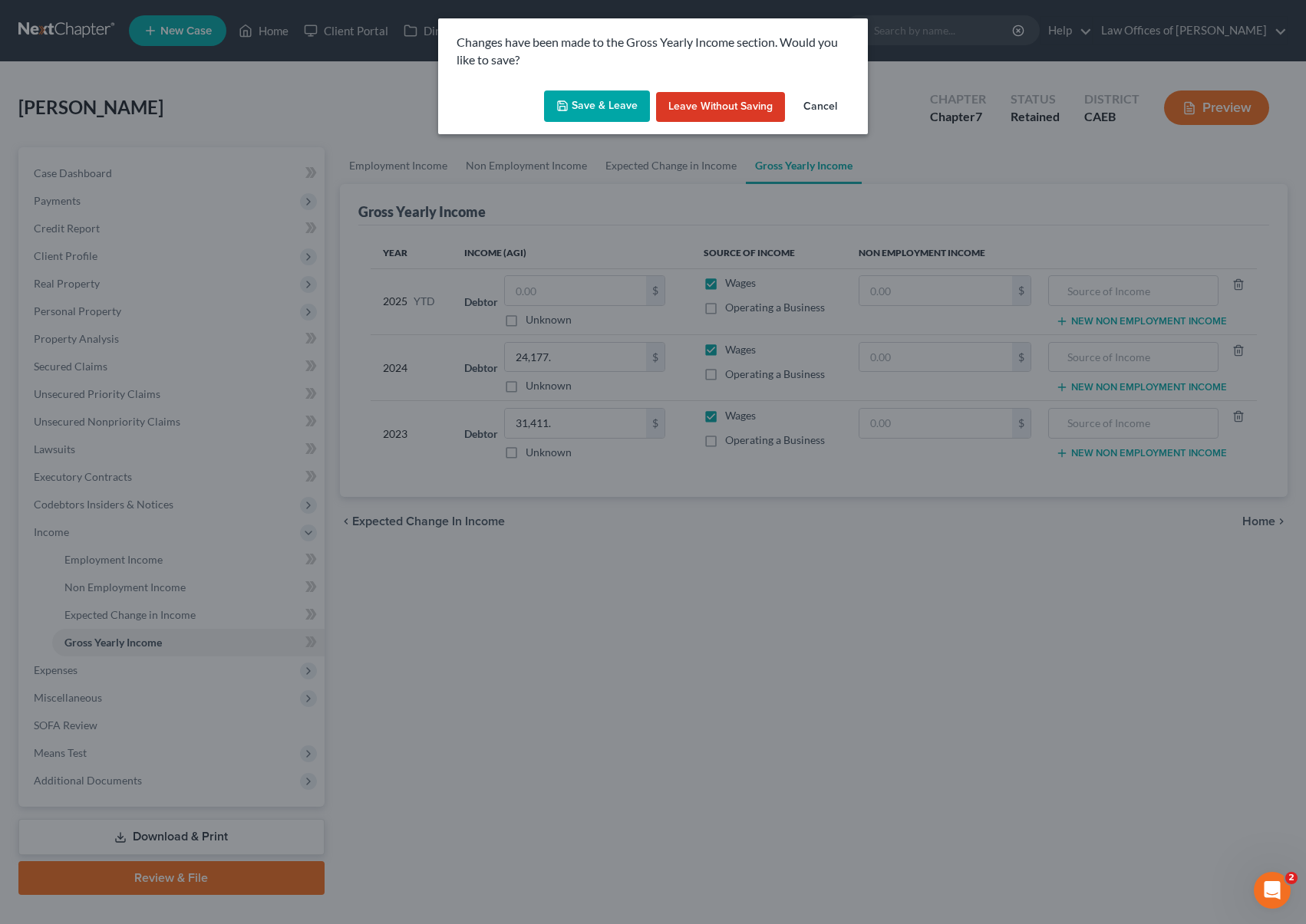
click at [607, 100] on button "Save & Leave" at bounding box center [597, 107] width 106 height 32
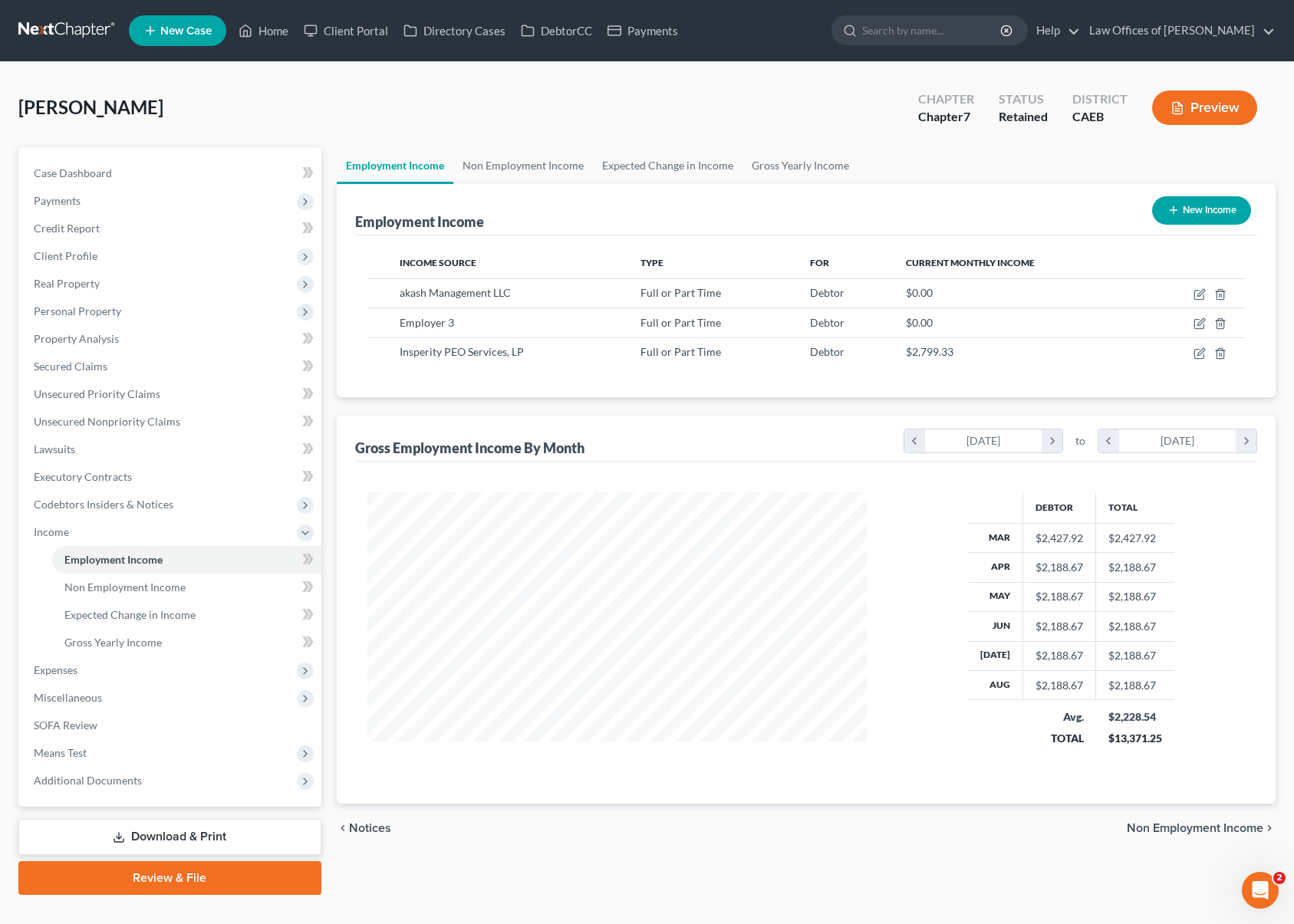
scroll to position [274, 529]
